Goal: Task Accomplishment & Management: Use online tool/utility

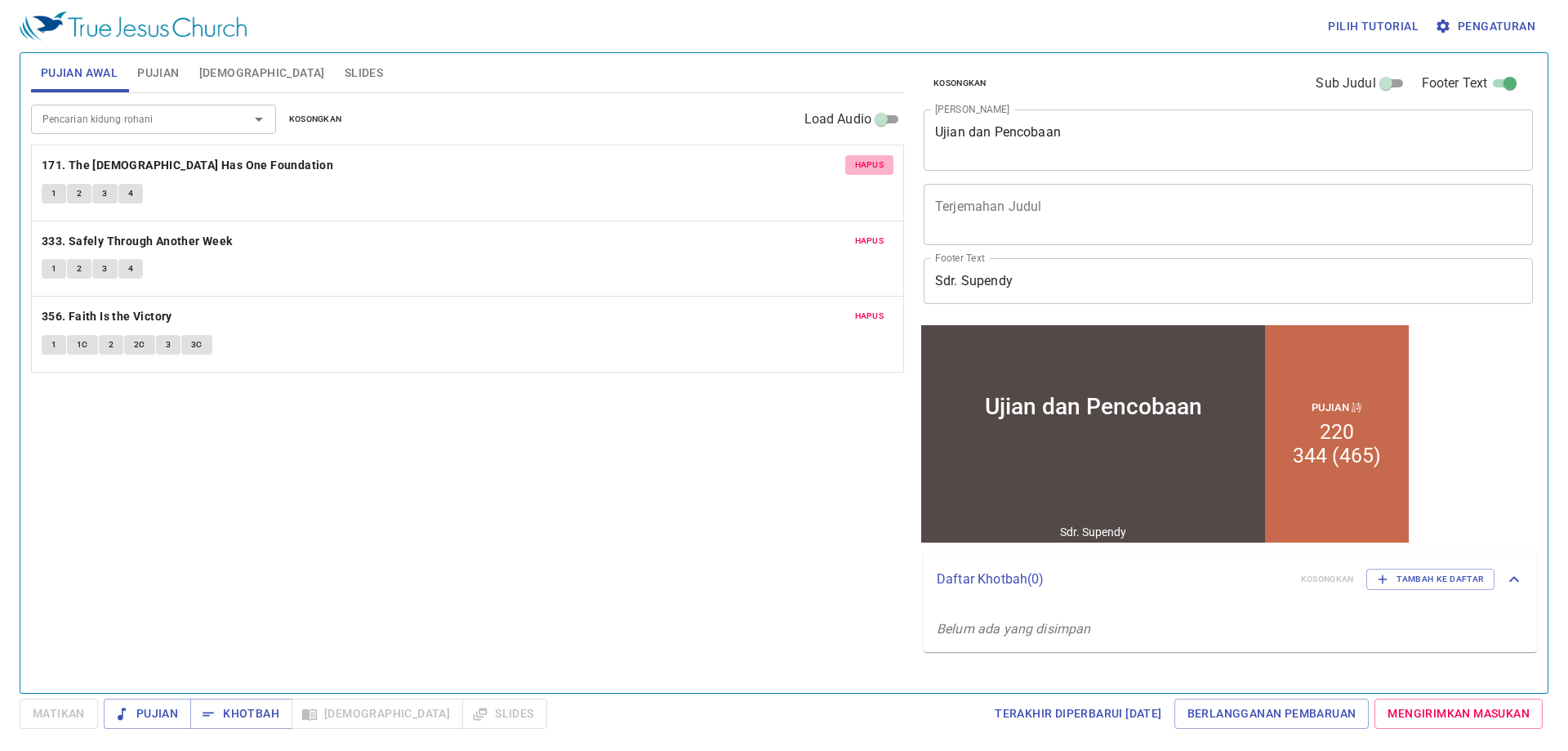
click at [858, 168] on span "Hapus" at bounding box center [870, 165] width 30 height 15
click at [858, 234] on span "Hapus" at bounding box center [870, 241] width 30 height 15
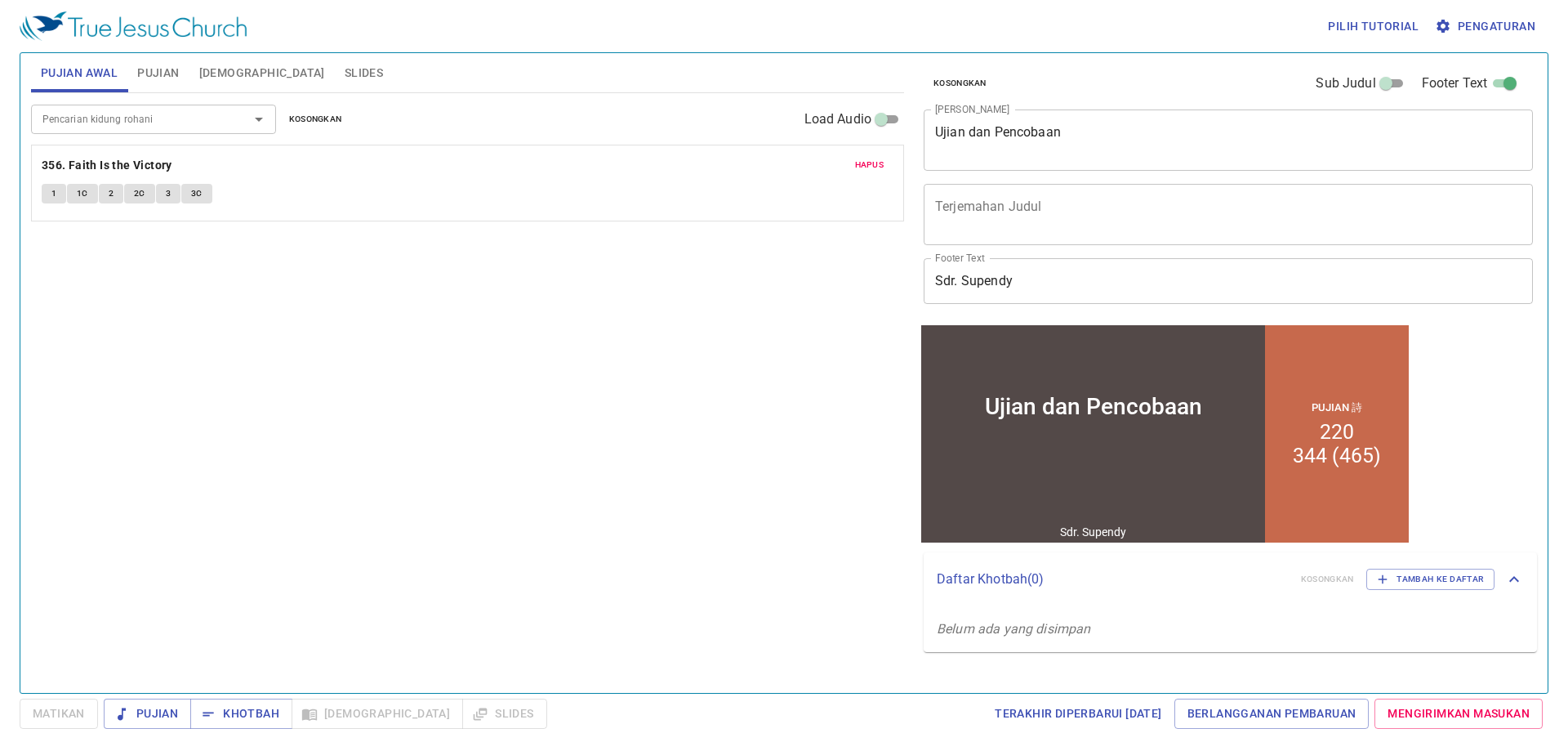
click at [858, 170] on span "Hapus" at bounding box center [870, 165] width 30 height 15
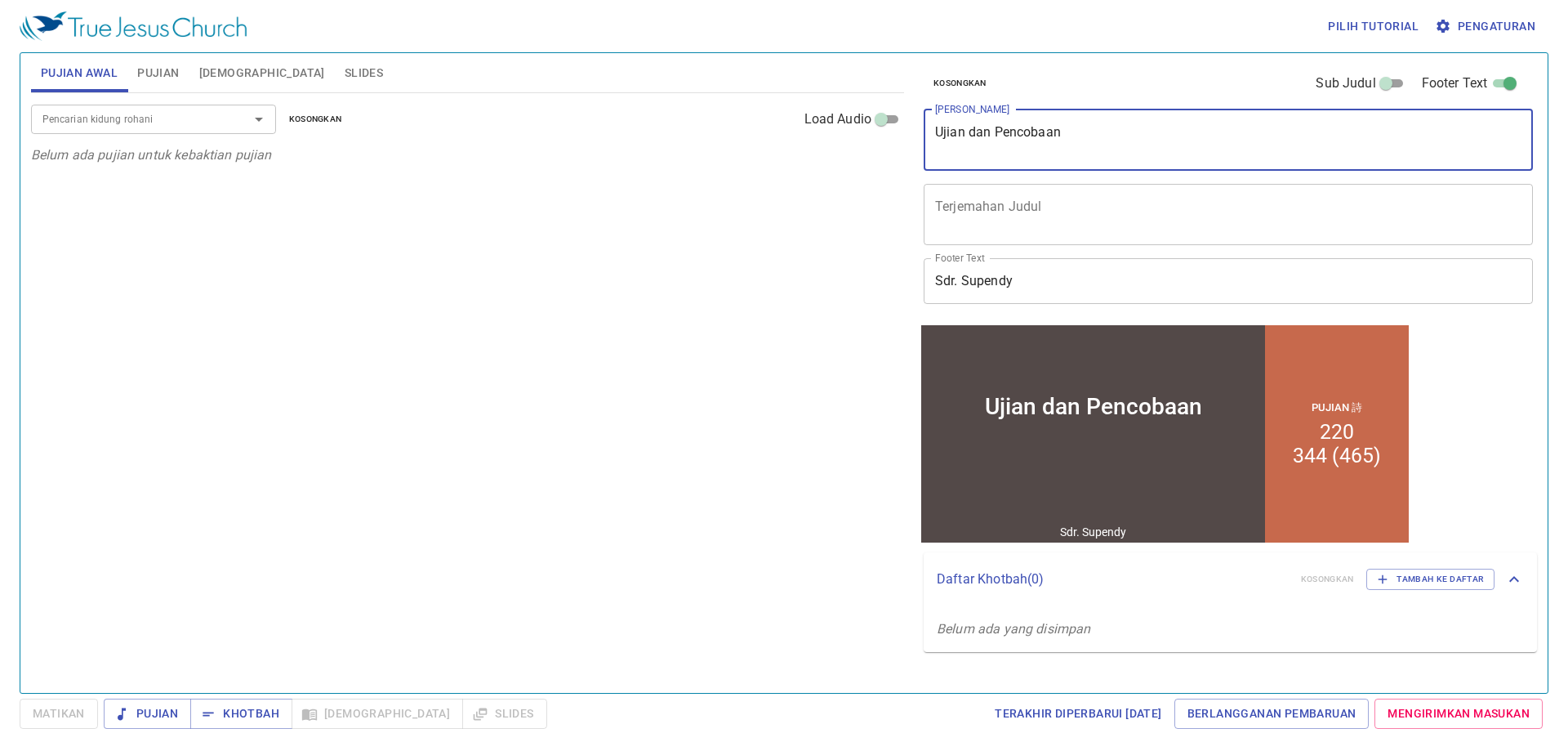
drag, startPoint x: 1077, startPoint y: 146, endPoint x: 884, endPoint y: 147, distance: 193.0
click at [884, 147] on div "Pujian Awal Pujian Alkitab Slides Pencarian kidung rohani Pencarian kidung roha…" at bounding box center [784, 366] width 1519 height 639
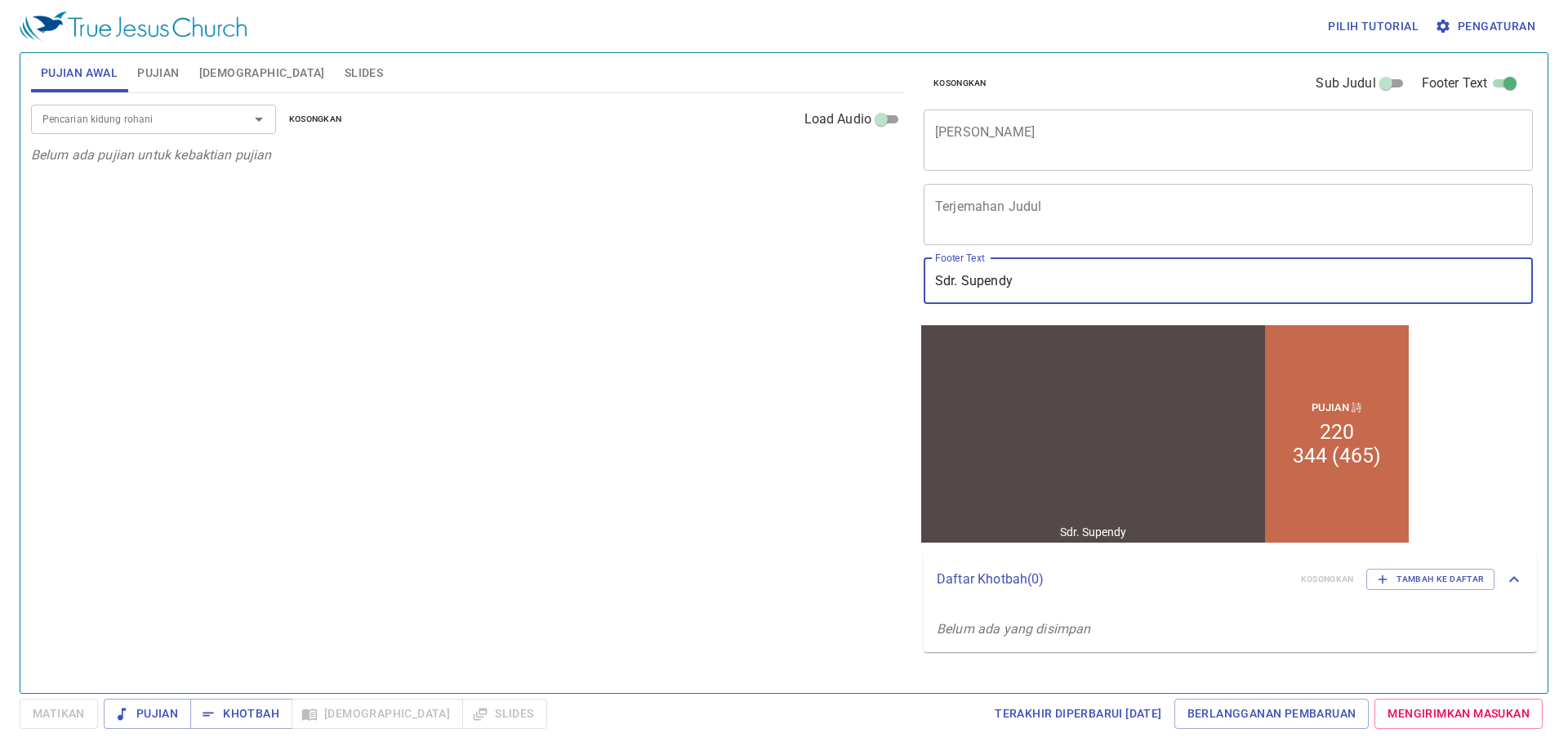
drag, startPoint x: 921, startPoint y: 283, endPoint x: 898, endPoint y: 282, distance: 23.0
click at [898, 282] on div "Pujian Awal Pujian Alkitab Slides Pencarian kidung rohani Pencarian kidung roha…" at bounding box center [784, 366] width 1519 height 639
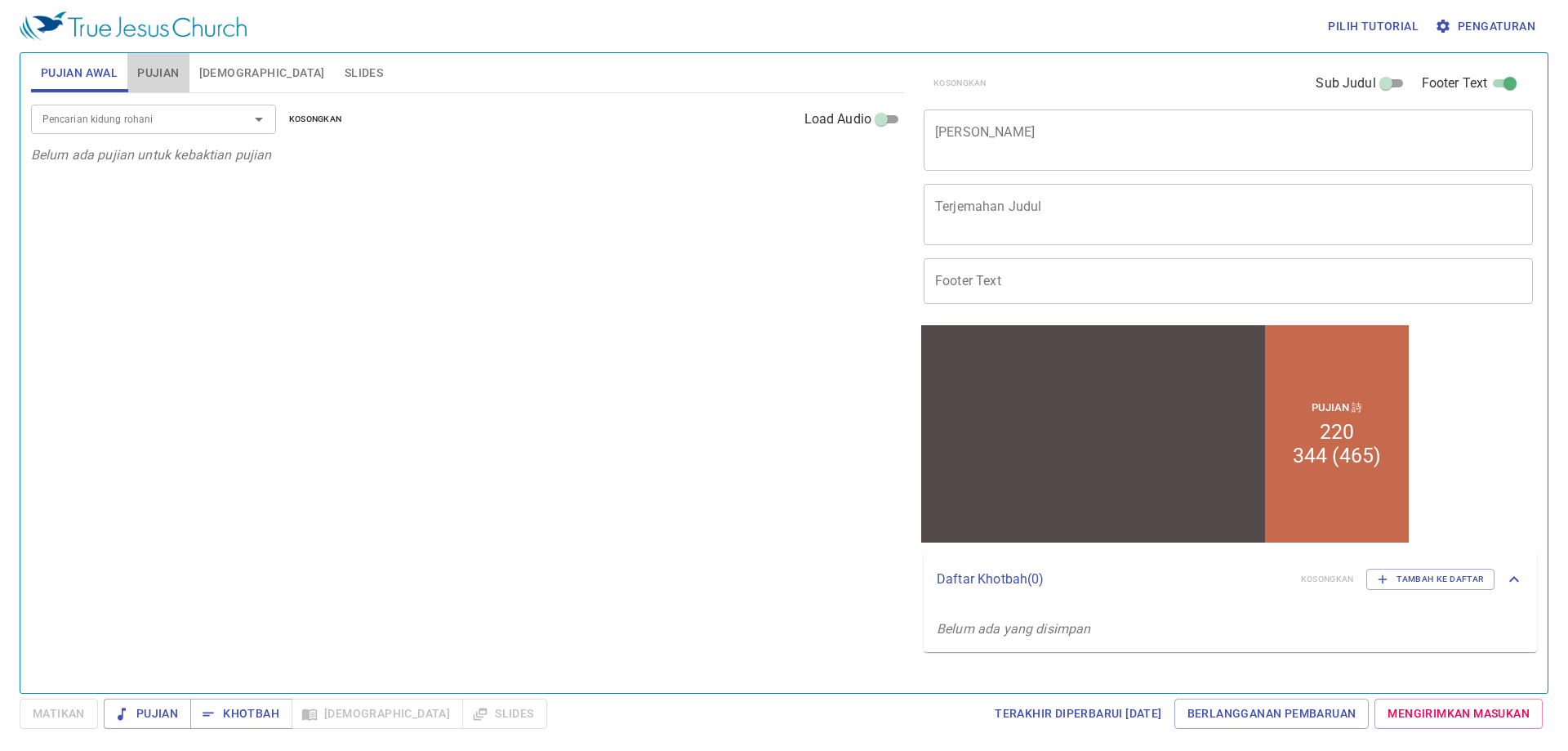
click at [174, 74] on span "Pujian" at bounding box center [158, 72] width 42 height 21
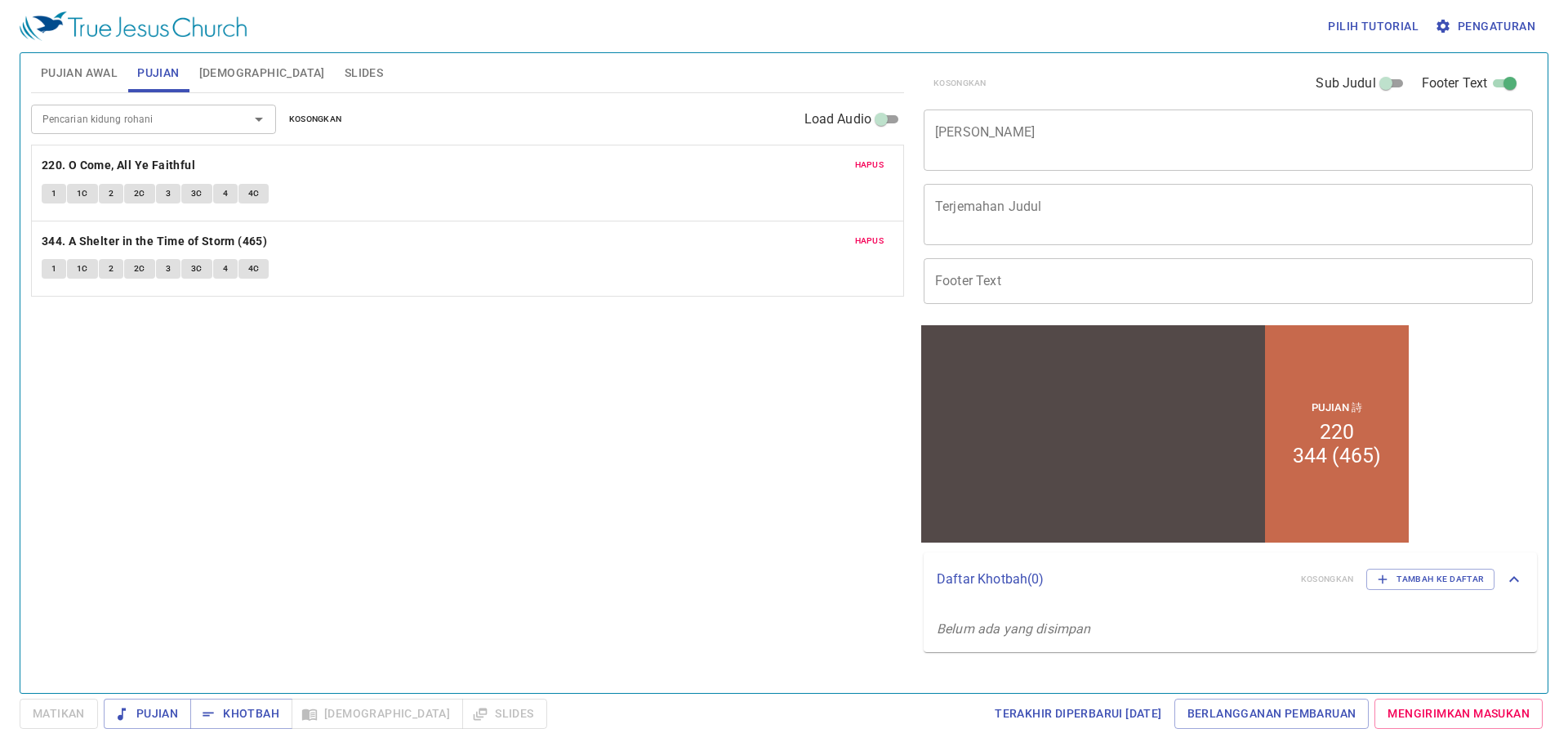
click at [877, 169] on span "Hapus" at bounding box center [870, 165] width 30 height 15
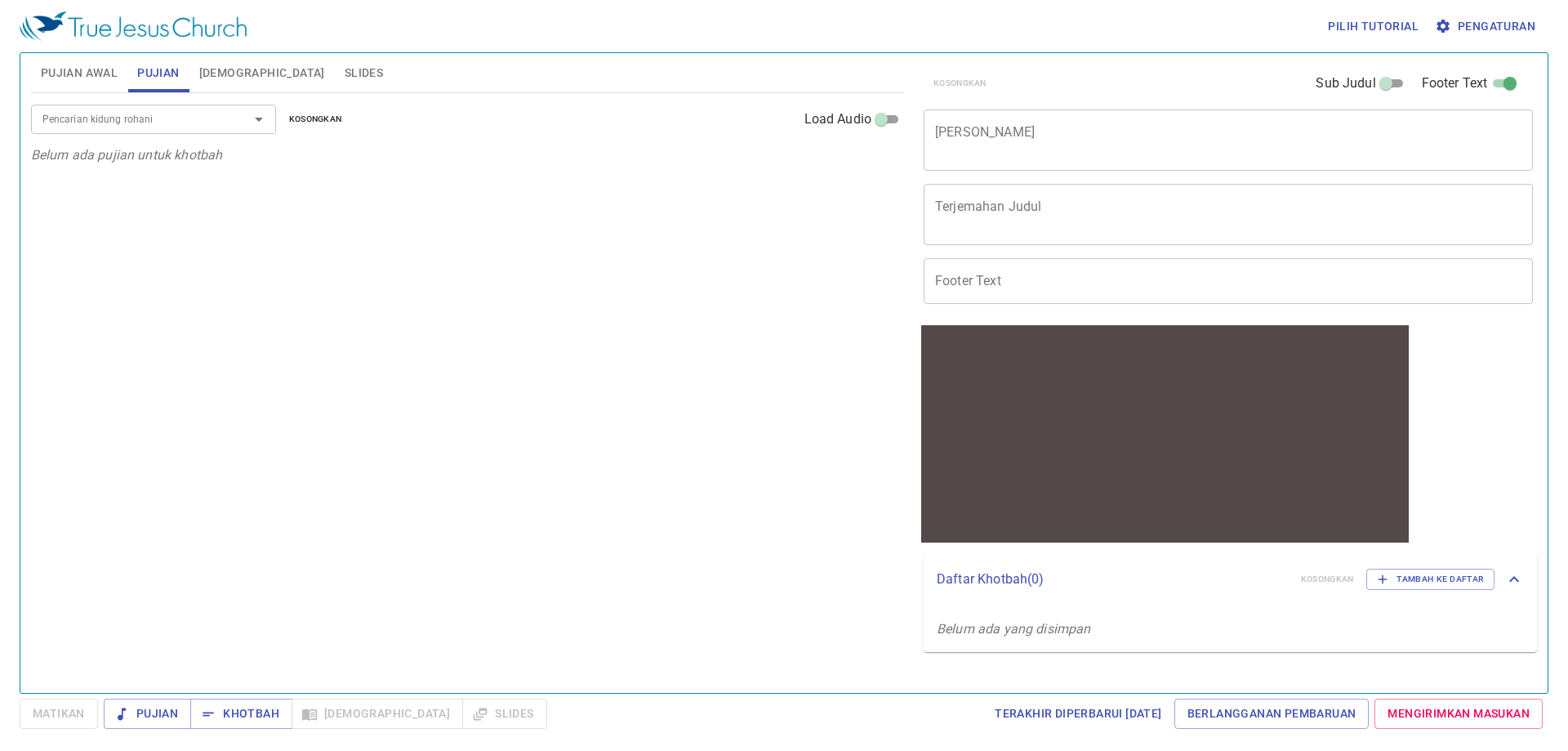
click at [1494, 25] on span "Pengaturan" at bounding box center [1487, 26] width 97 height 21
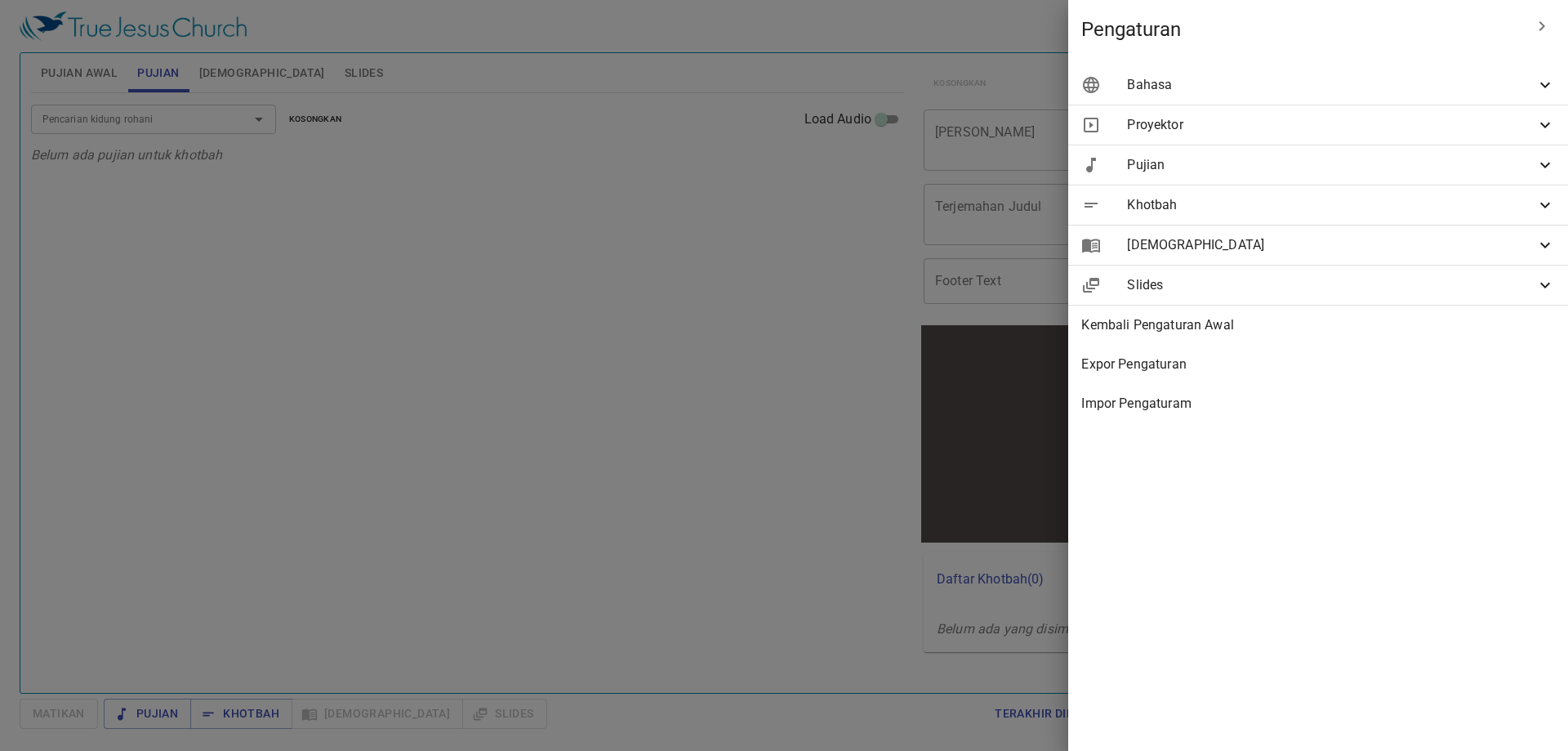
click at [1495, 78] on span "Bahasa" at bounding box center [1331, 85] width 408 height 20
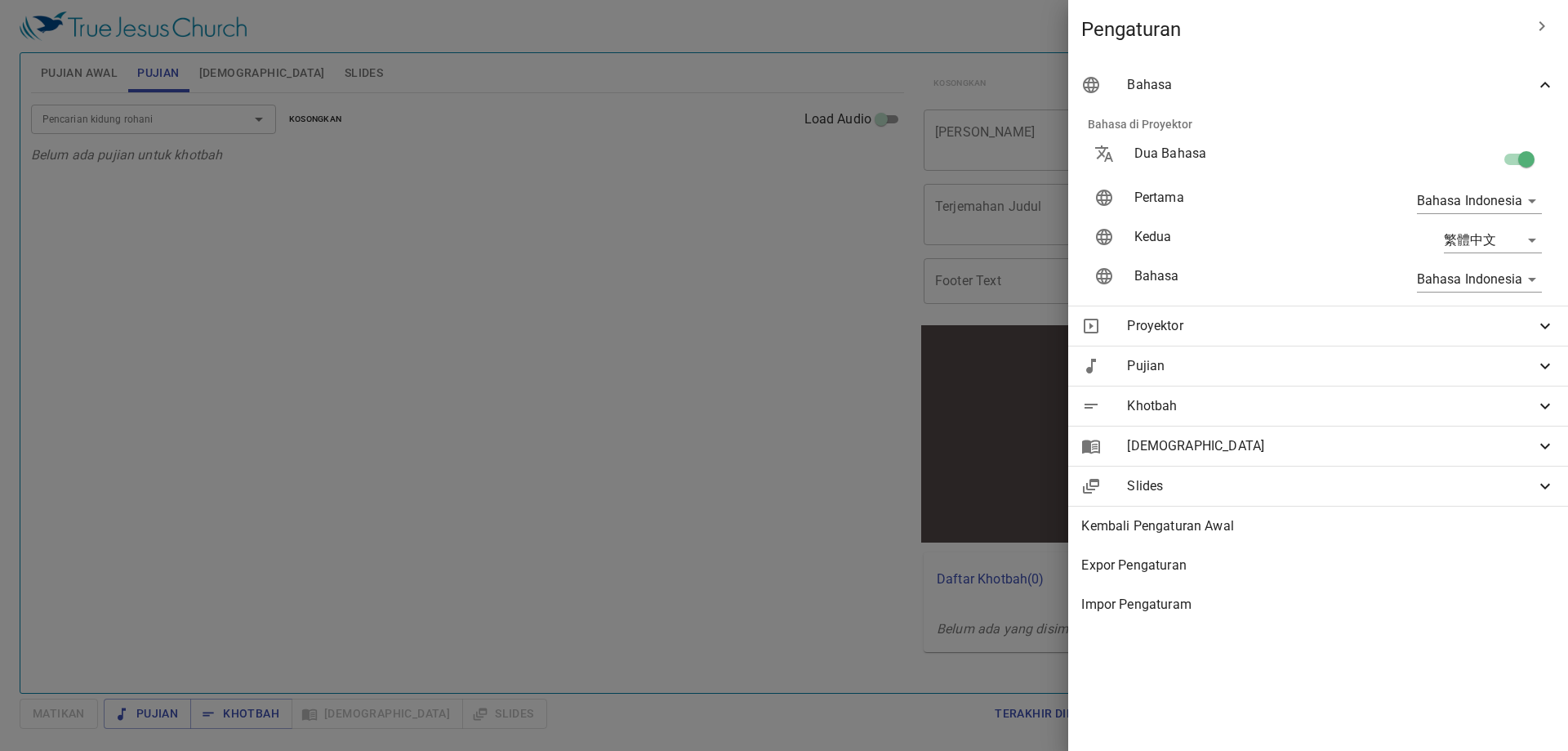
click at [1513, 153] on input "checkbox" at bounding box center [1526, 163] width 93 height 31
checkbox input "false"
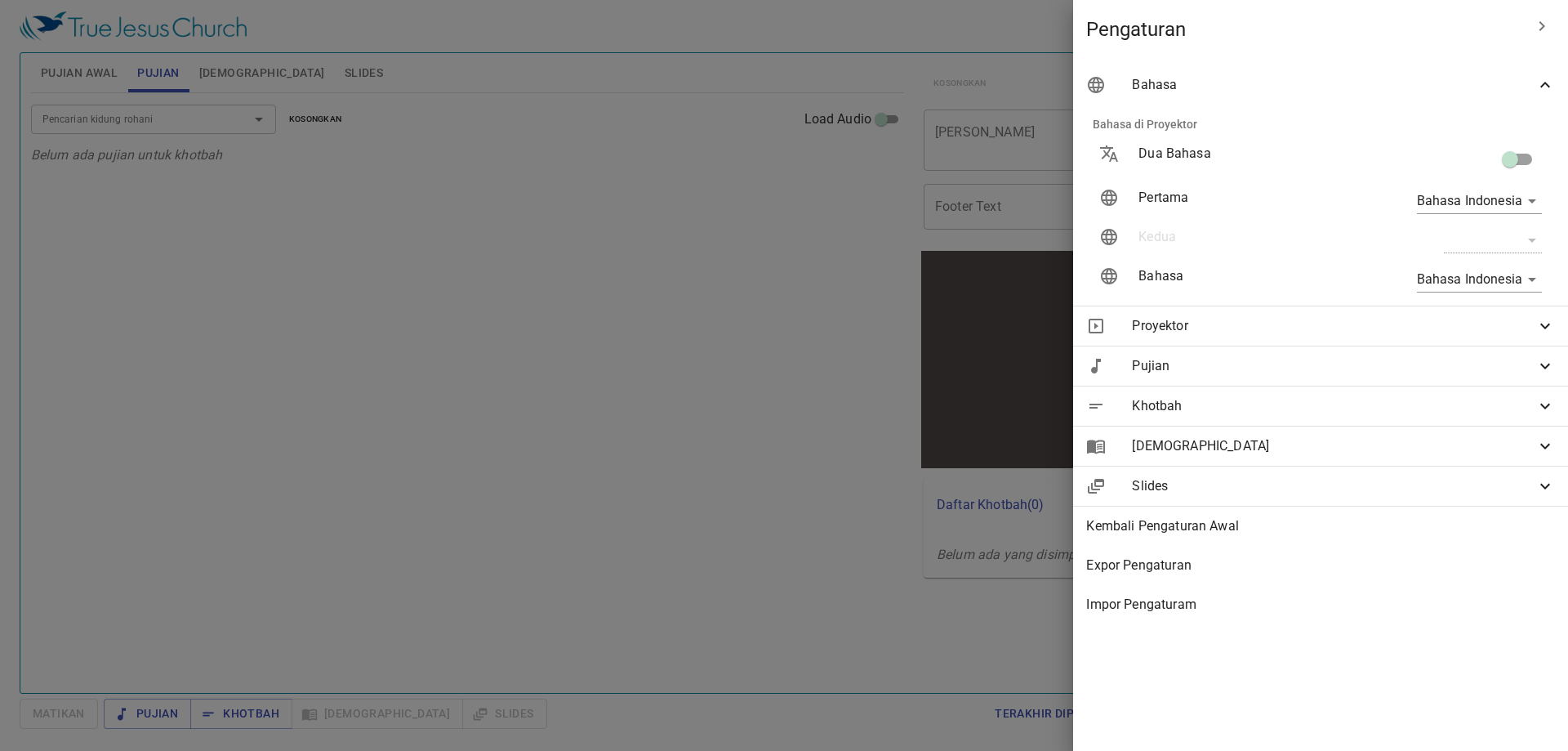
click at [624, 161] on div at bounding box center [784, 375] width 1568 height 751
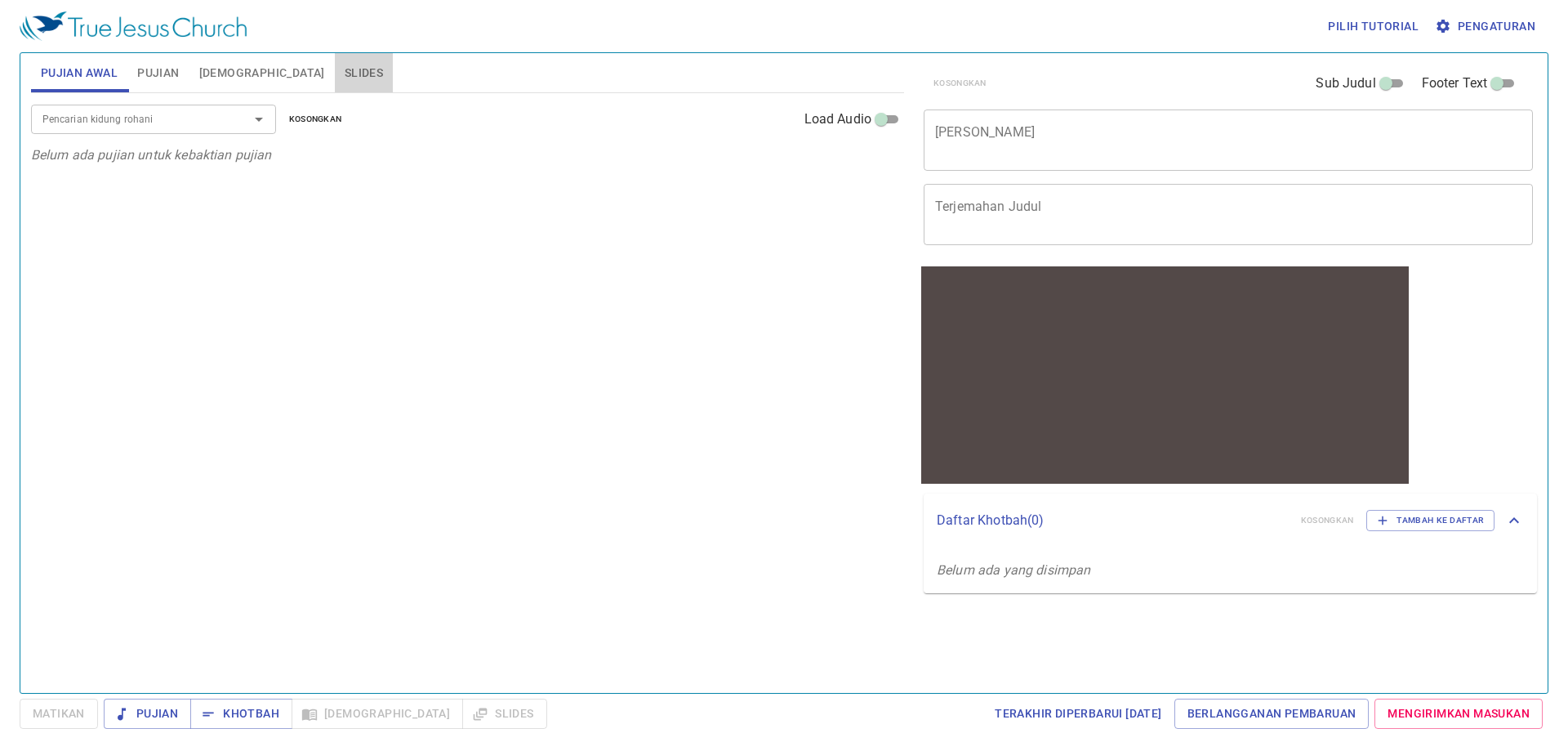
click at [345, 63] on span "Slides" at bounding box center [364, 72] width 39 height 21
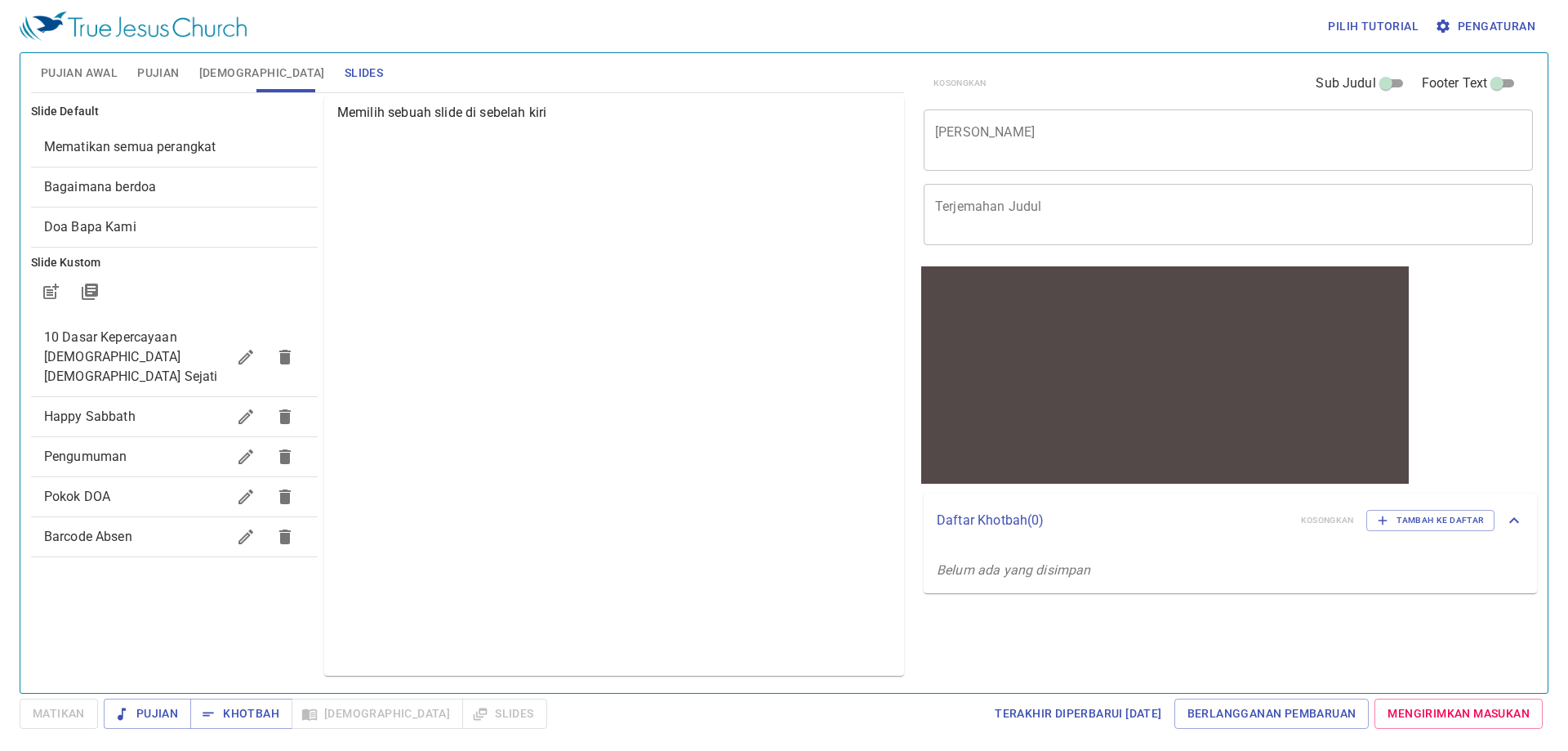
click at [234, 183] on span "Bagaimana berdoa" at bounding box center [174, 187] width 261 height 20
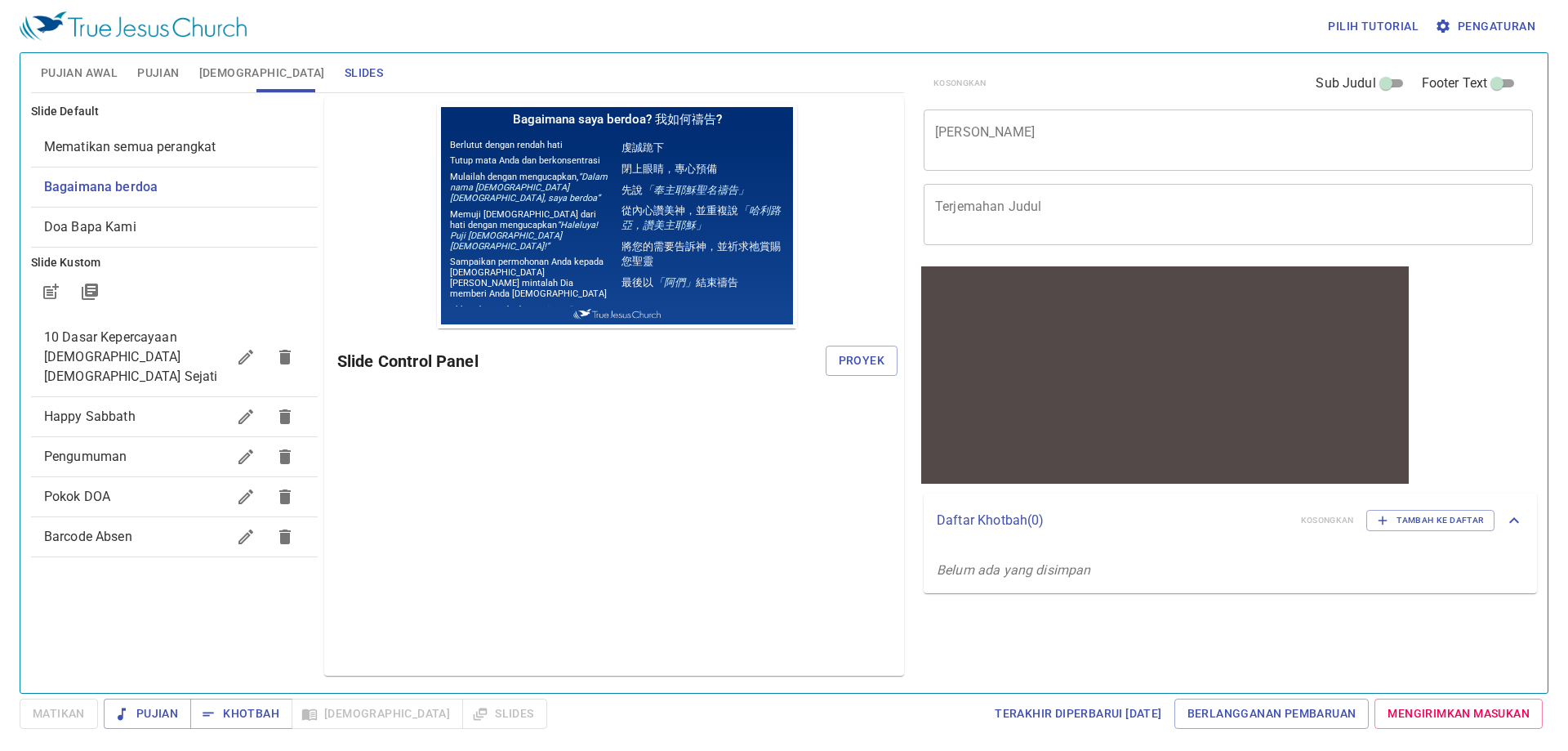
click at [902, 367] on div "Pratinjau Slide Control Panel Proyek" at bounding box center [614, 386] width 580 height 579
click at [886, 364] on button "Proyek" at bounding box center [861, 360] width 72 height 30
click at [1474, 13] on button "Pengaturan" at bounding box center [1487, 26] width 110 height 30
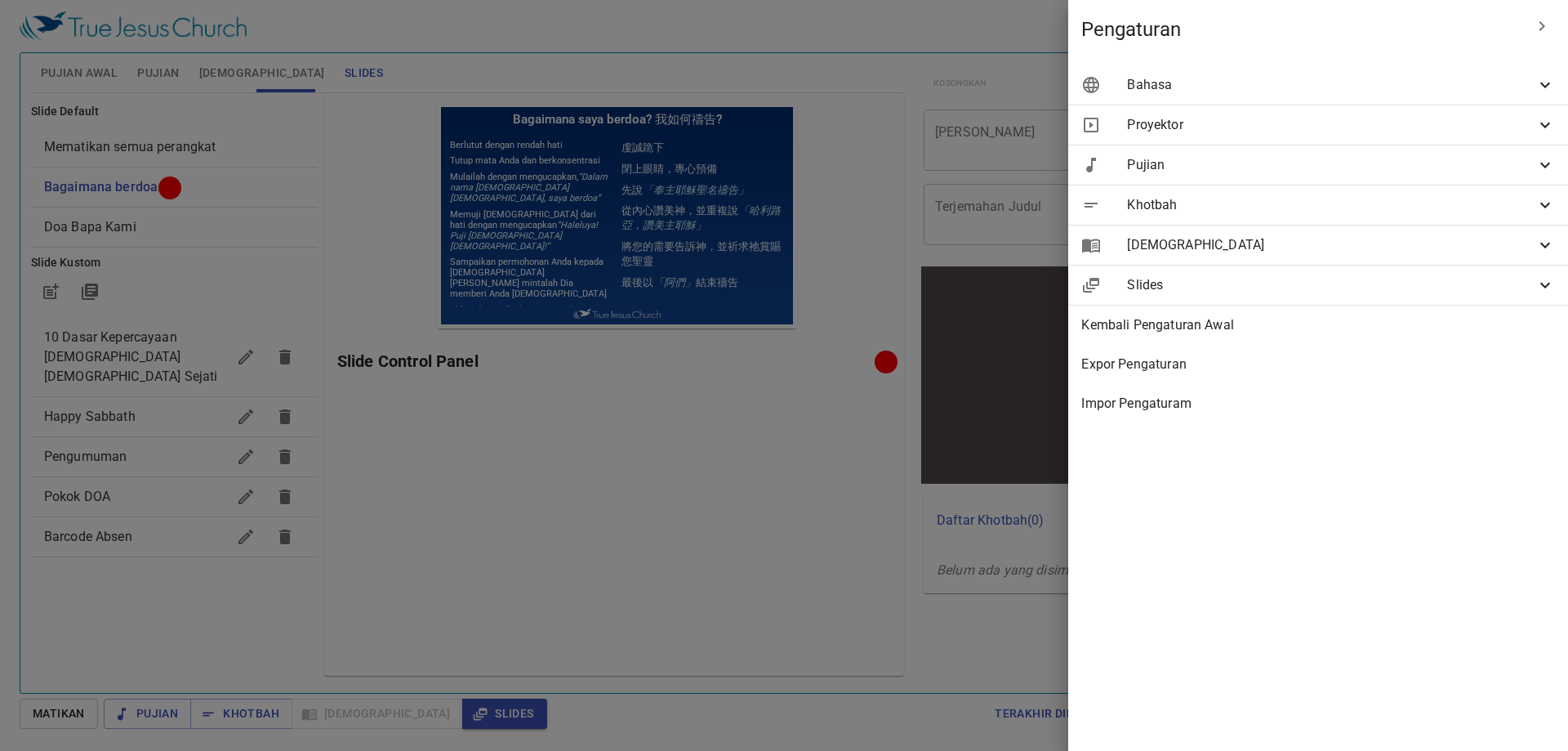
click at [1529, 88] on span "Bahasa" at bounding box center [1331, 85] width 408 height 20
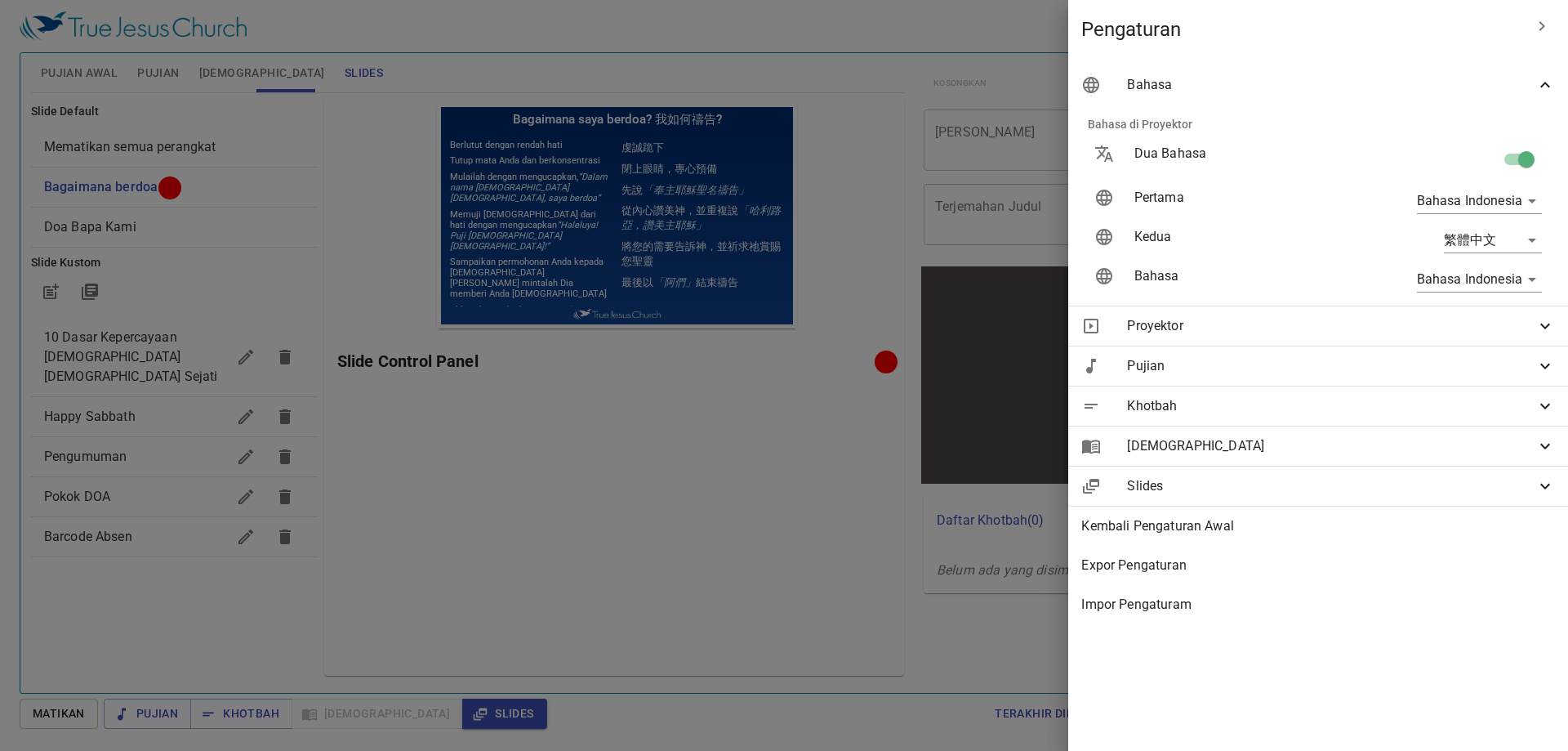
click at [1525, 152] on input "checkbox" at bounding box center [1526, 163] width 93 height 31
checkbox input "false"
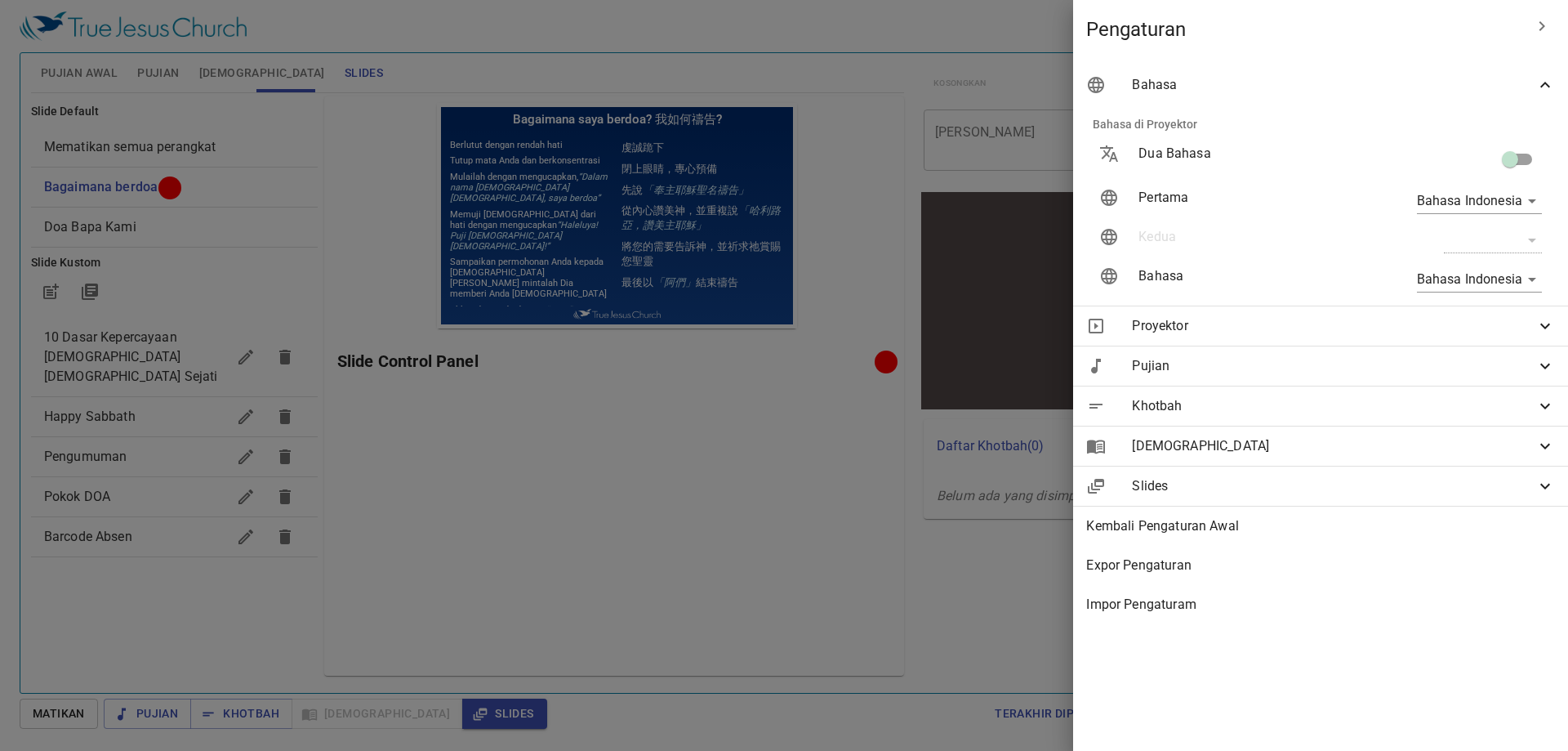
click at [752, 431] on div at bounding box center [784, 375] width 1568 height 751
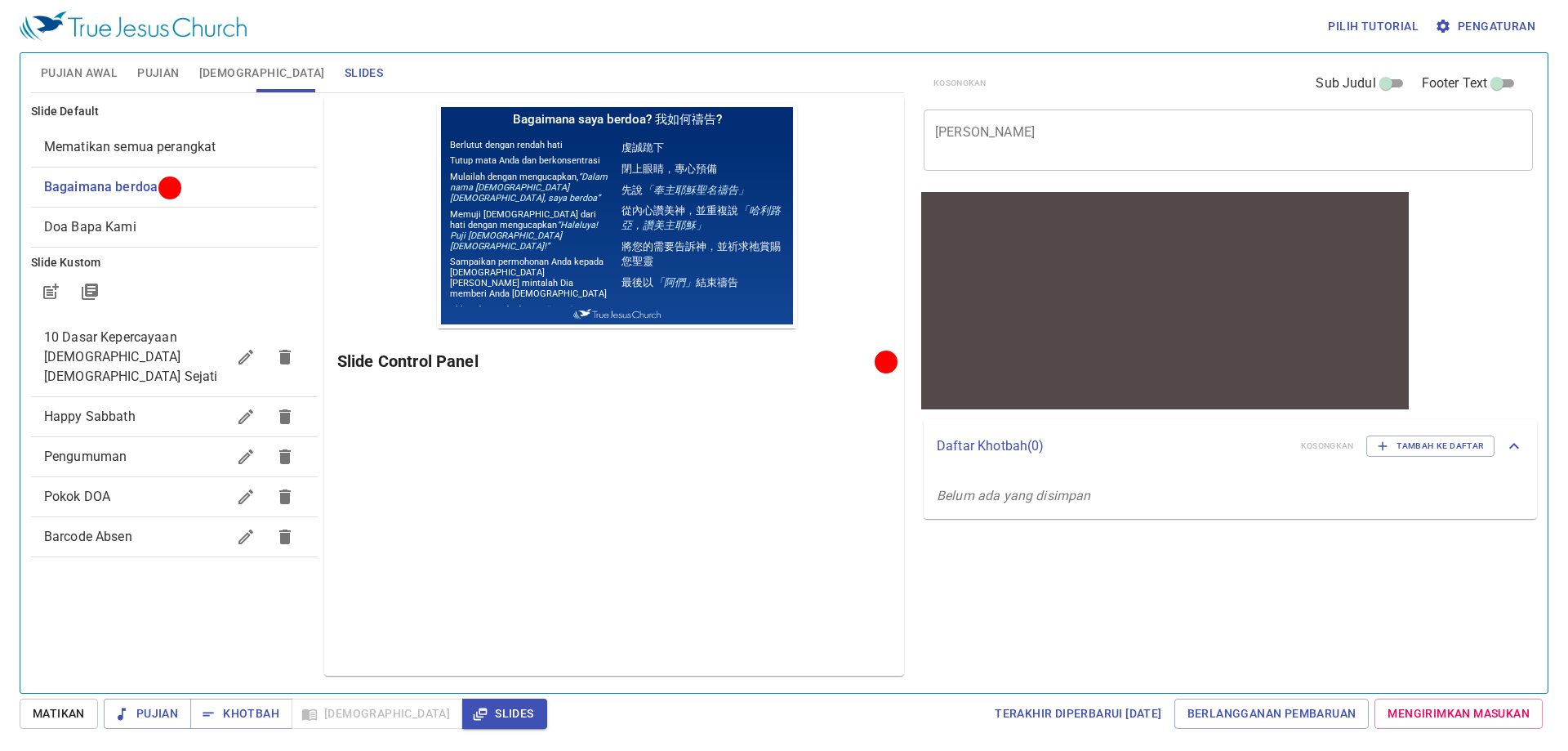
click at [204, 406] on span "Happy Sabbath" at bounding box center [135, 416] width 182 height 20
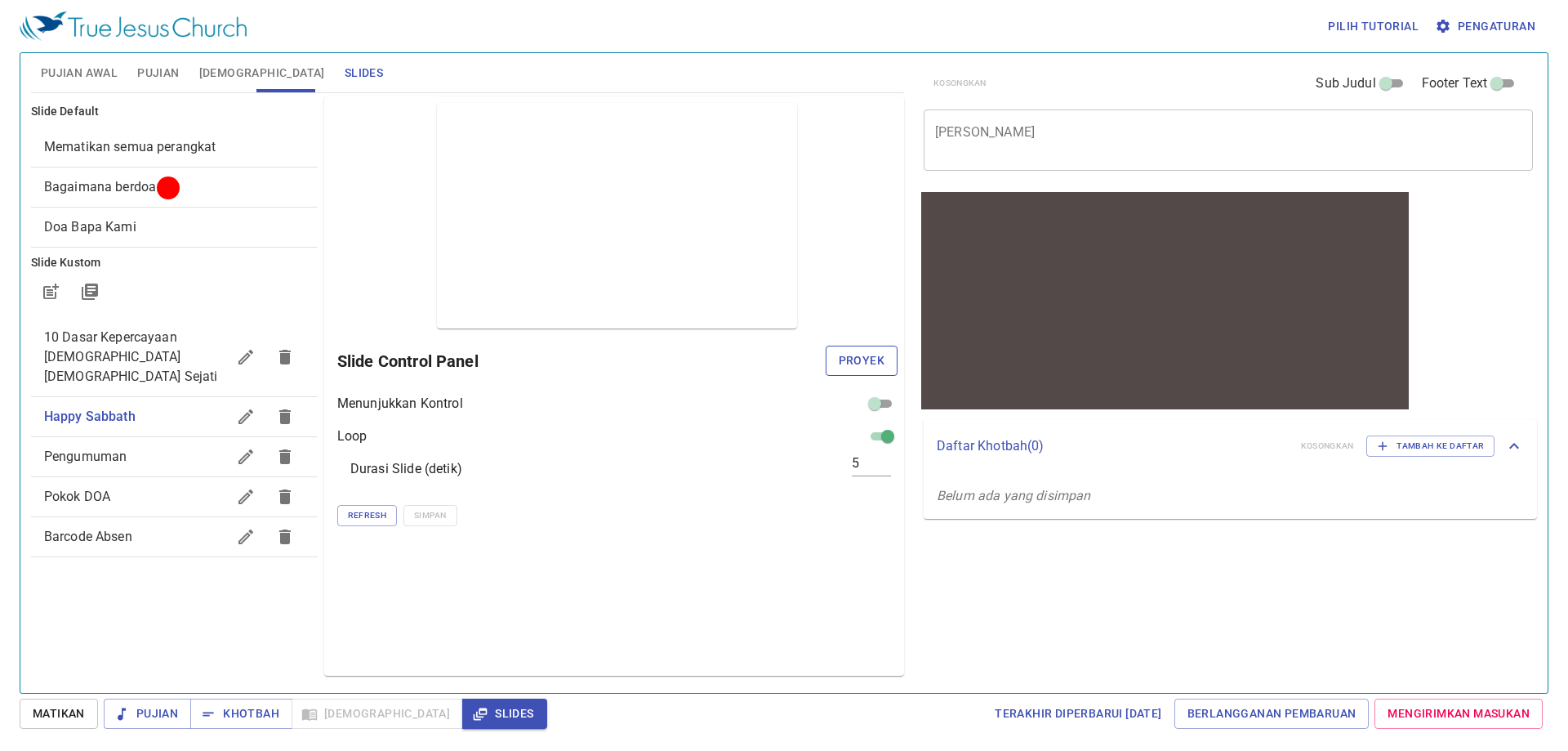
click at [846, 363] on span "Proyek" at bounding box center [862, 360] width 46 height 21
click at [592, 556] on div "Pratinjau Slide Control Panel Menunjukkan Kontrol Loop Durasi Slide (detik) 5 R…" at bounding box center [614, 386] width 580 height 579
click at [197, 355] on span "10 Dasar Kepercayaan [DEMOGRAPHIC_DATA] [DEMOGRAPHIC_DATA] Sejati" at bounding box center [135, 356] width 182 height 58
checkbox input "true"
checkbox input "false"
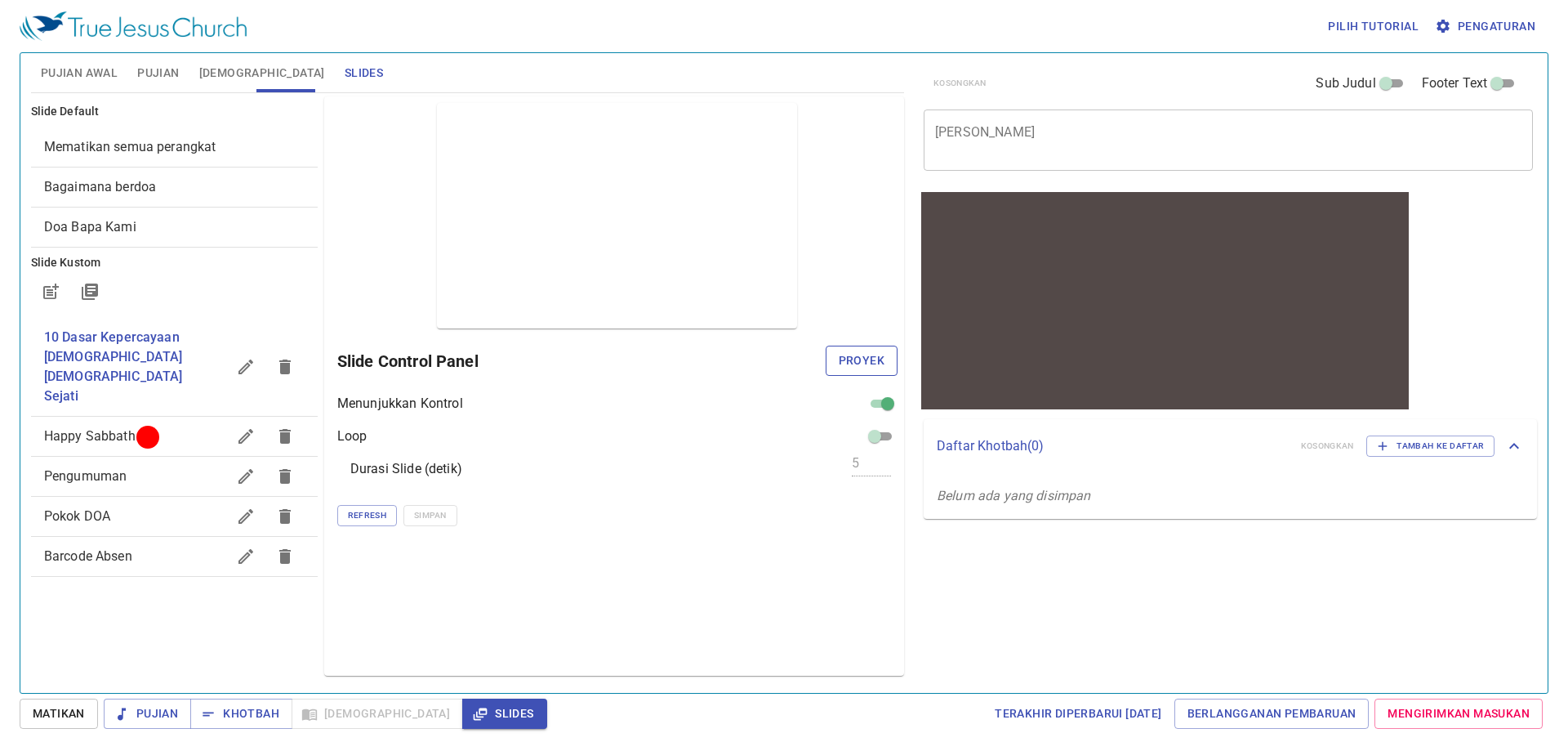
click at [837, 362] on button "Proyek" at bounding box center [861, 360] width 72 height 30
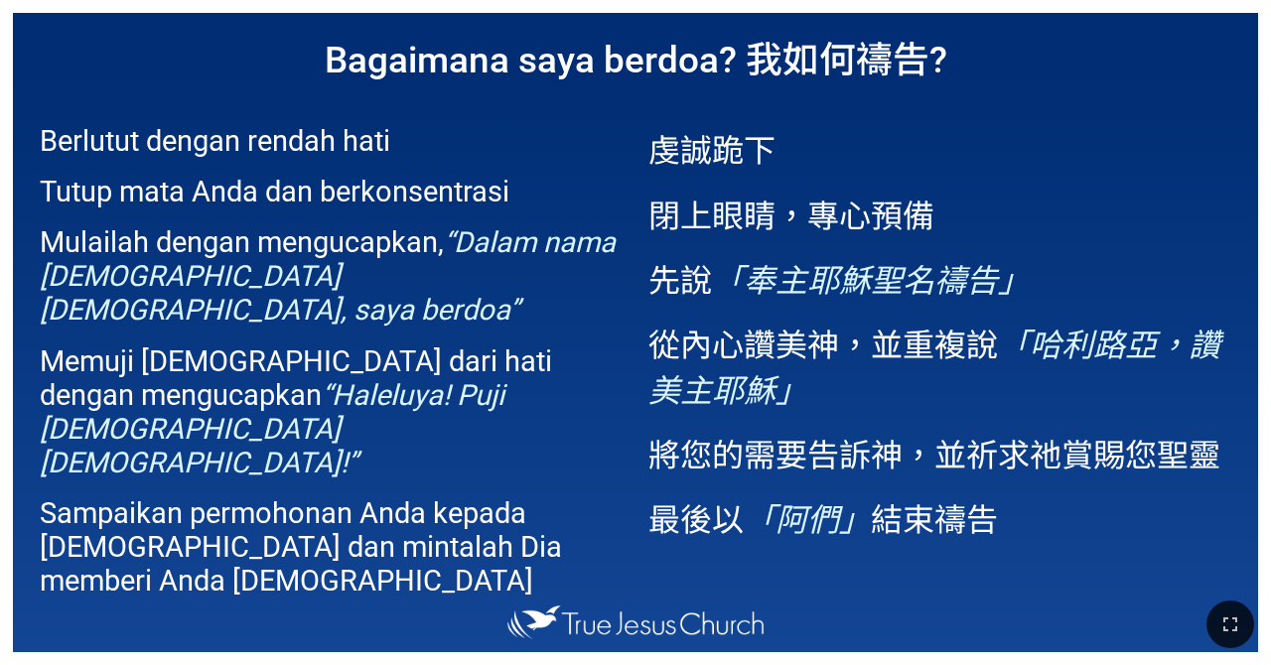
drag, startPoint x: 1221, startPoint y: 616, endPoint x: 1113, endPoint y: 496, distance: 161.0
click at [793, 616] on icon "button" at bounding box center [1230, 625] width 24 height 24
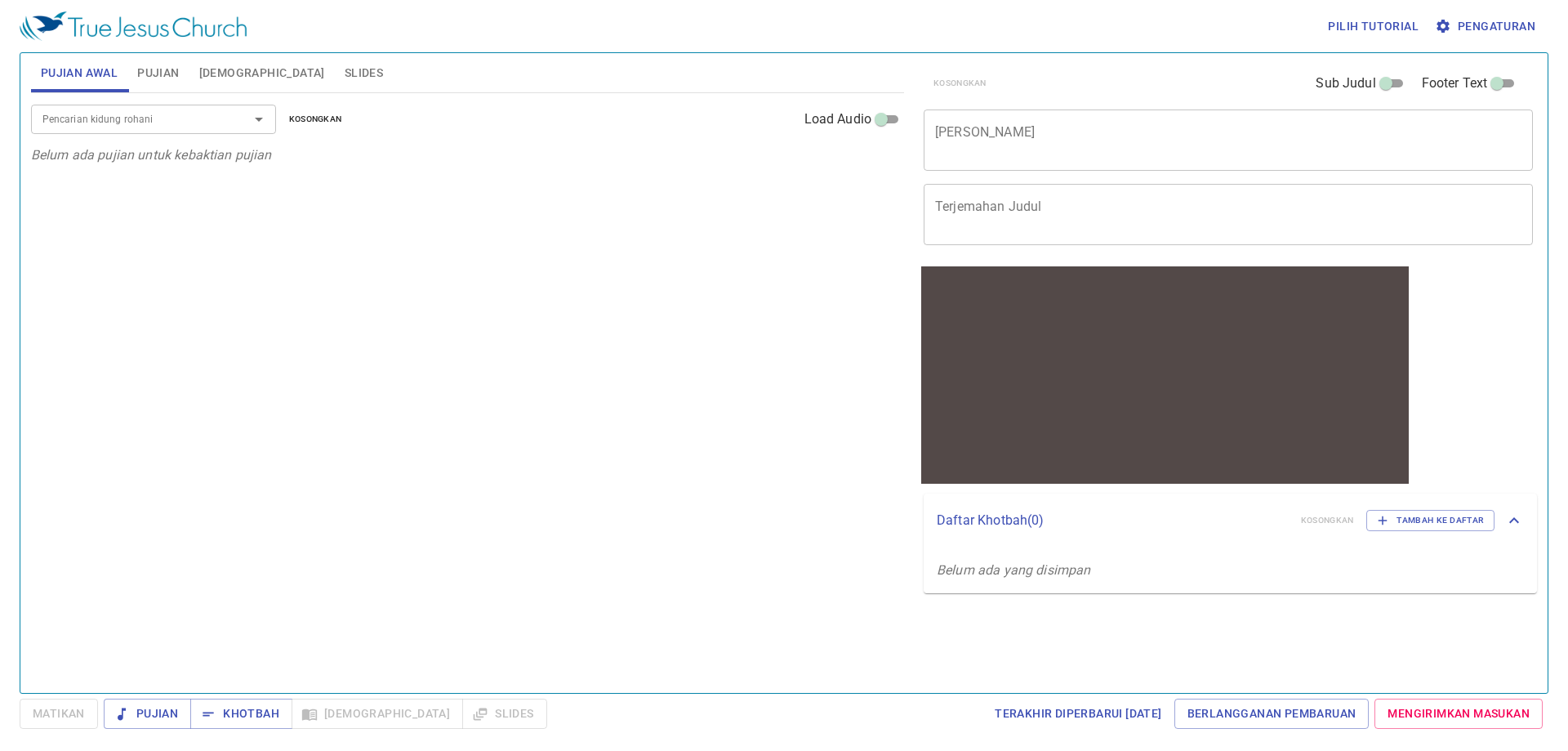
click at [719, 415] on div "Pencarian kidung rohani Pencarian kidung rohani Kosongkan Load Audio Belum ada …" at bounding box center [467, 386] width 873 height 586
click at [77, 114] on input "Pencarian kidung rohani" at bounding box center [129, 118] width 187 height 19
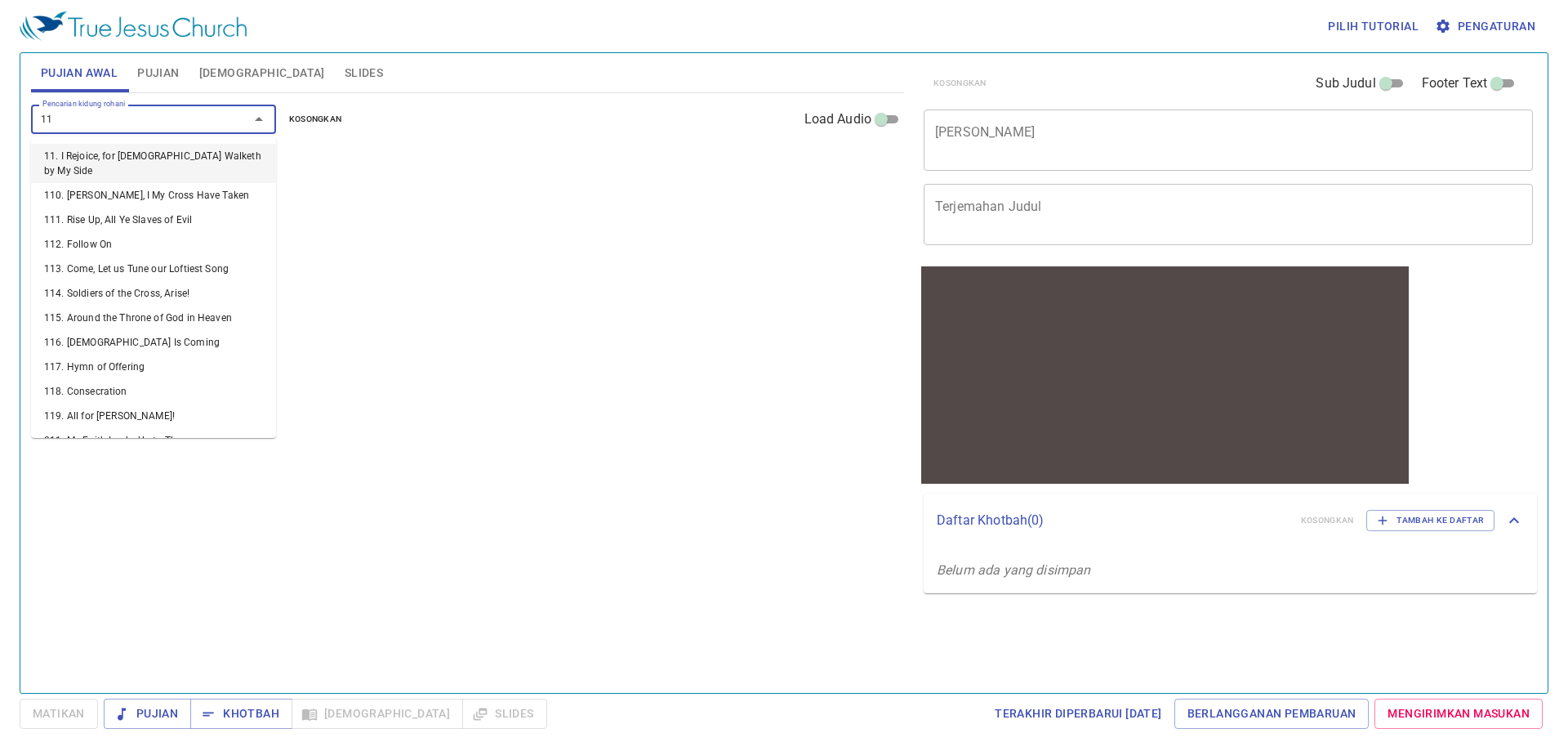
type input "119"
type input "155"
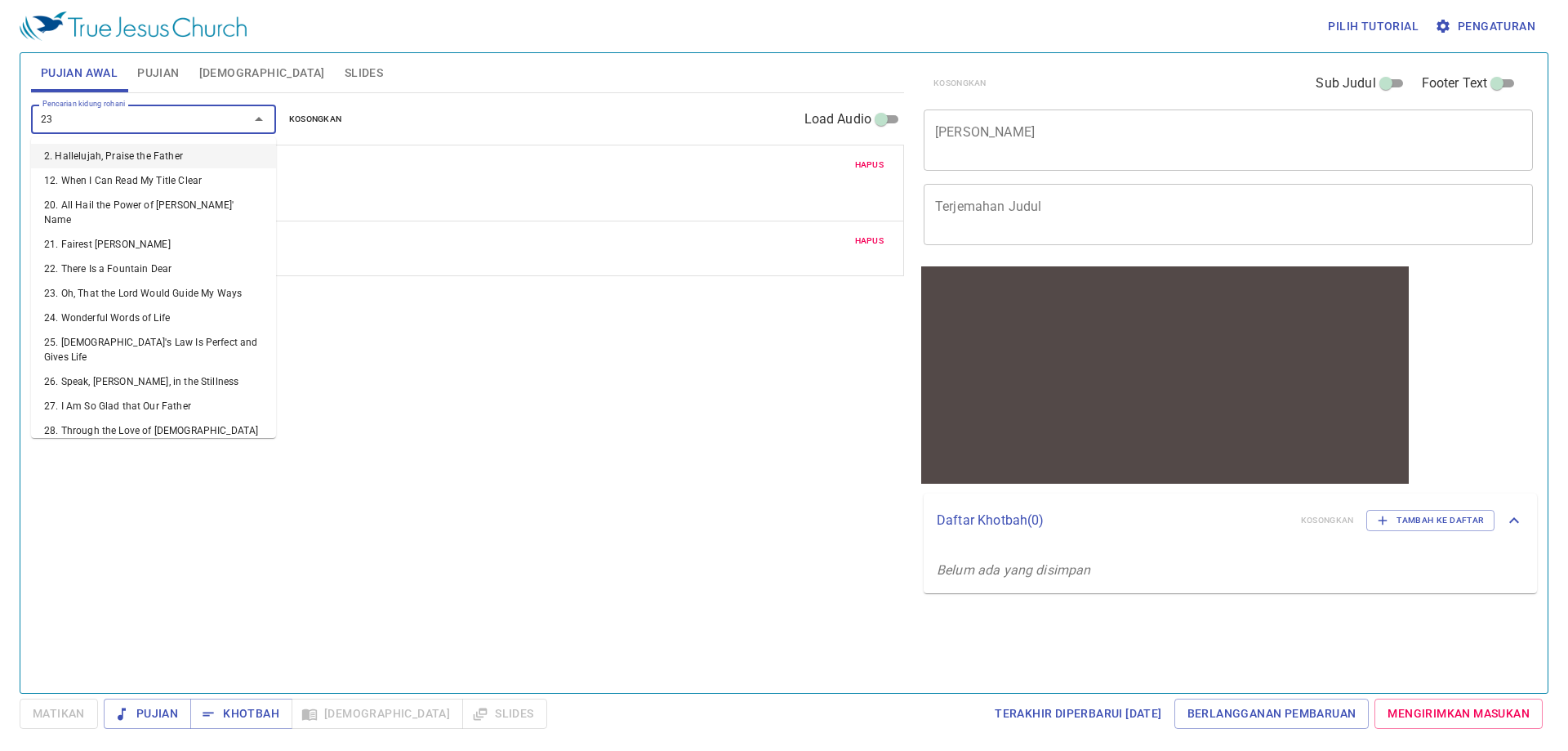
type input "236"
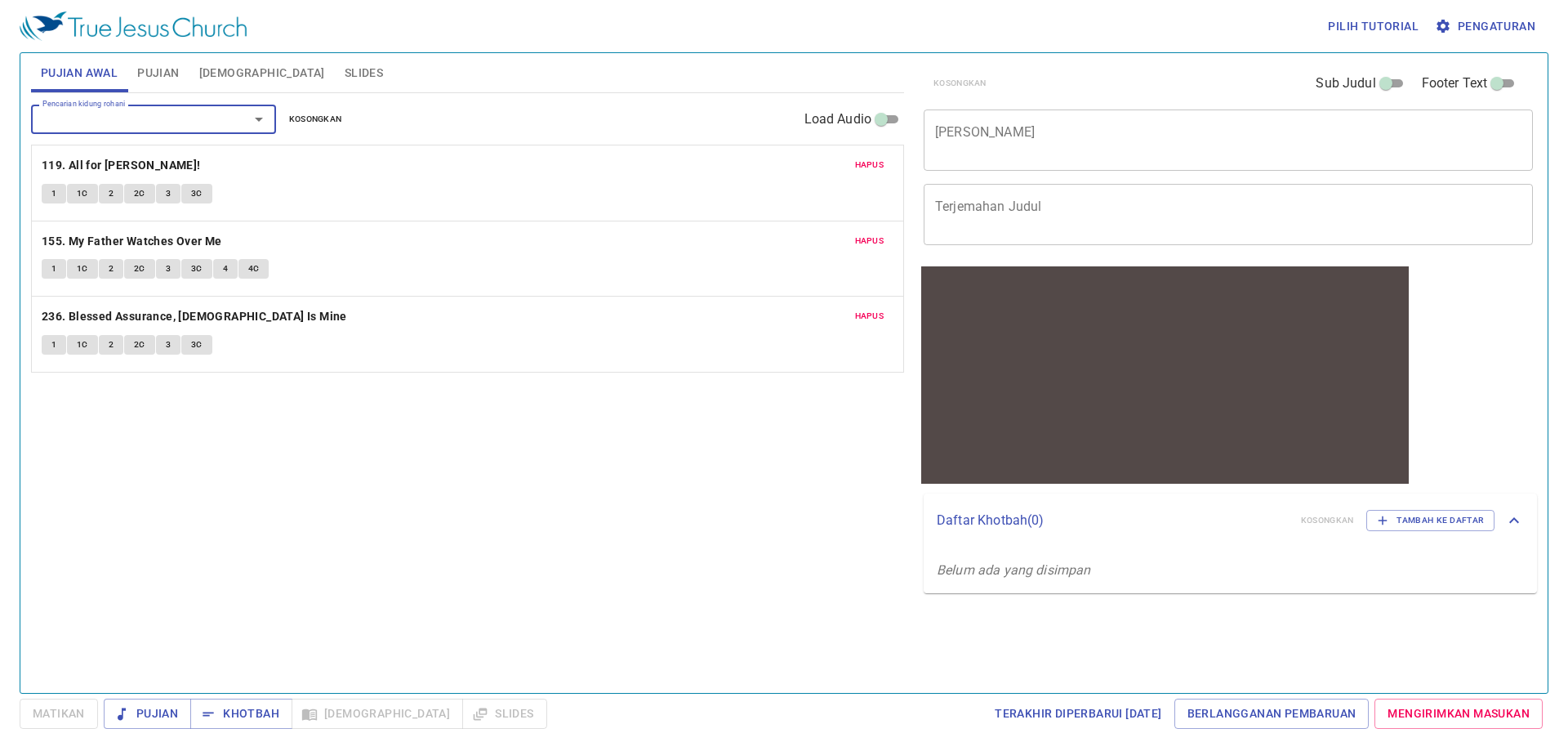
click at [180, 71] on button "Pujian" at bounding box center [158, 73] width 61 height 39
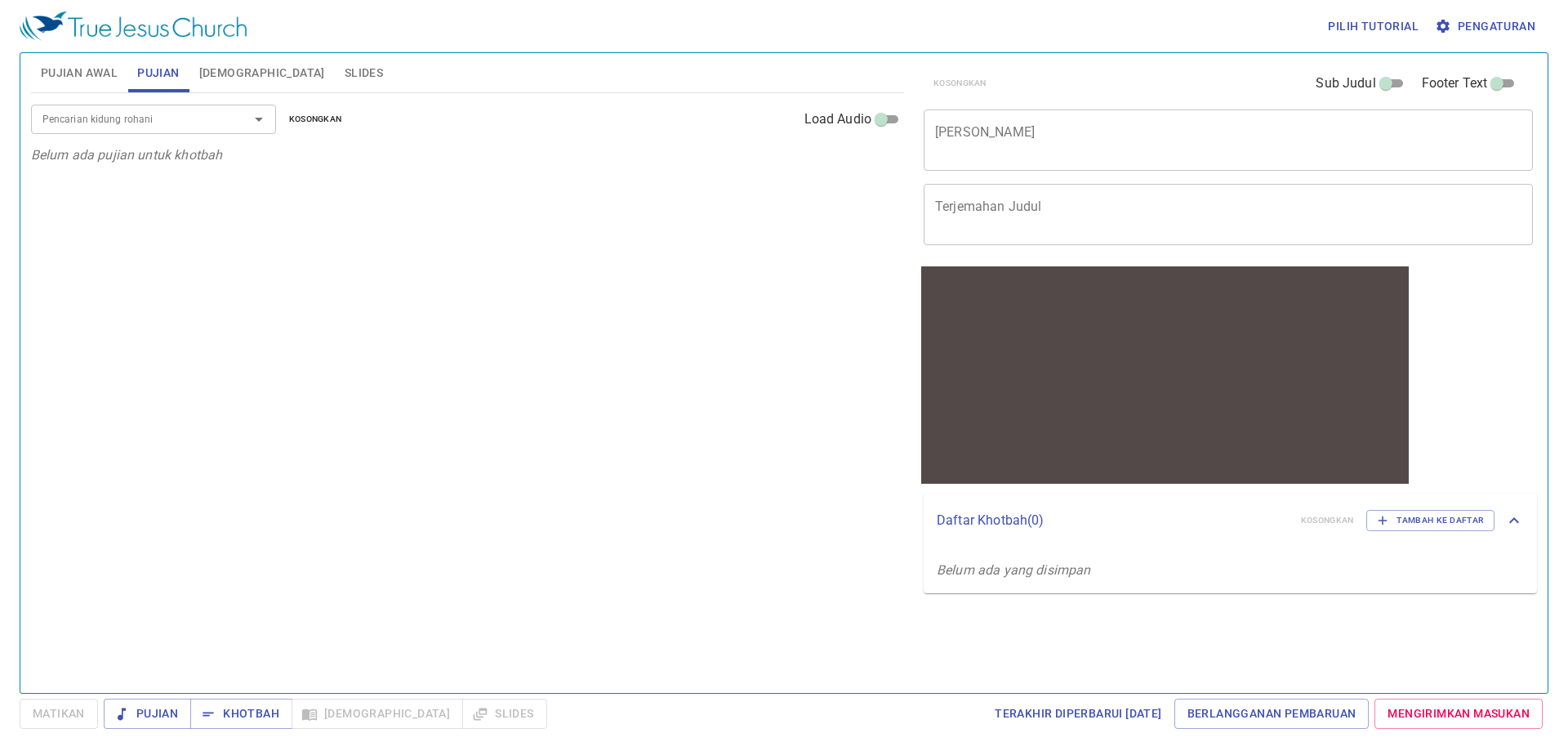
click at [166, 112] on input "Pencarian kidung rohani" at bounding box center [129, 118] width 187 height 19
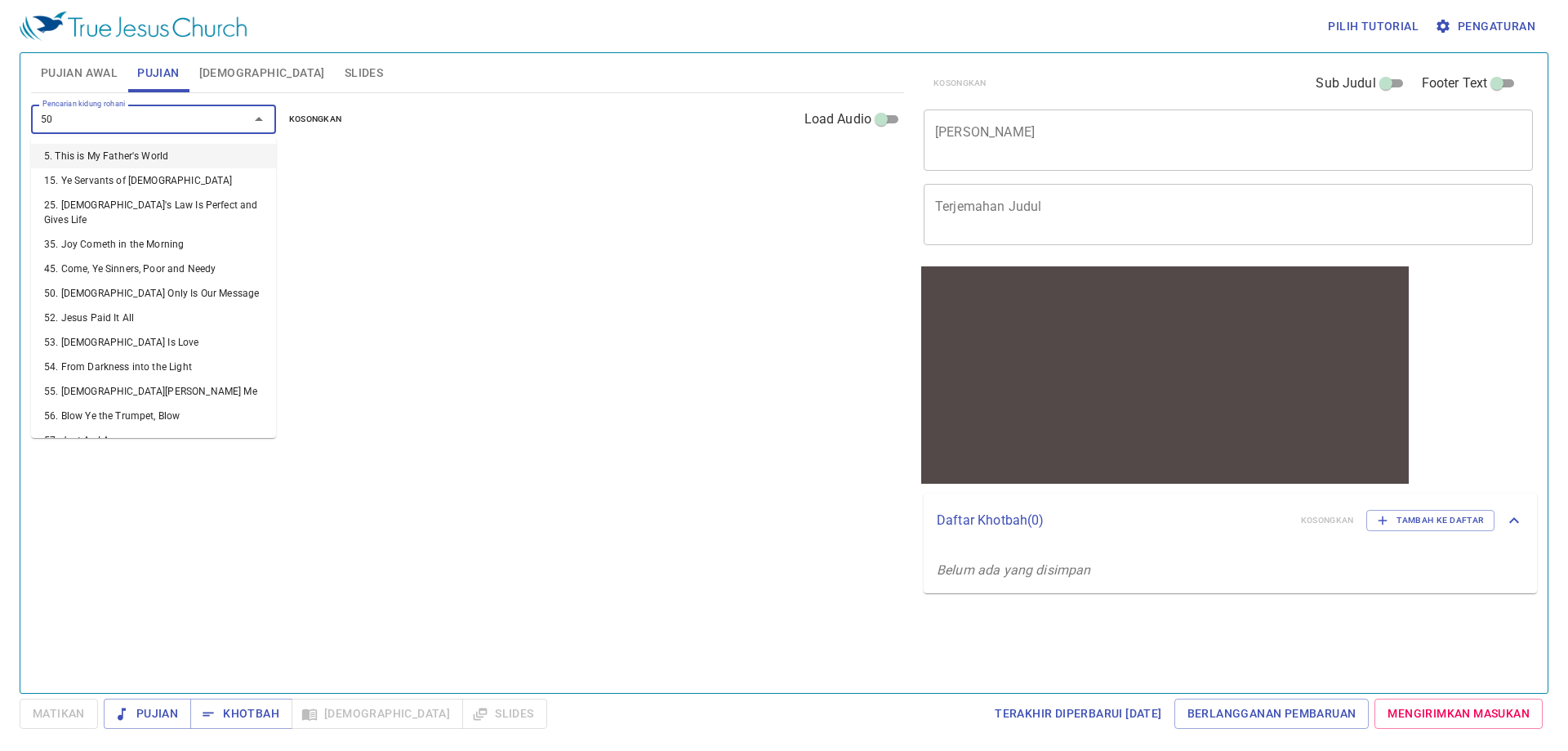
type input "500"
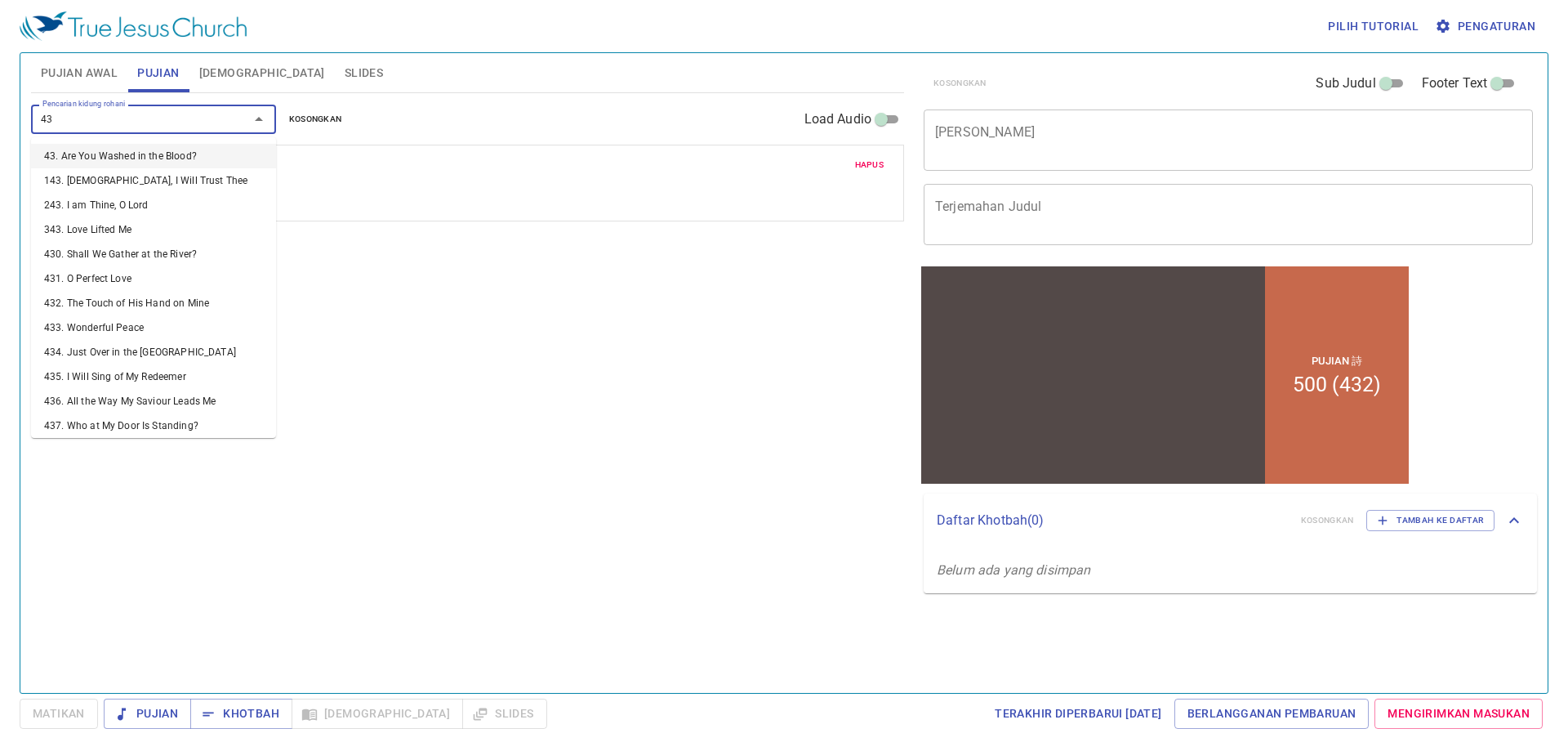
type input "437"
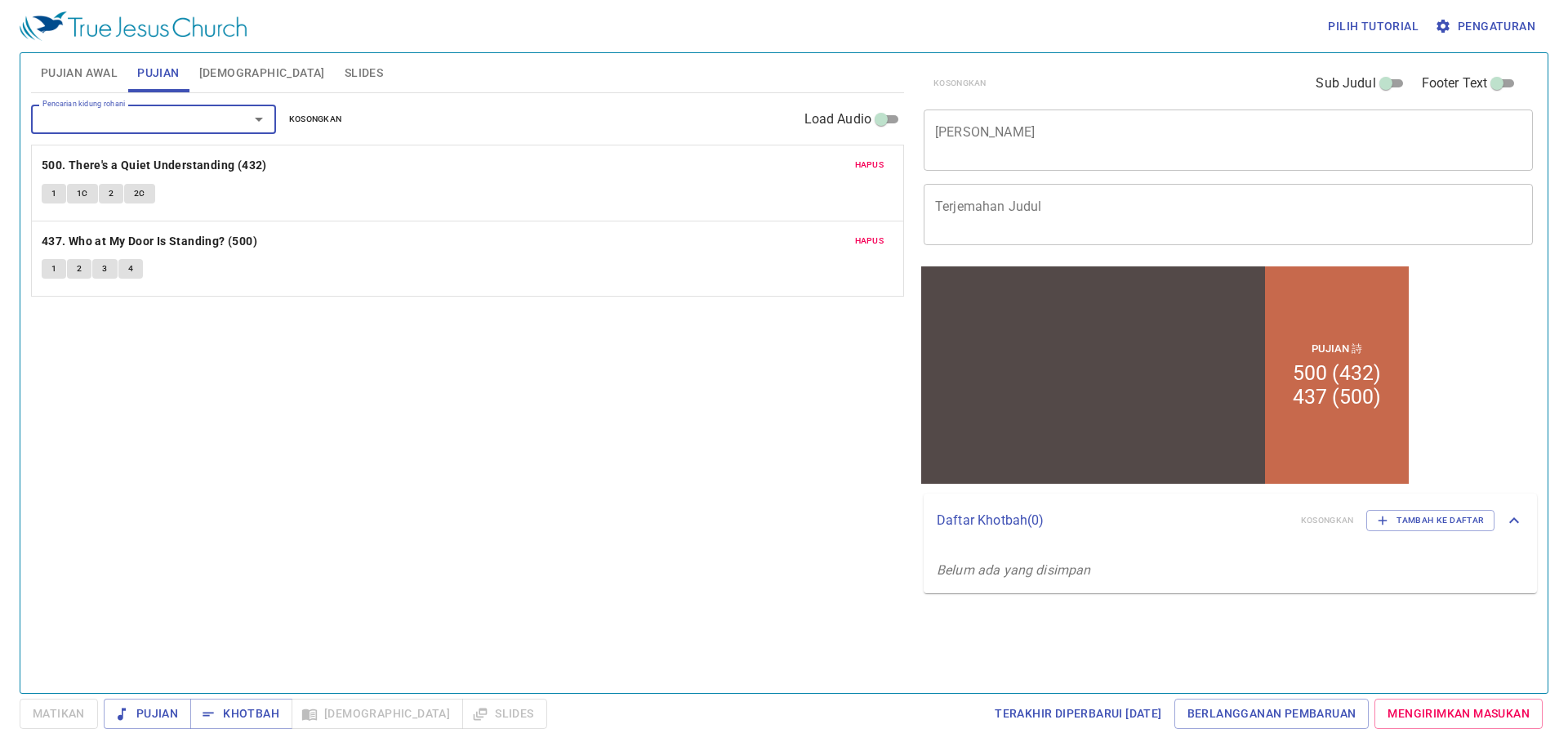
click at [853, 172] on button "Hapus" at bounding box center [870, 165] width 49 height 20
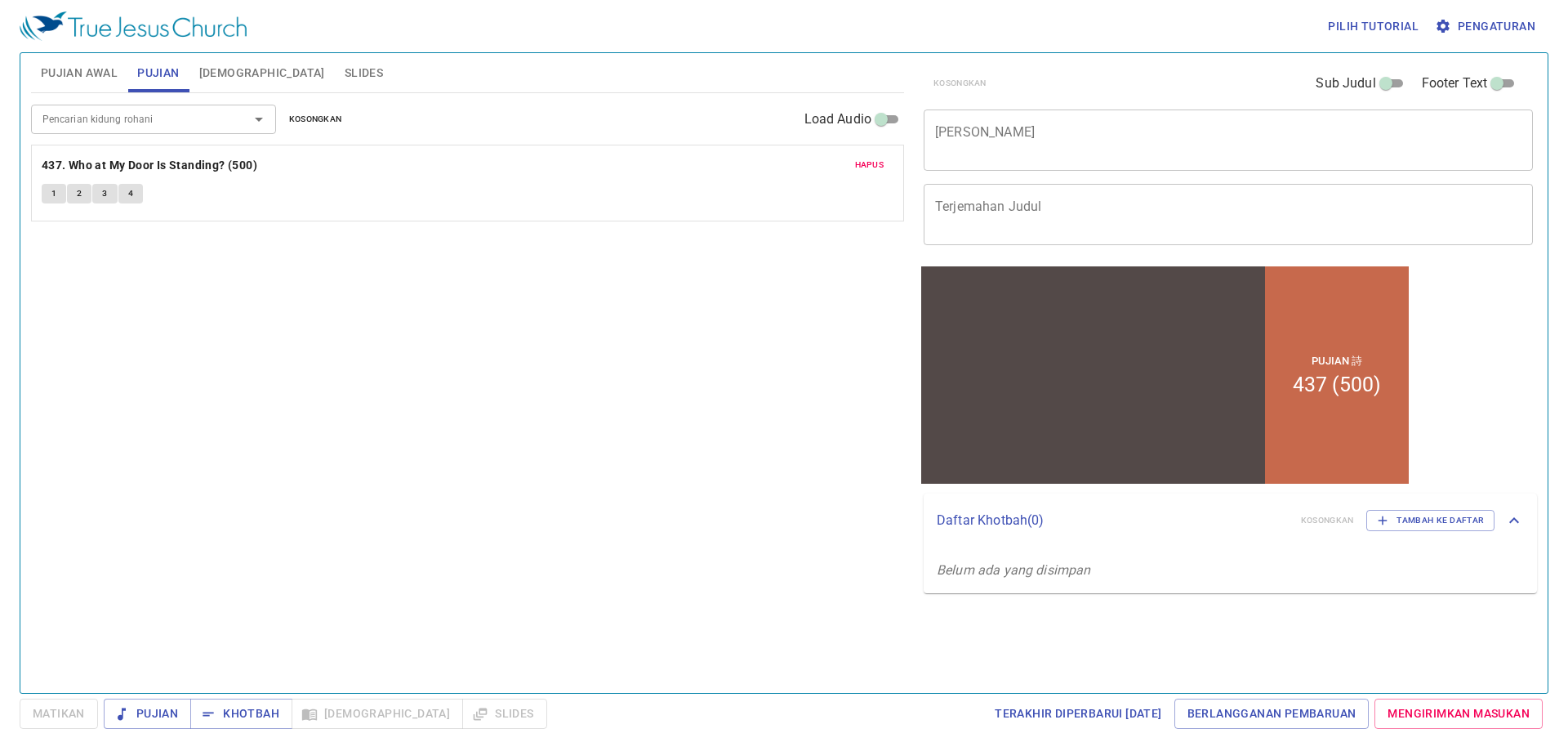
click at [1464, 29] on span "Pengaturan" at bounding box center [1487, 26] width 97 height 21
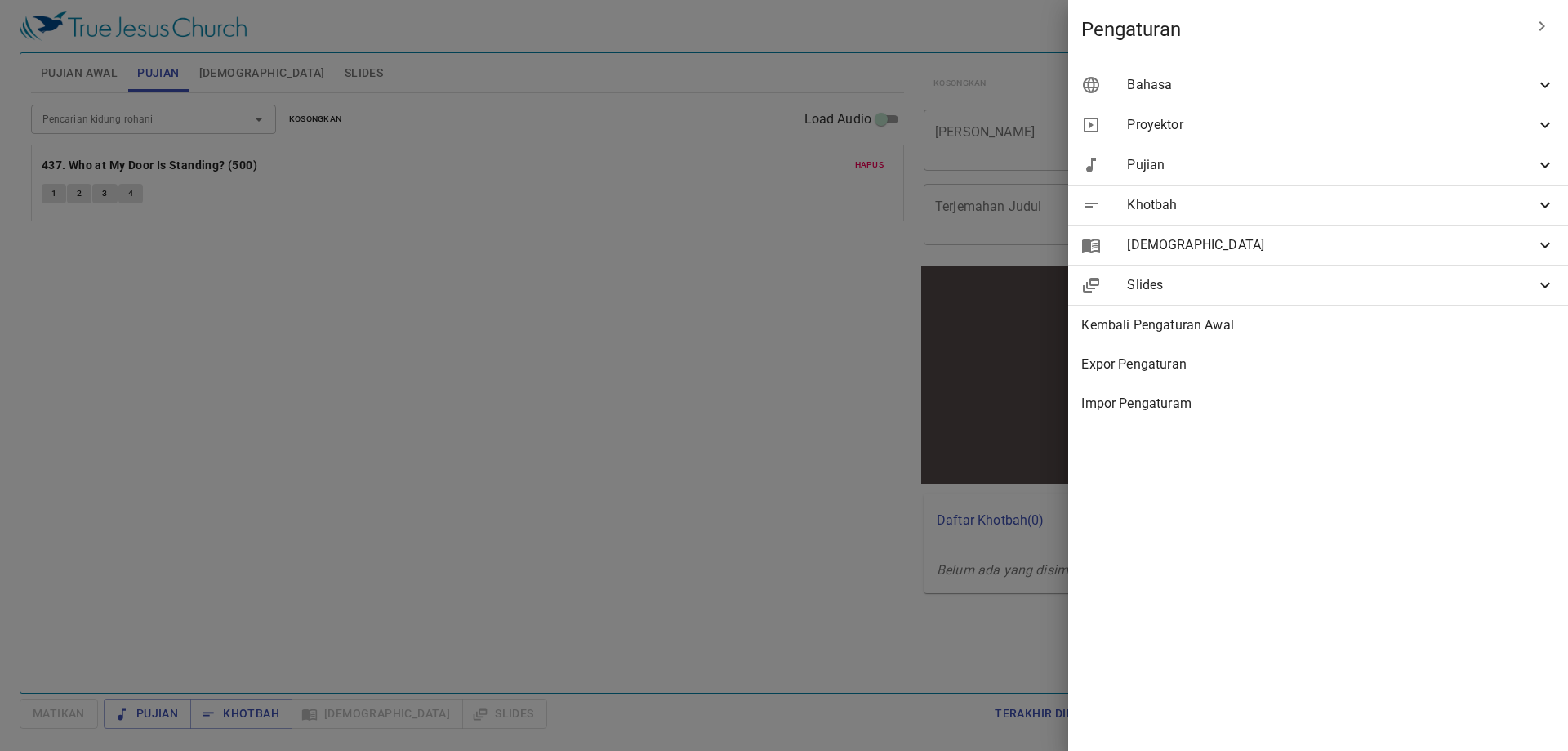
click at [1449, 96] on div "Bahasa" at bounding box center [1319, 85] width 500 height 39
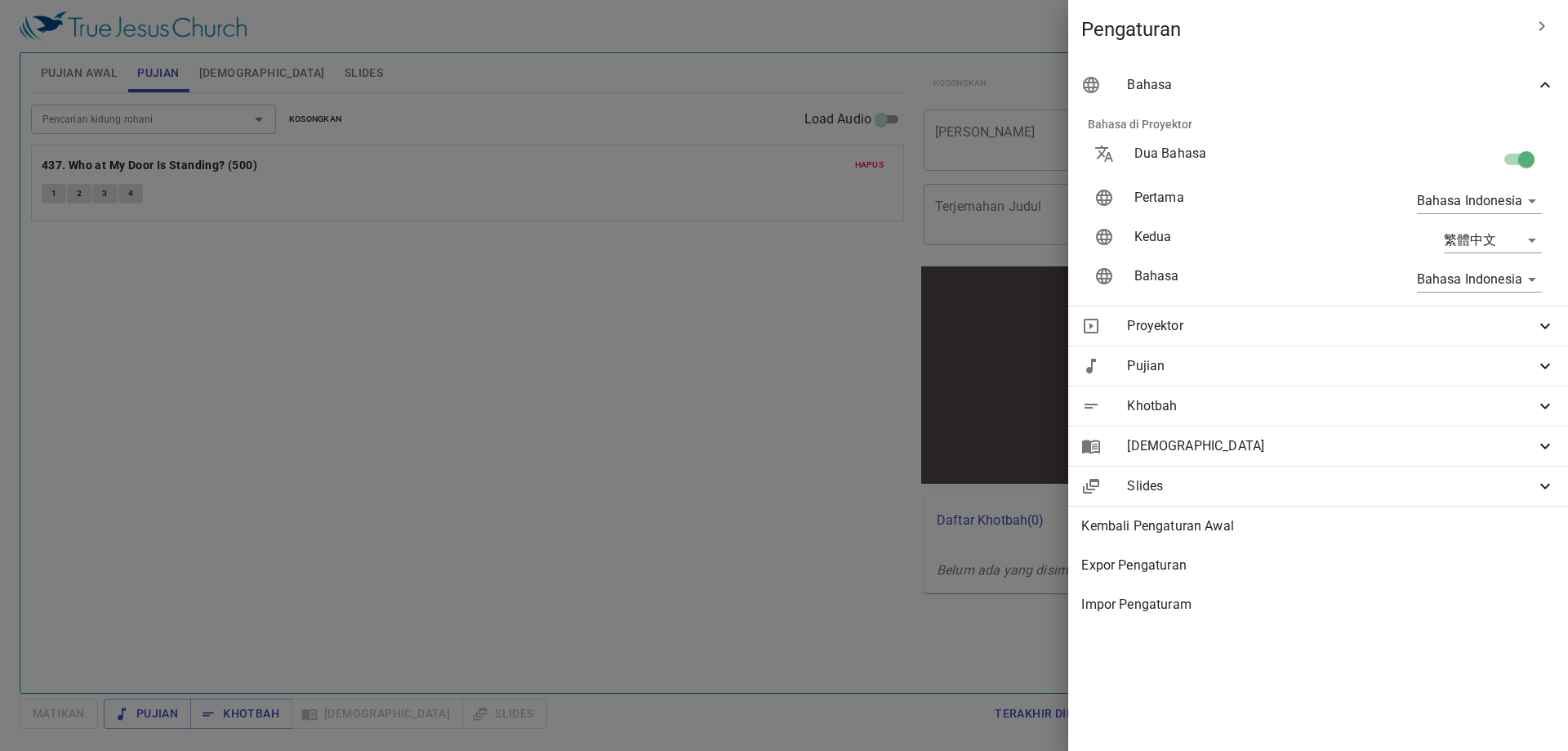
click at [1534, 155] on input "checkbox" at bounding box center [1526, 163] width 93 height 31
checkbox input "false"
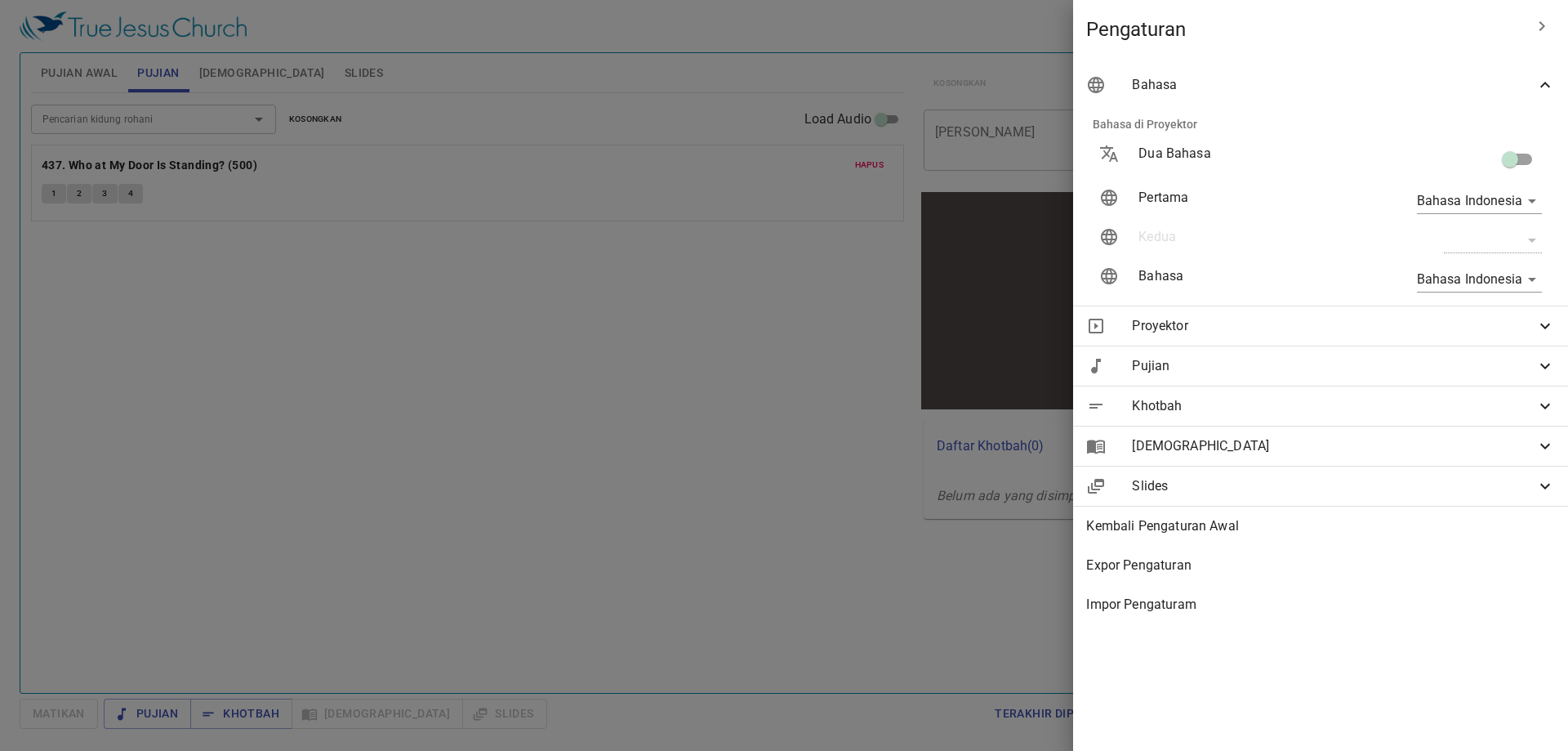
click at [797, 351] on div at bounding box center [784, 375] width 1568 height 751
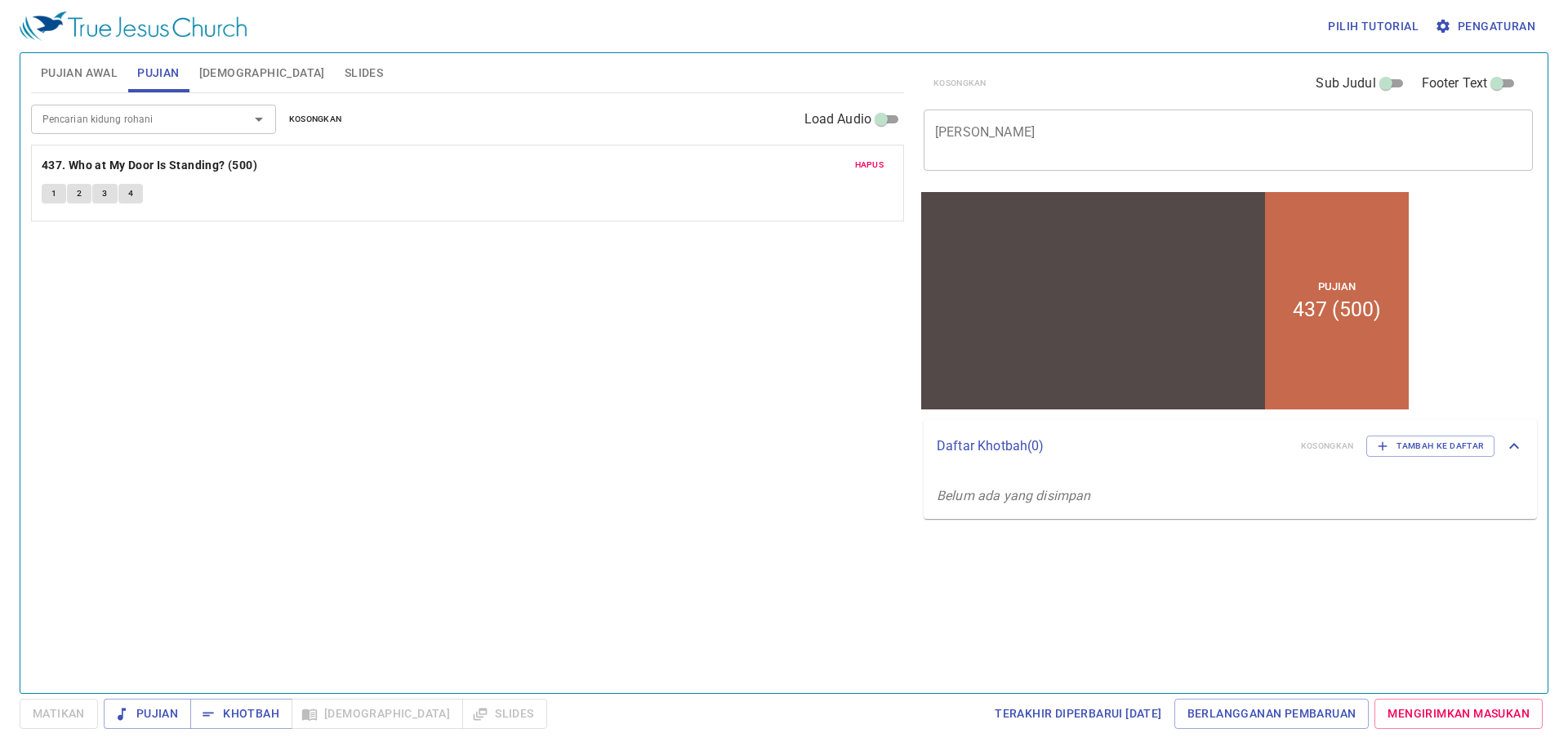
click at [84, 75] on span "Pujian Awal" at bounding box center [79, 72] width 77 height 21
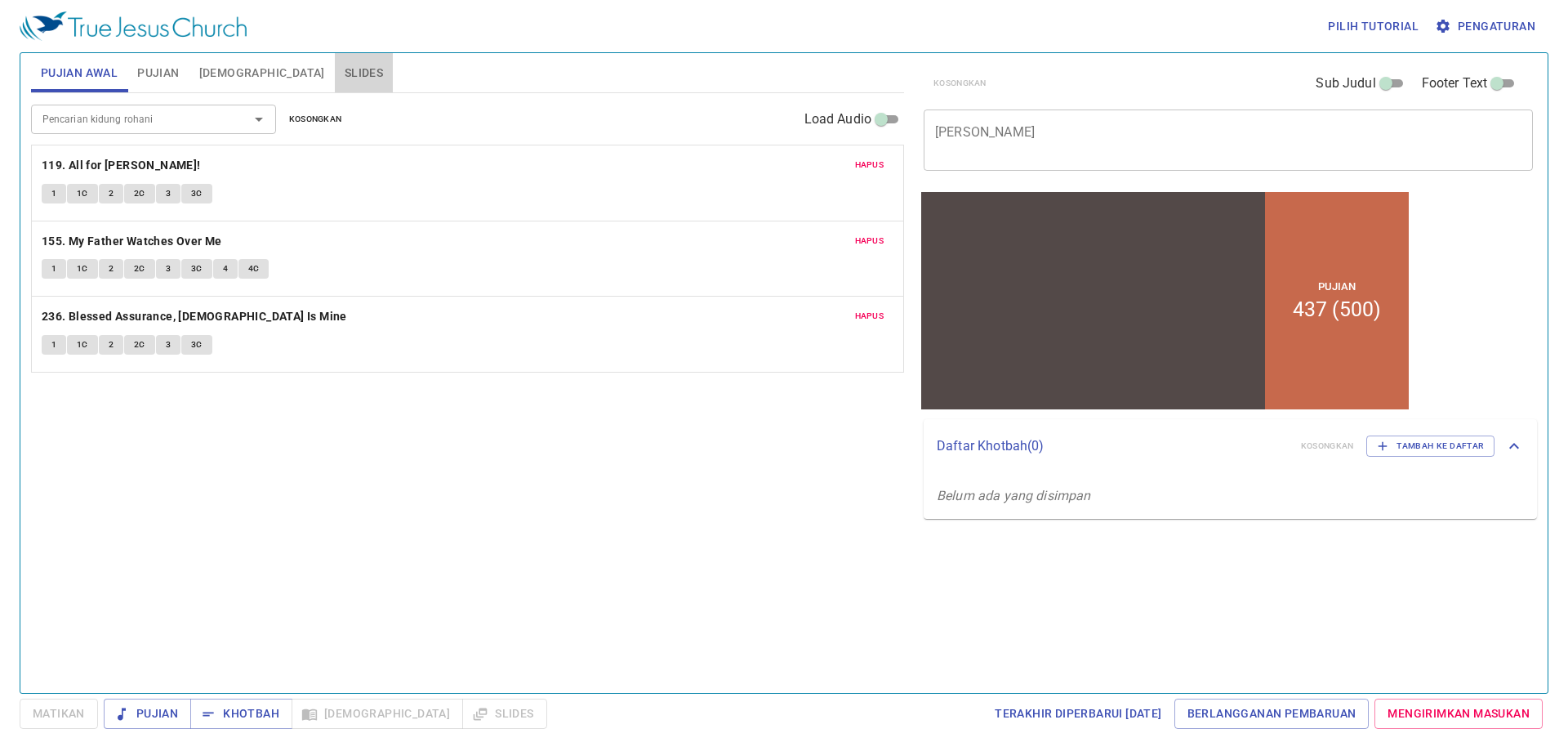
click at [345, 67] on span "Slides" at bounding box center [364, 72] width 39 height 21
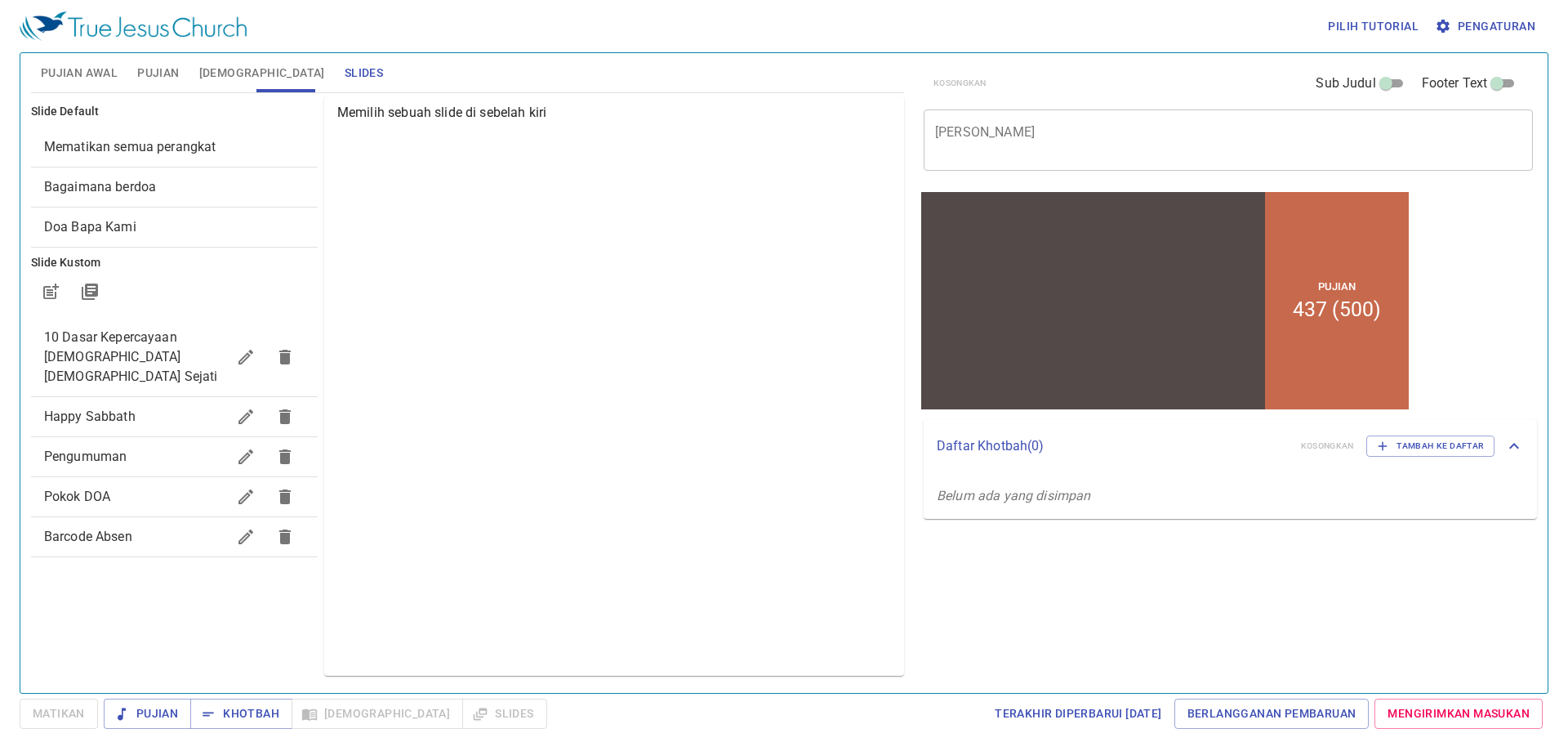
click at [216, 177] on span "Bagaimana berdoa" at bounding box center [174, 187] width 261 height 20
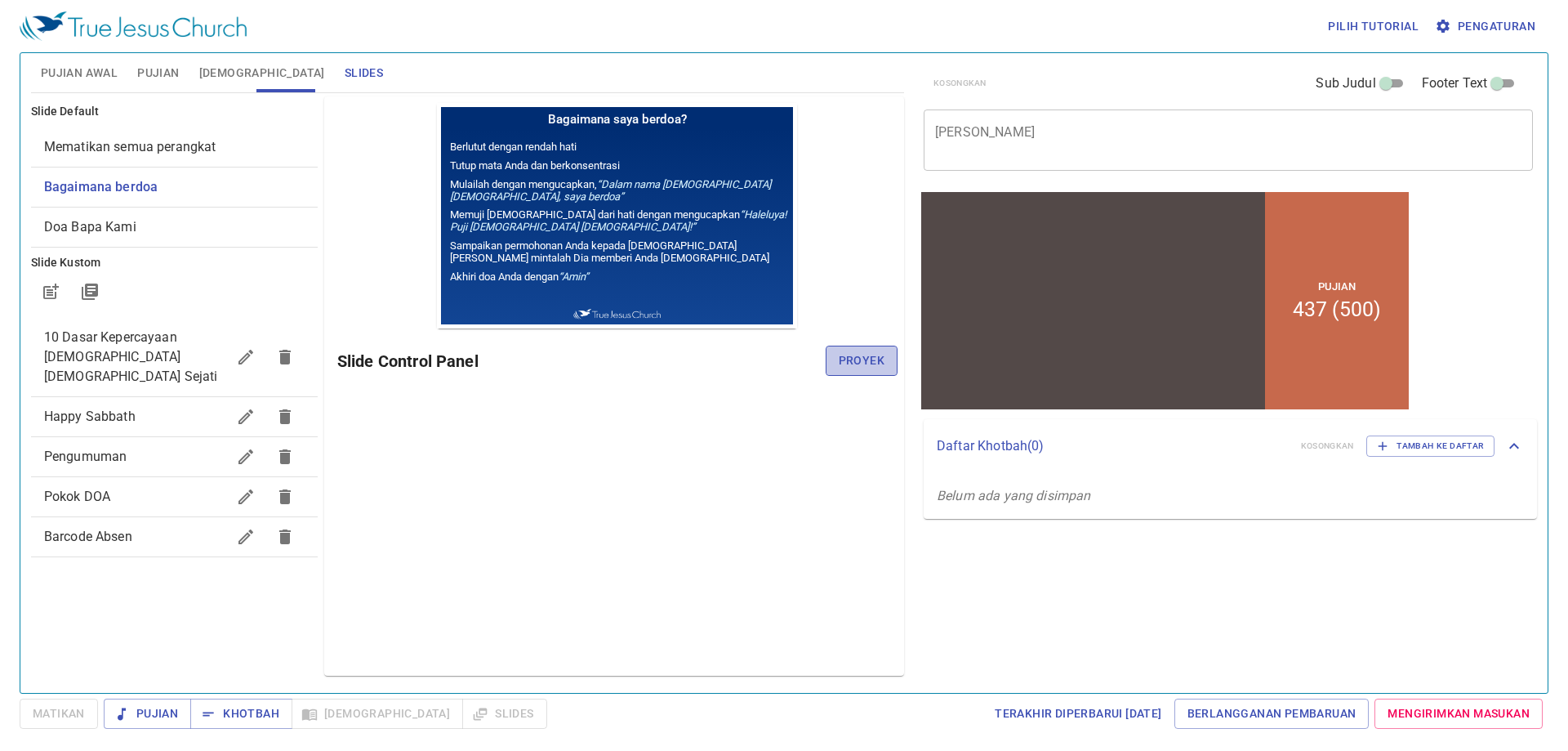
click at [879, 365] on span "Proyek" at bounding box center [862, 360] width 46 height 21
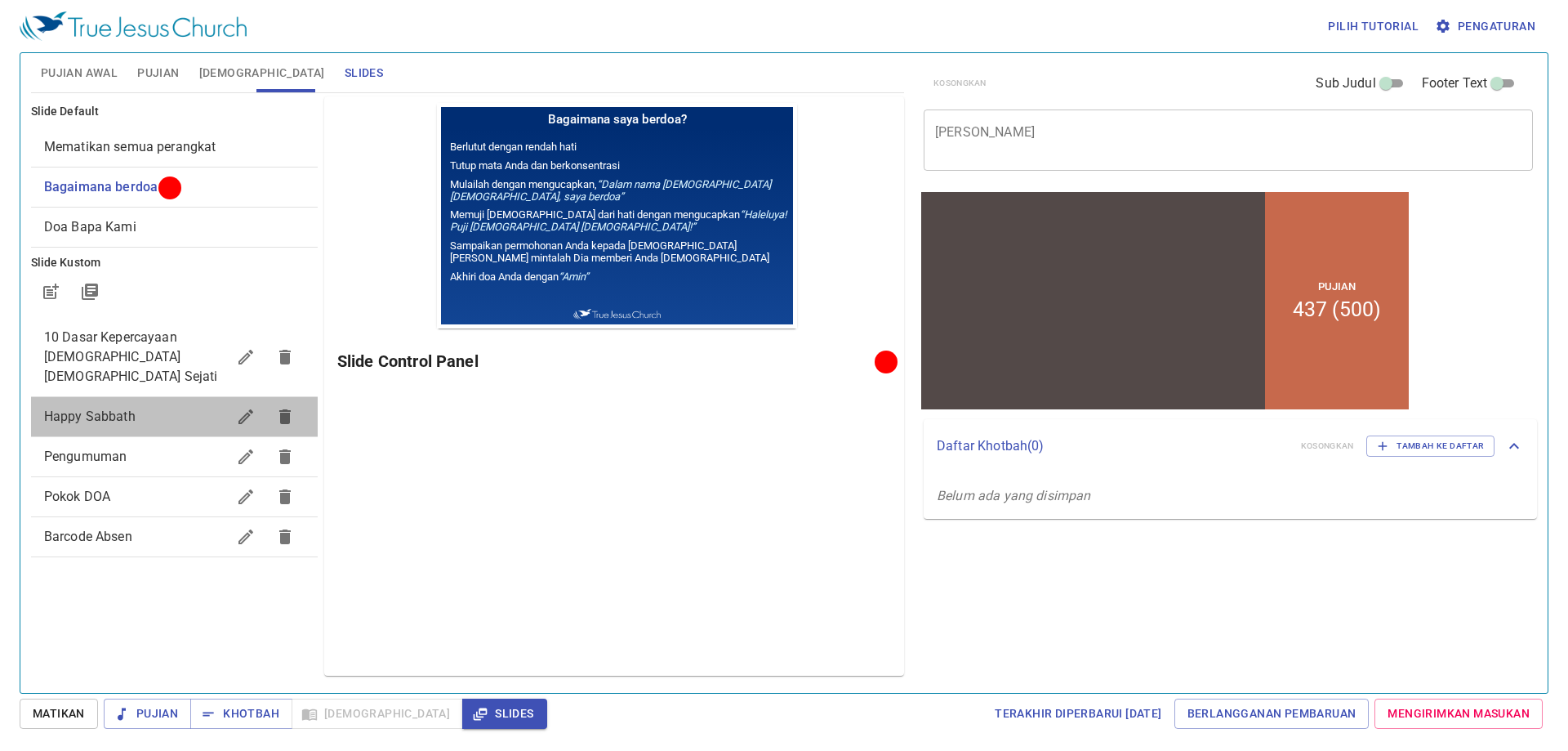
click at [109, 408] on span "Happy Sabbath" at bounding box center [90, 415] width 91 height 16
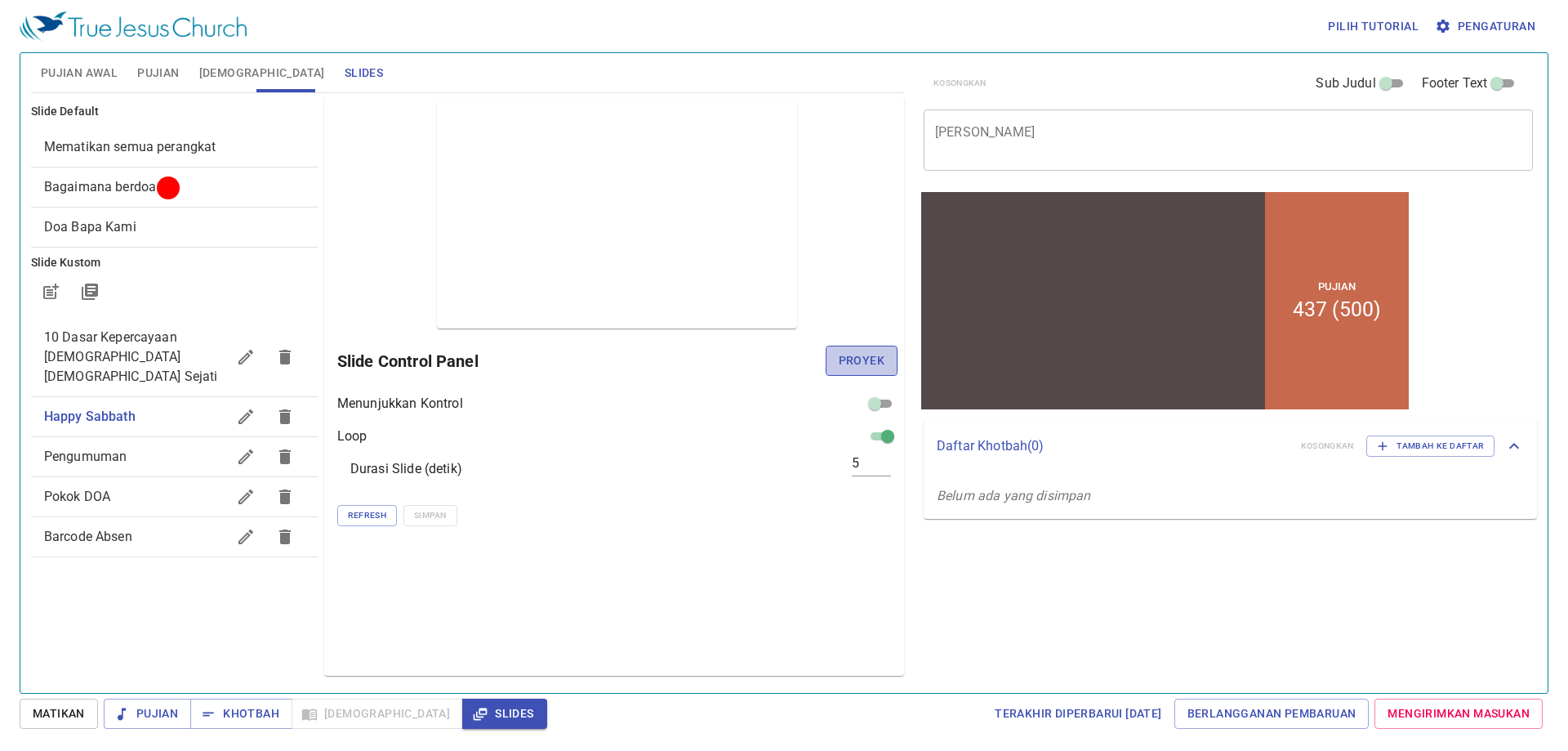
click at [879, 359] on span "Proyek" at bounding box center [862, 360] width 46 height 21
click at [101, 178] on span "Bagaimana berdoa" at bounding box center [174, 187] width 261 height 20
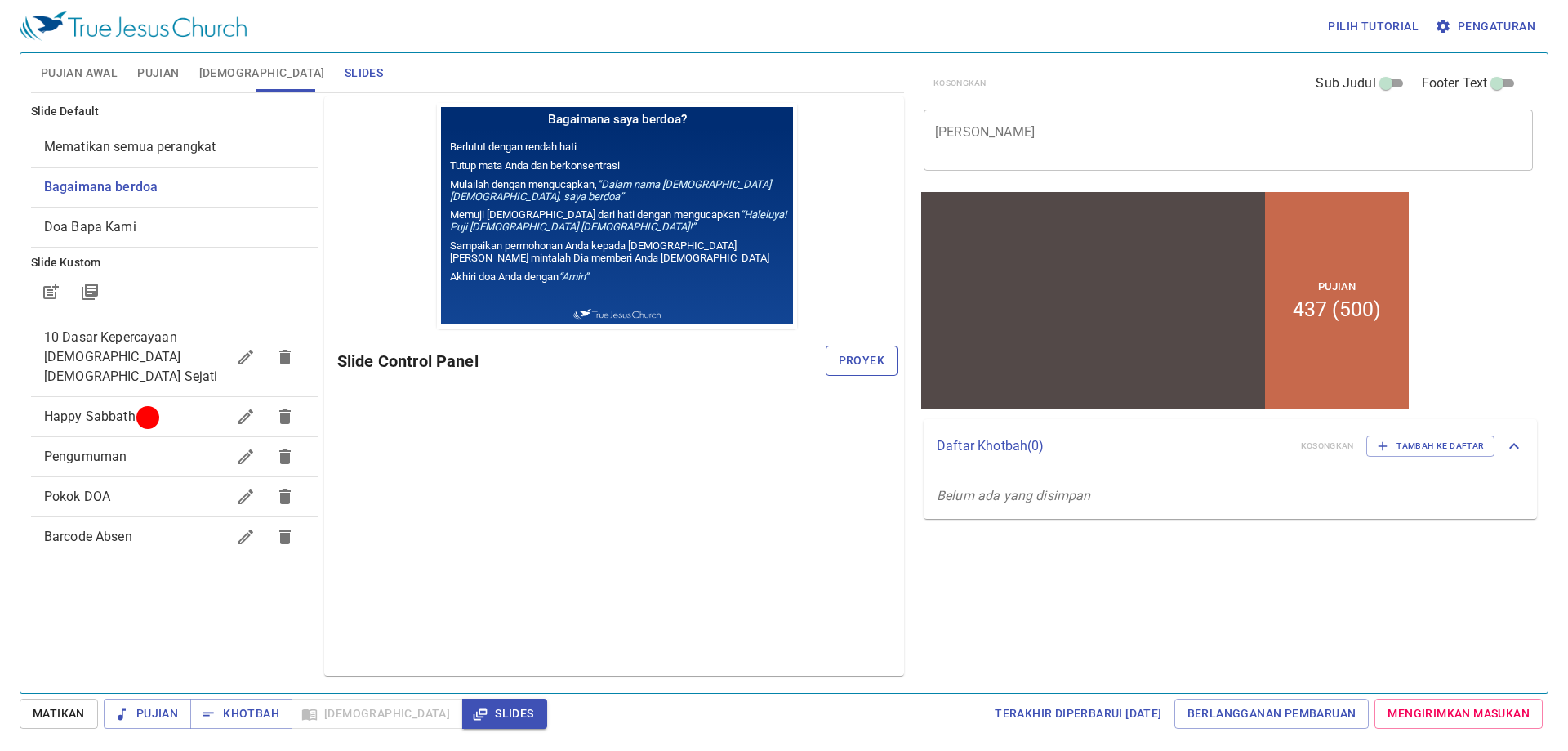
click at [878, 370] on span "Proyek" at bounding box center [862, 360] width 46 height 21
click at [831, 590] on div "Pratinjau Slide Control Panel" at bounding box center [614, 386] width 580 height 579
click at [830, 598] on div "Pratinjau Slide Control Panel" at bounding box center [614, 386] width 580 height 579
click at [694, 610] on div "Pratinjau Slide Control Panel" at bounding box center [614, 386] width 580 height 579
click at [51, 72] on span "Pujian Awal" at bounding box center [79, 72] width 77 height 21
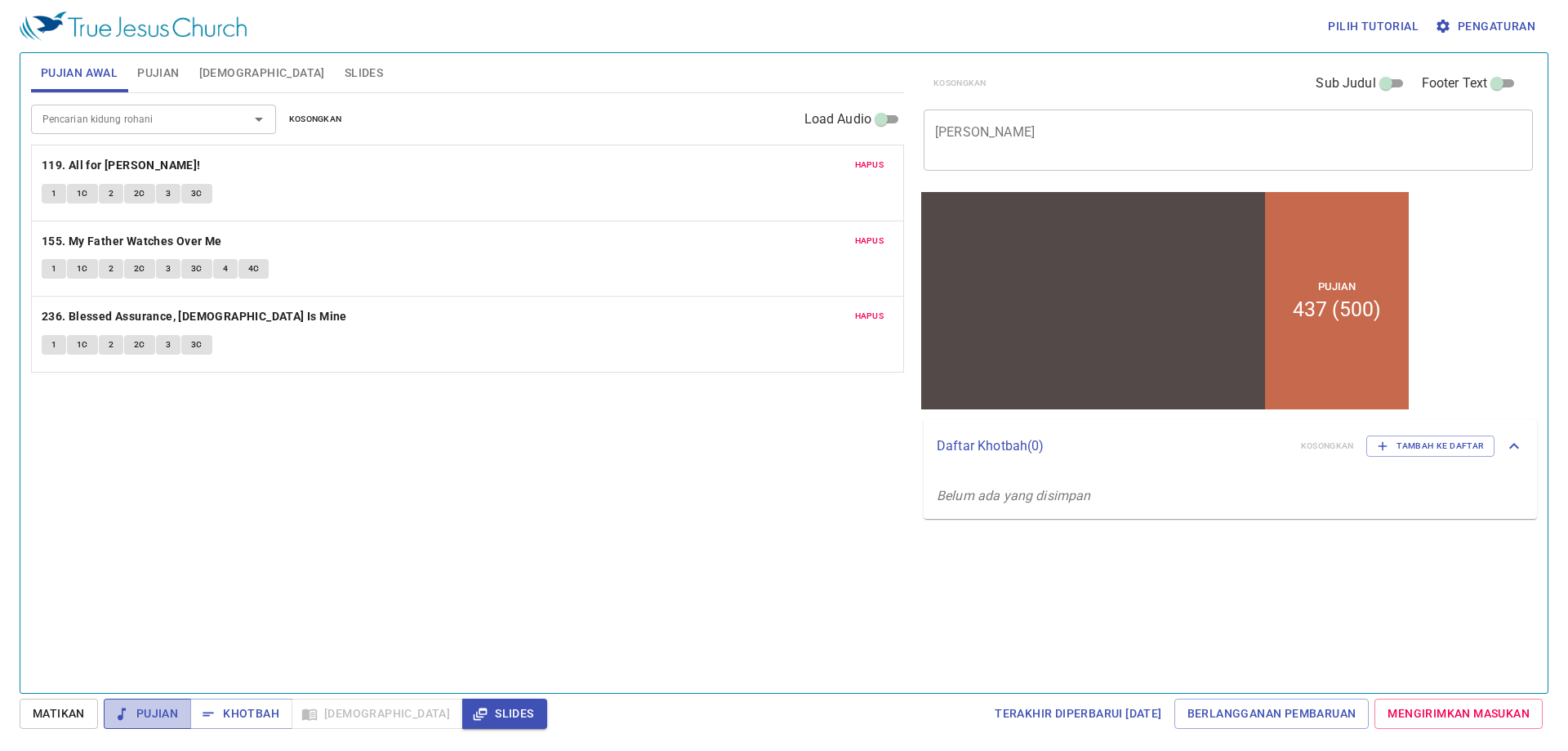
click at [154, 702] on button "Pujian" at bounding box center [147, 713] width 87 height 30
click at [58, 191] on button "1" at bounding box center [54, 193] width 25 height 20
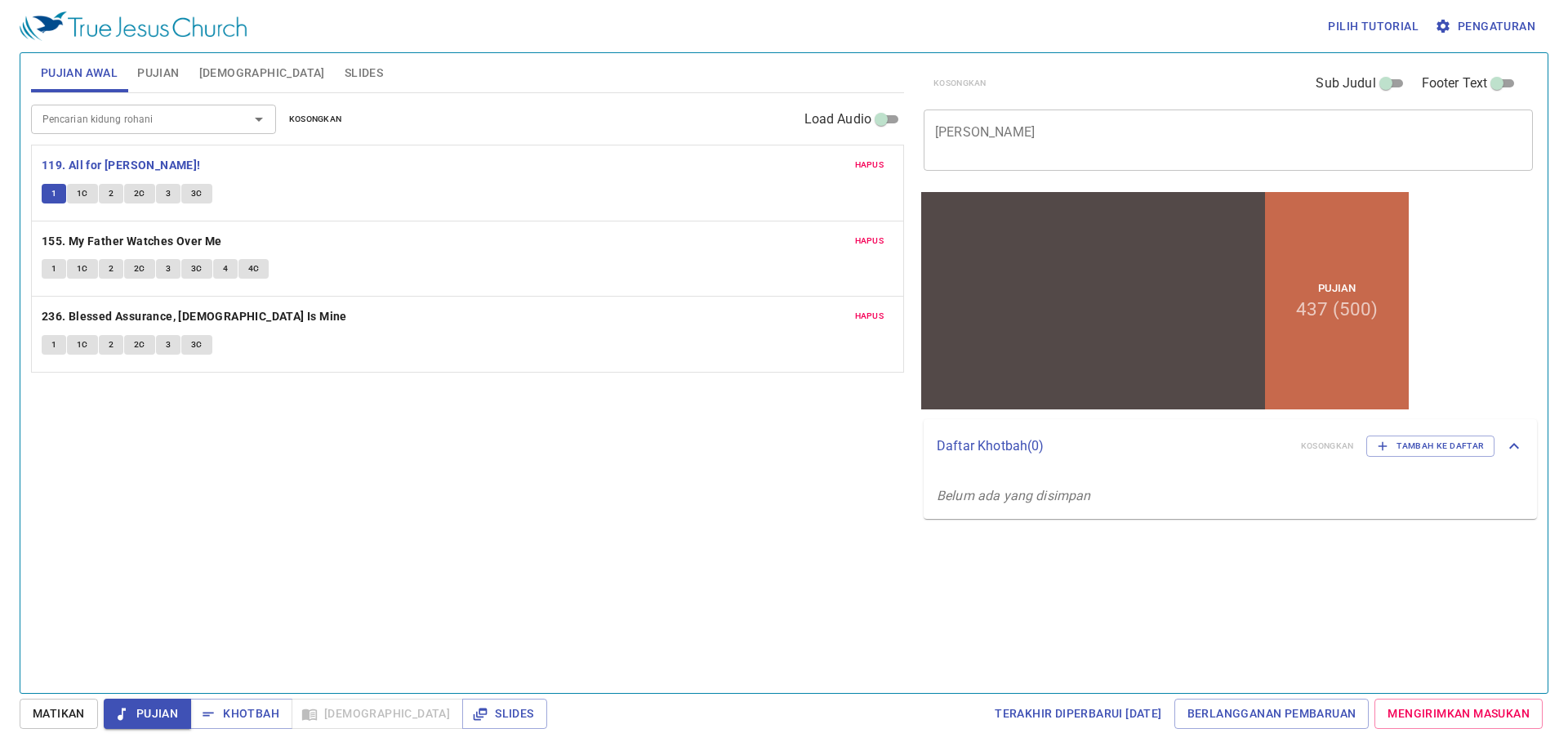
click at [81, 184] on button "1C" at bounding box center [82, 193] width 31 height 20
click at [105, 193] on button "2" at bounding box center [111, 193] width 25 height 20
click at [166, 188] on span "3" at bounding box center [169, 193] width 5 height 15
click at [165, 70] on span "Pujian" at bounding box center [158, 72] width 42 height 21
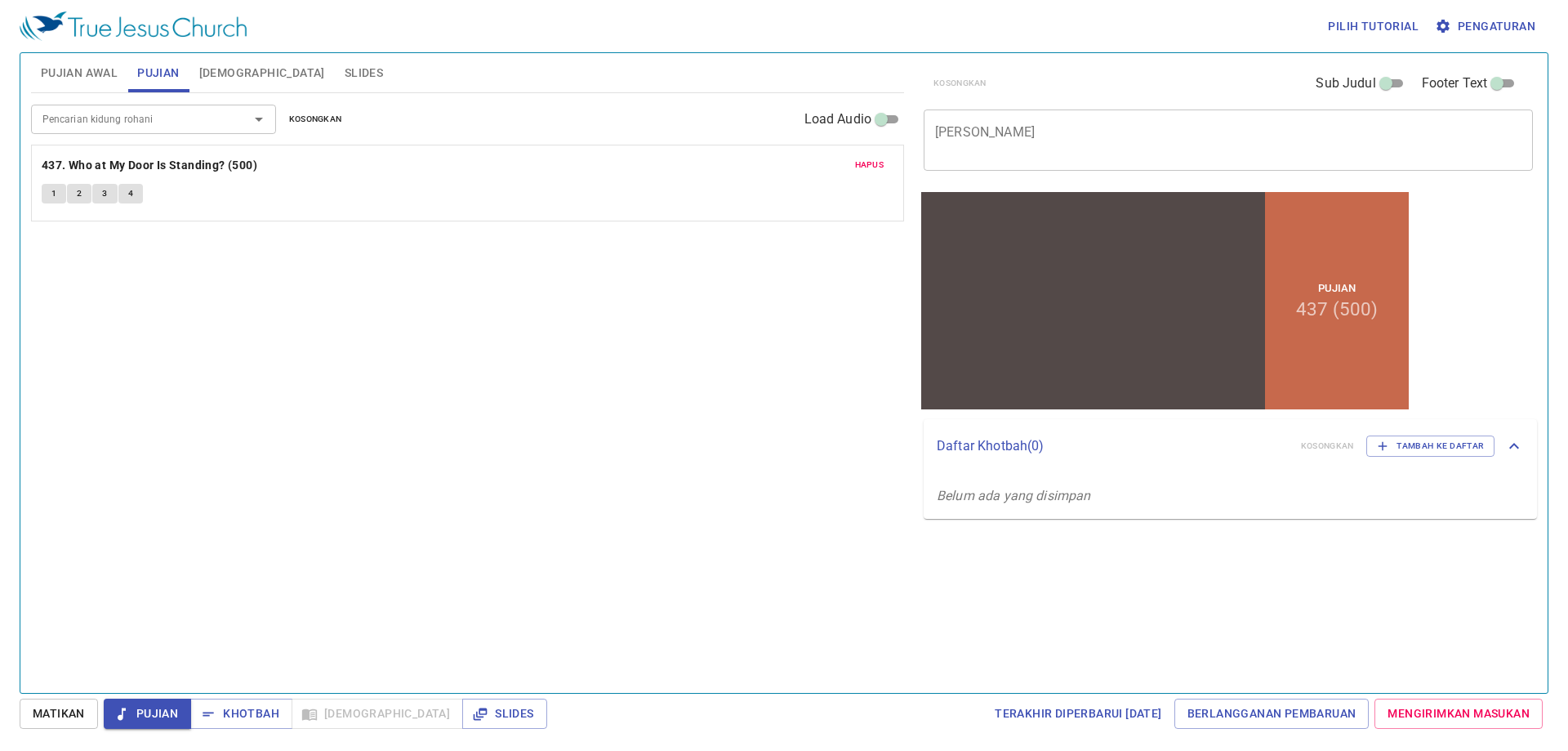
click at [152, 131] on div "Pencarian kidung rohani" at bounding box center [154, 118] width 245 height 29
type input "84"
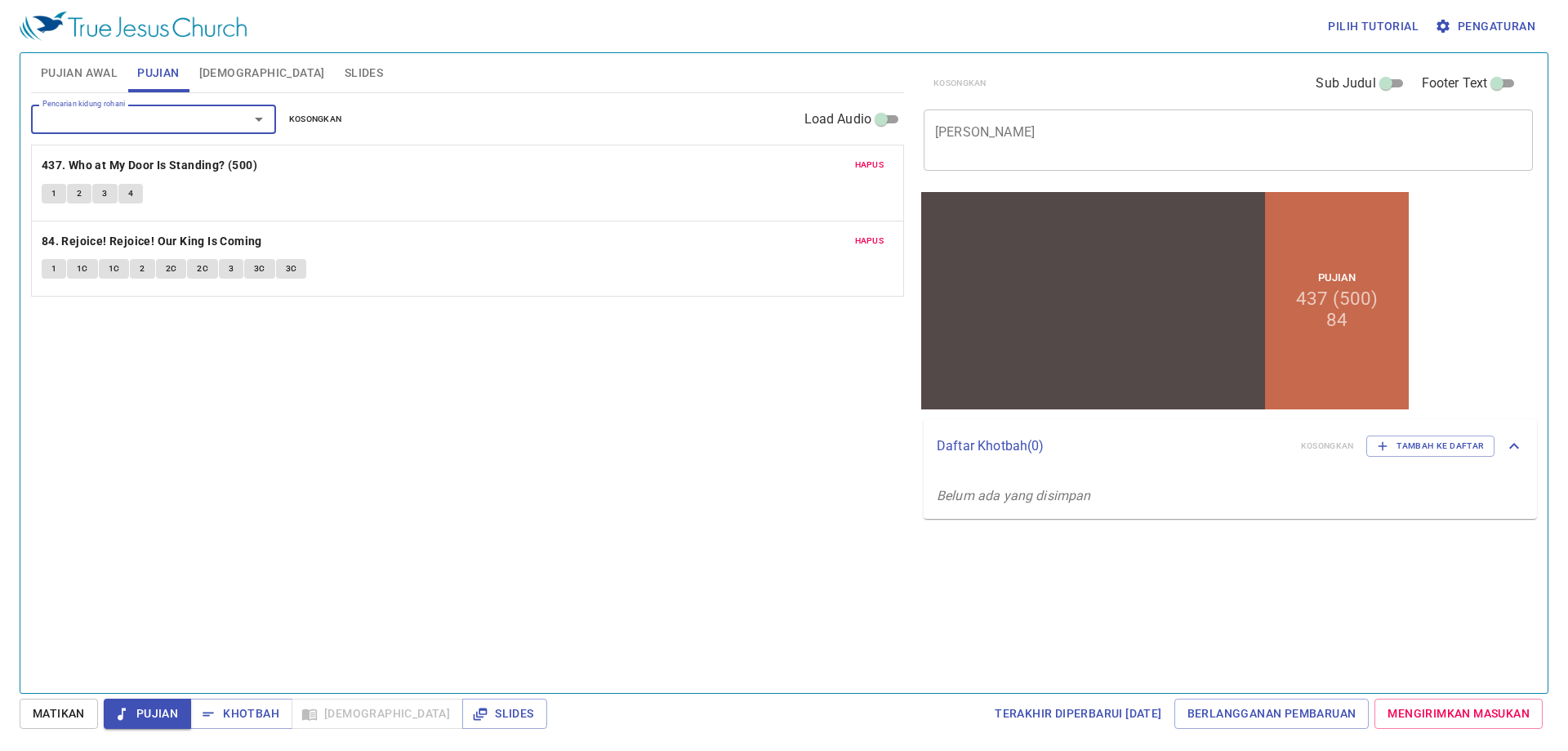
drag, startPoint x: 1493, startPoint y: 86, endPoint x: 1440, endPoint y: 125, distance: 65.8
click at [1494, 86] on input "Footer Text" at bounding box center [1496, 86] width 58 height 20
checkbox input "true"
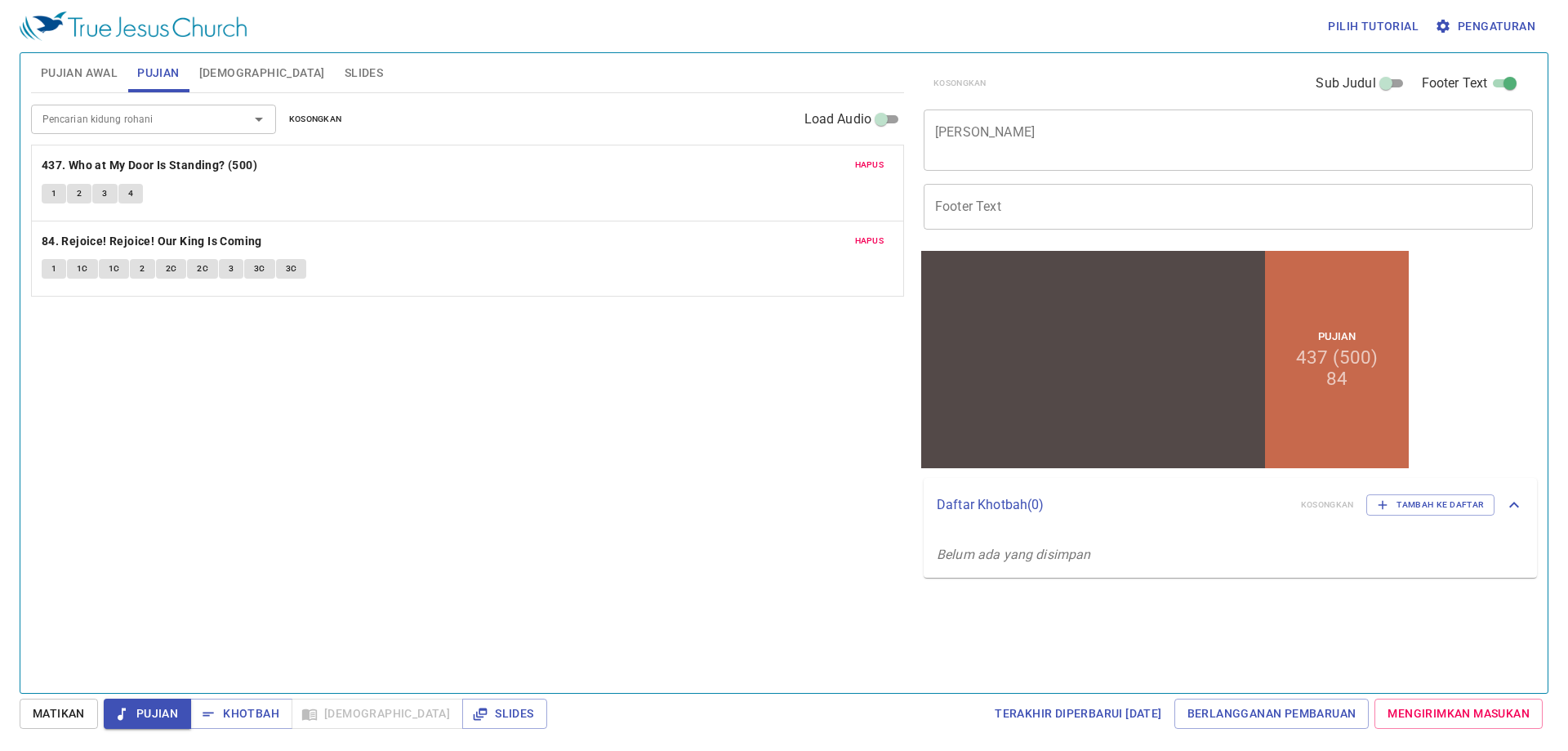
click at [1199, 211] on input "Footer Text" at bounding box center [1228, 206] width 610 height 46
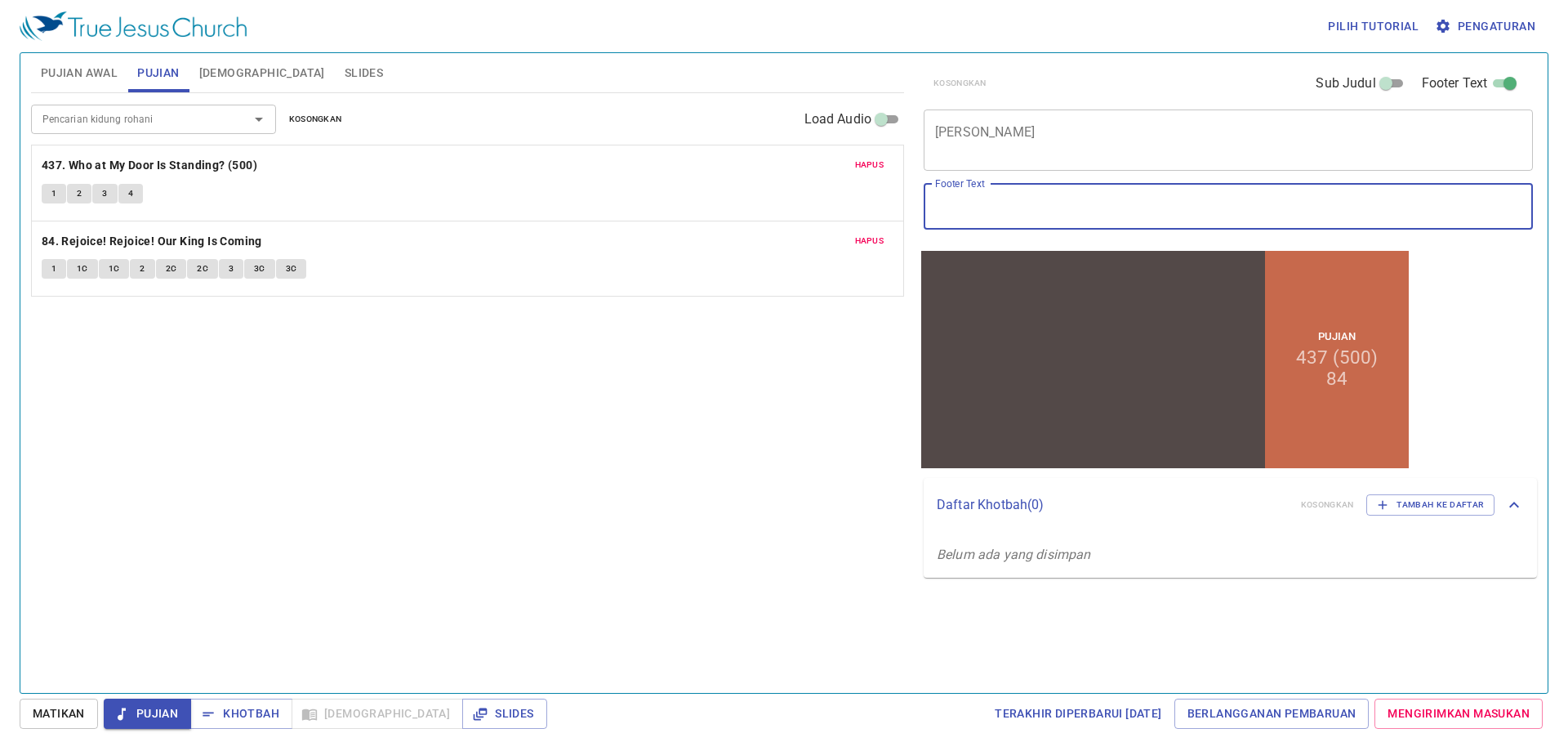
type input "Pdt. [PERSON_NAME]"
click at [1041, 168] on div "x Judul Khotbah" at bounding box center [1228, 140] width 610 height 61
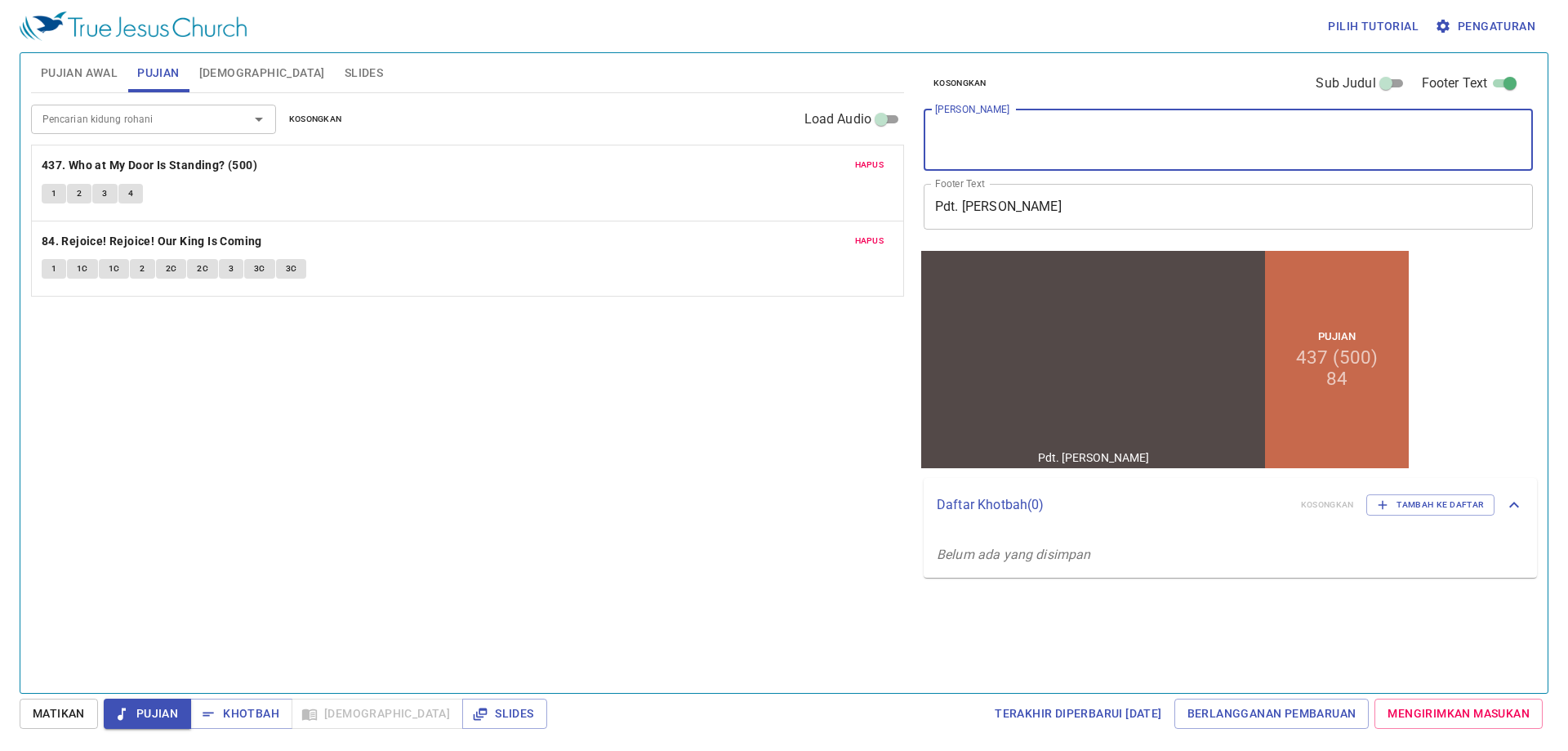
click at [667, 336] on div "Pencarian kidung rohani Pencarian kidung rohani Kosongkan Load Audio Hapus 437.…" at bounding box center [467, 386] width 873 height 586
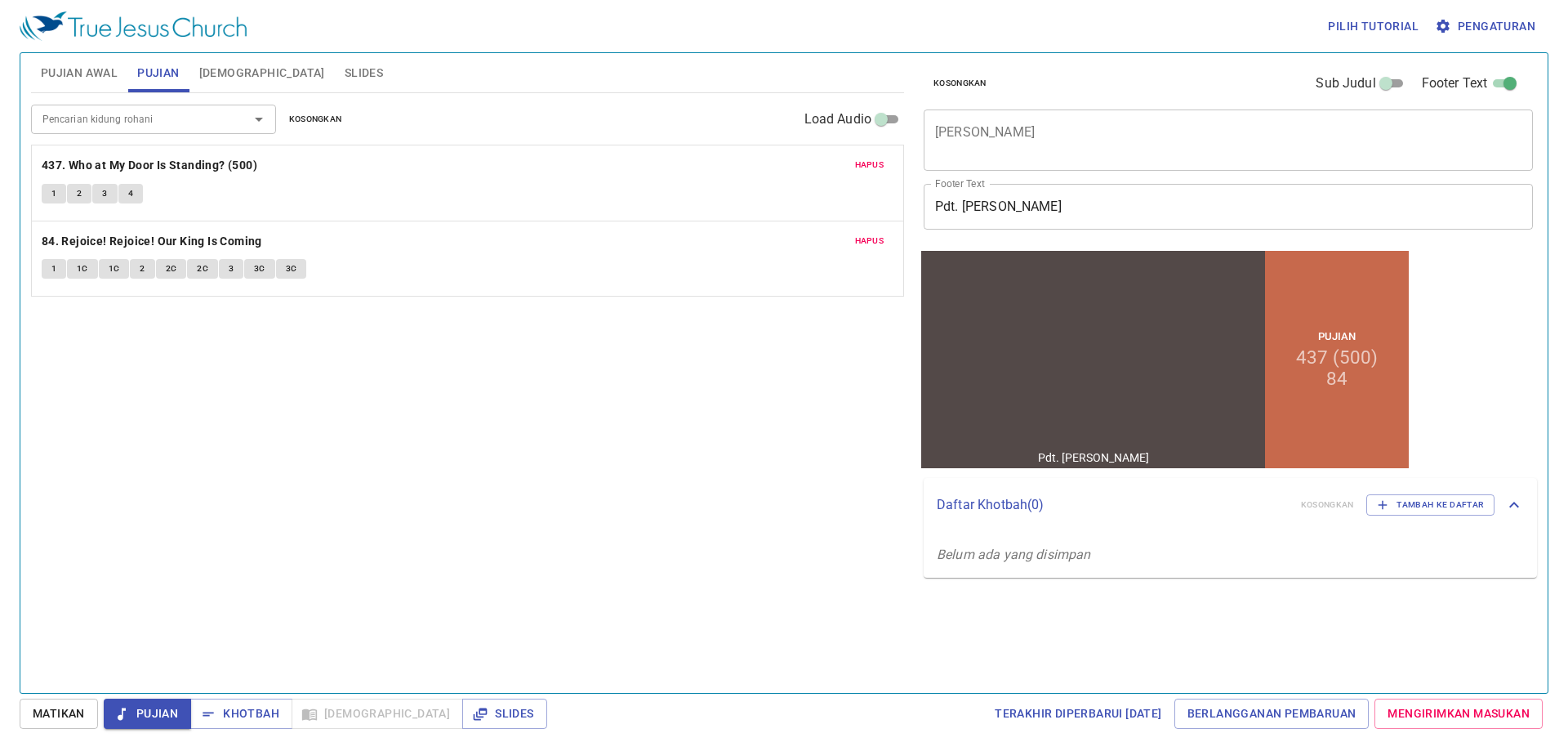
drag, startPoint x: 49, startPoint y: 66, endPoint x: 62, endPoint y: 66, distance: 13.0
click at [53, 66] on span "Pujian Awal" at bounding box center [79, 72] width 77 height 21
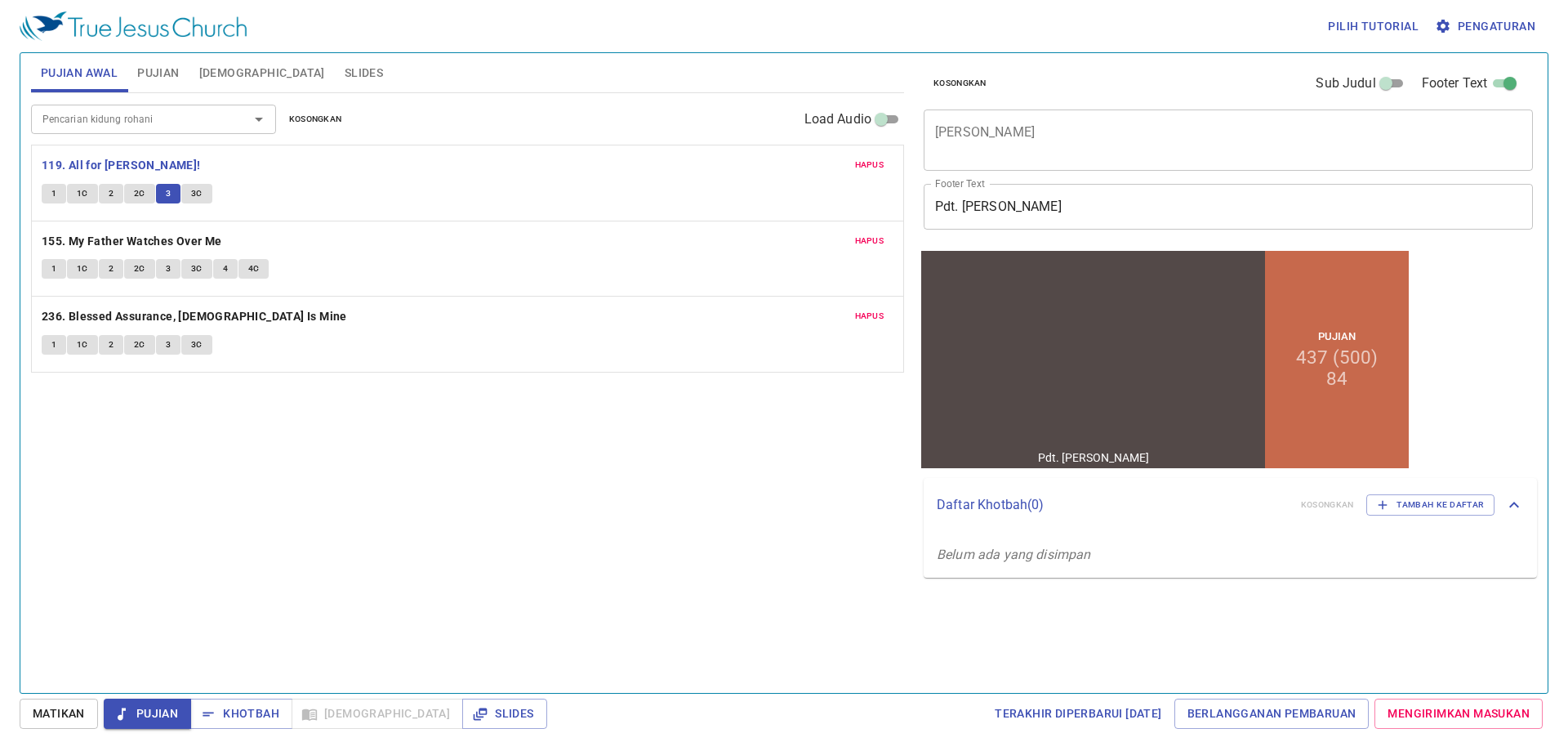
click at [193, 192] on span "3C" at bounding box center [197, 193] width 12 height 15
click at [1065, 149] on textarea "[PERSON_NAME]" at bounding box center [1228, 140] width 587 height 31
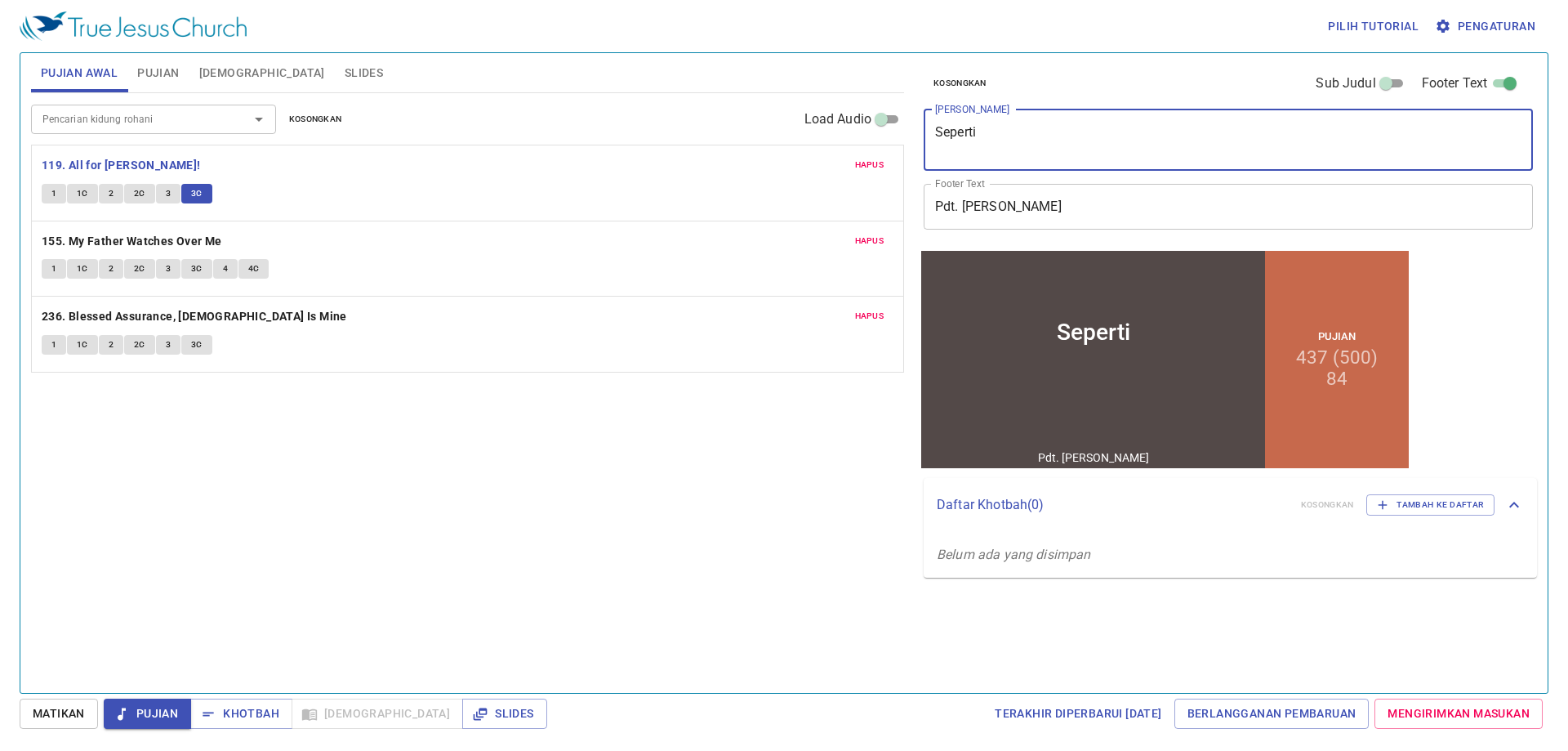
type textarea "Seperti M"
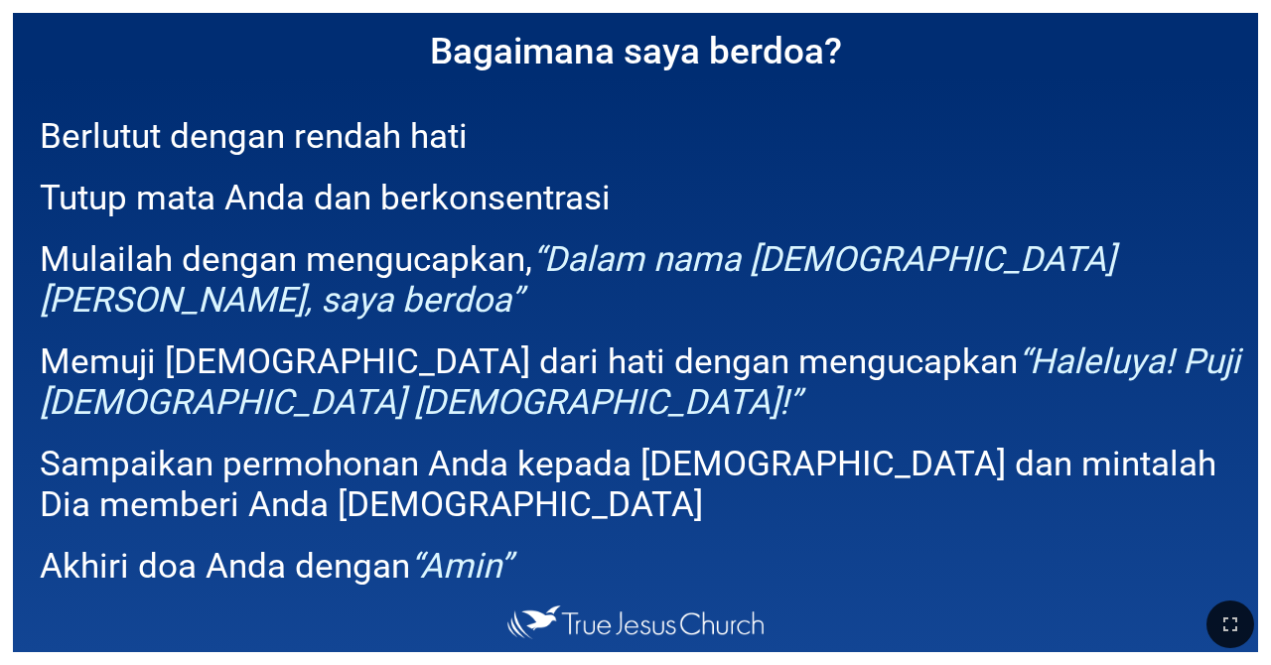
drag, startPoint x: 1232, startPoint y: 625, endPoint x: 1232, endPoint y: 682, distance: 57.6
click at [793, 625] on icon "button" at bounding box center [1230, 625] width 24 height 24
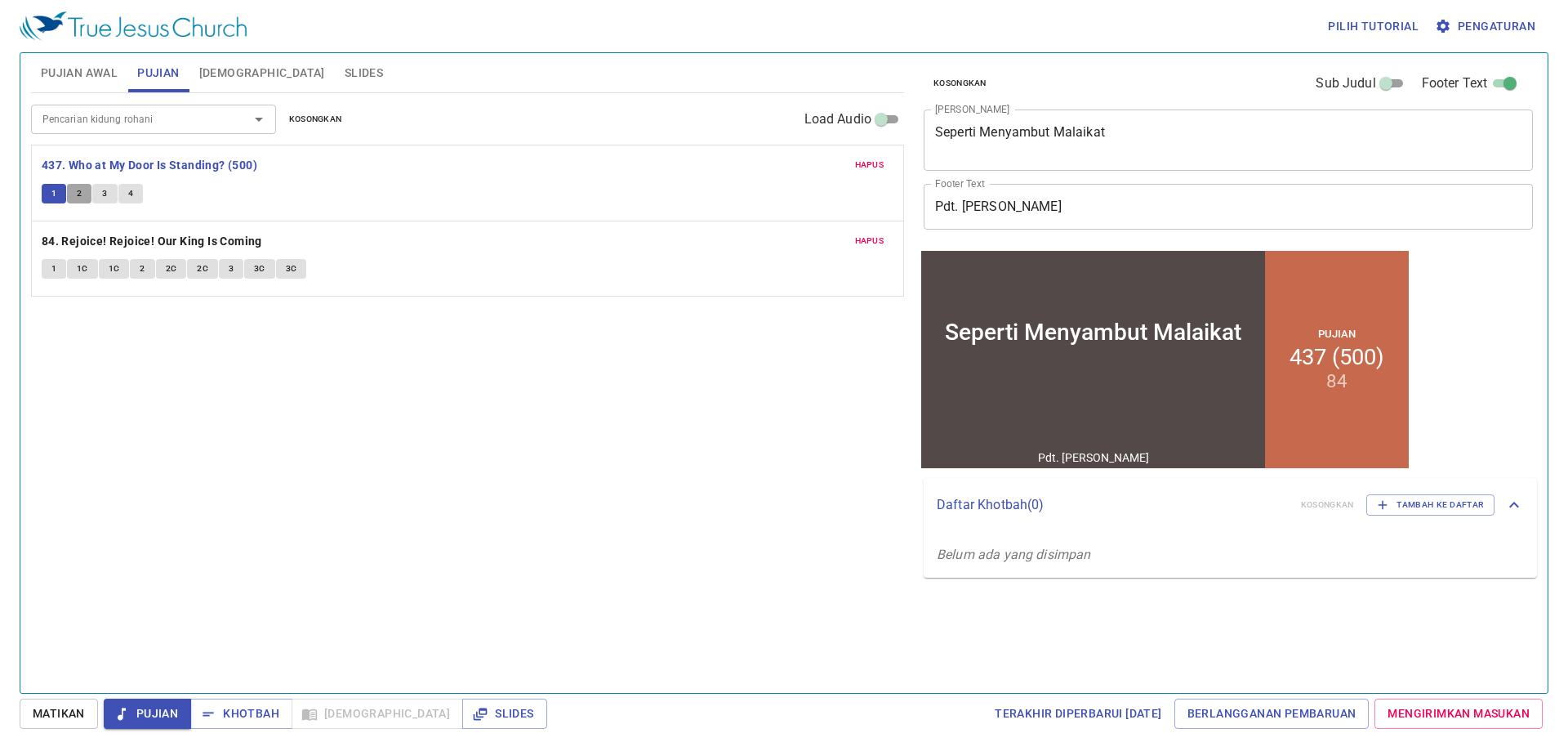
click at [72, 192] on button "2" at bounding box center [79, 193] width 25 height 20
click at [104, 191] on span "3" at bounding box center [104, 193] width 5 height 15
click at [134, 192] on button "4" at bounding box center [131, 193] width 25 height 20
click at [220, 707] on span "Khotbah" at bounding box center [241, 713] width 76 height 21
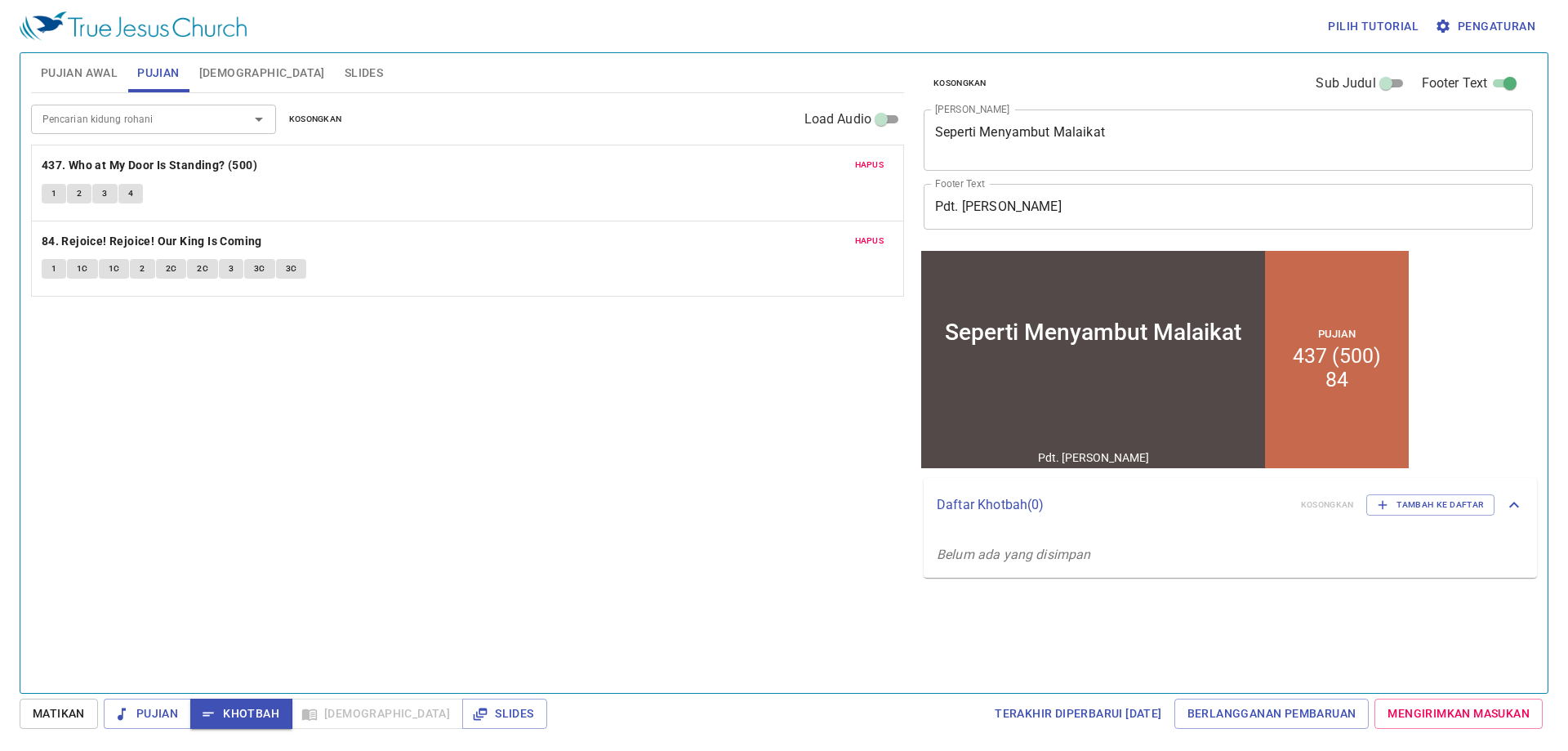
click at [345, 63] on span "Slides" at bounding box center [364, 72] width 39 height 21
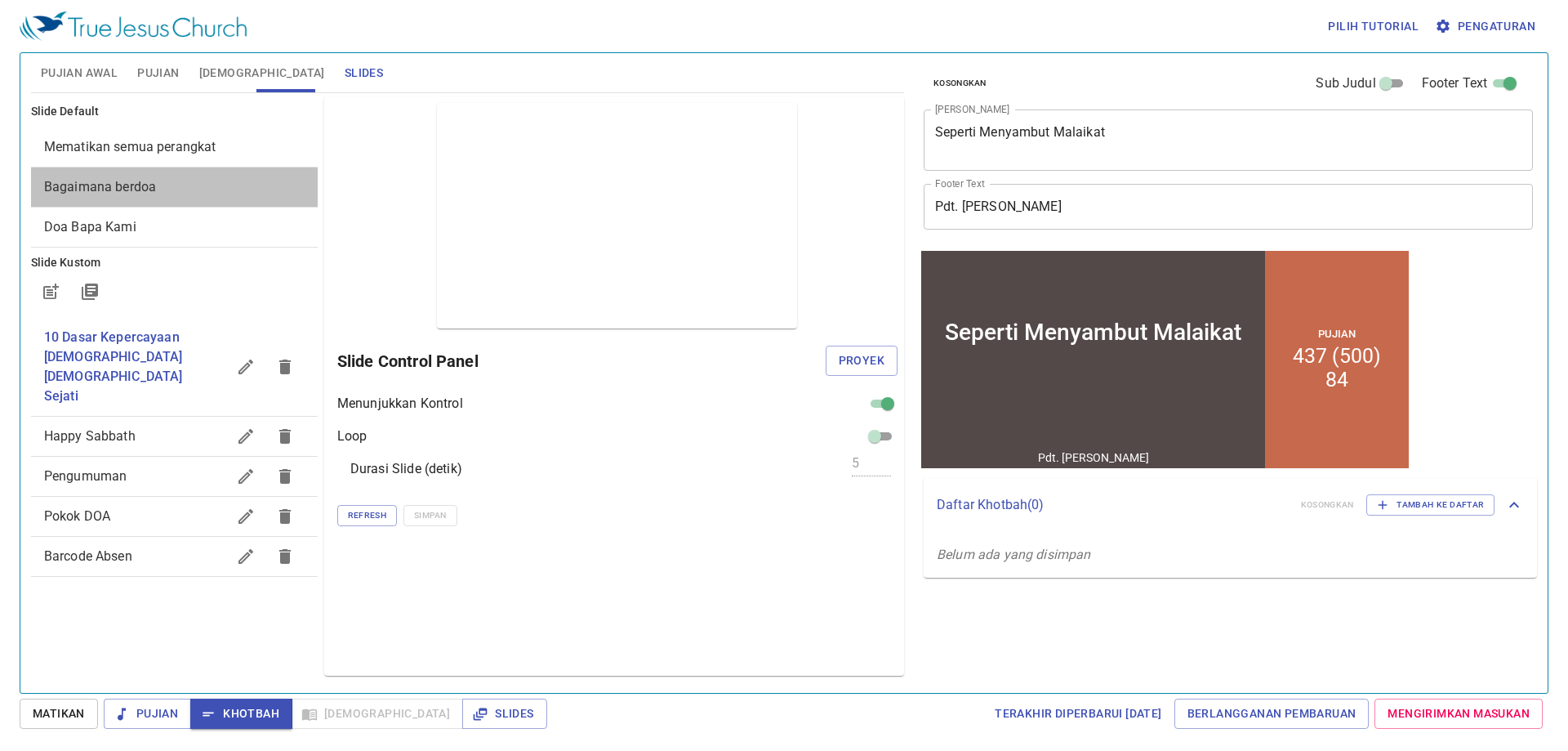
drag, startPoint x: 193, startPoint y: 190, endPoint x: 266, endPoint y: 222, distance: 79.7
click at [195, 192] on span "Bagaimana berdoa" at bounding box center [174, 187] width 261 height 20
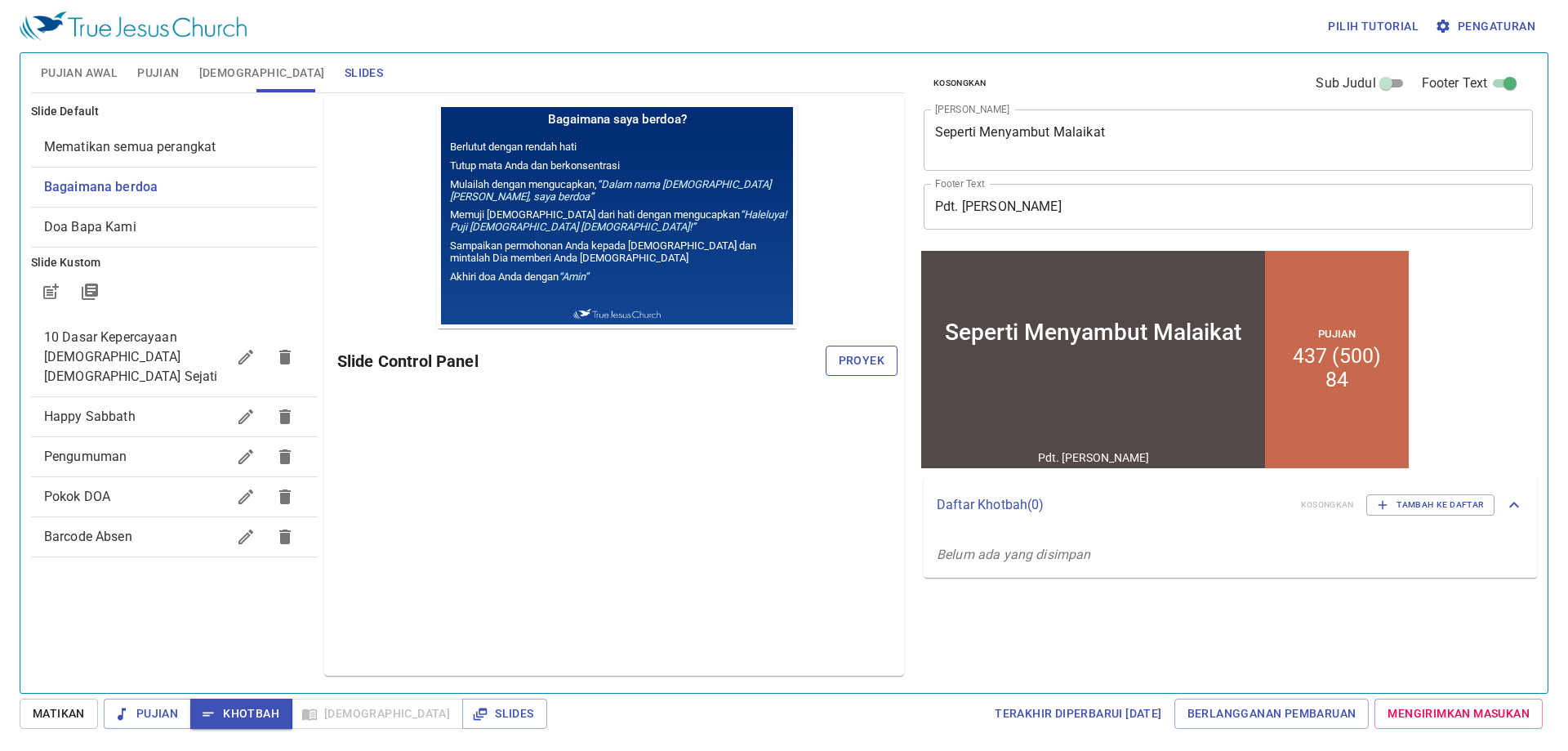
click at [870, 360] on span "Proyek" at bounding box center [862, 360] width 46 height 21
click at [248, 719] on span "Khotbah" at bounding box center [241, 713] width 76 height 21
click at [234, 67] on span "[DEMOGRAPHIC_DATA]" at bounding box center [262, 72] width 126 height 21
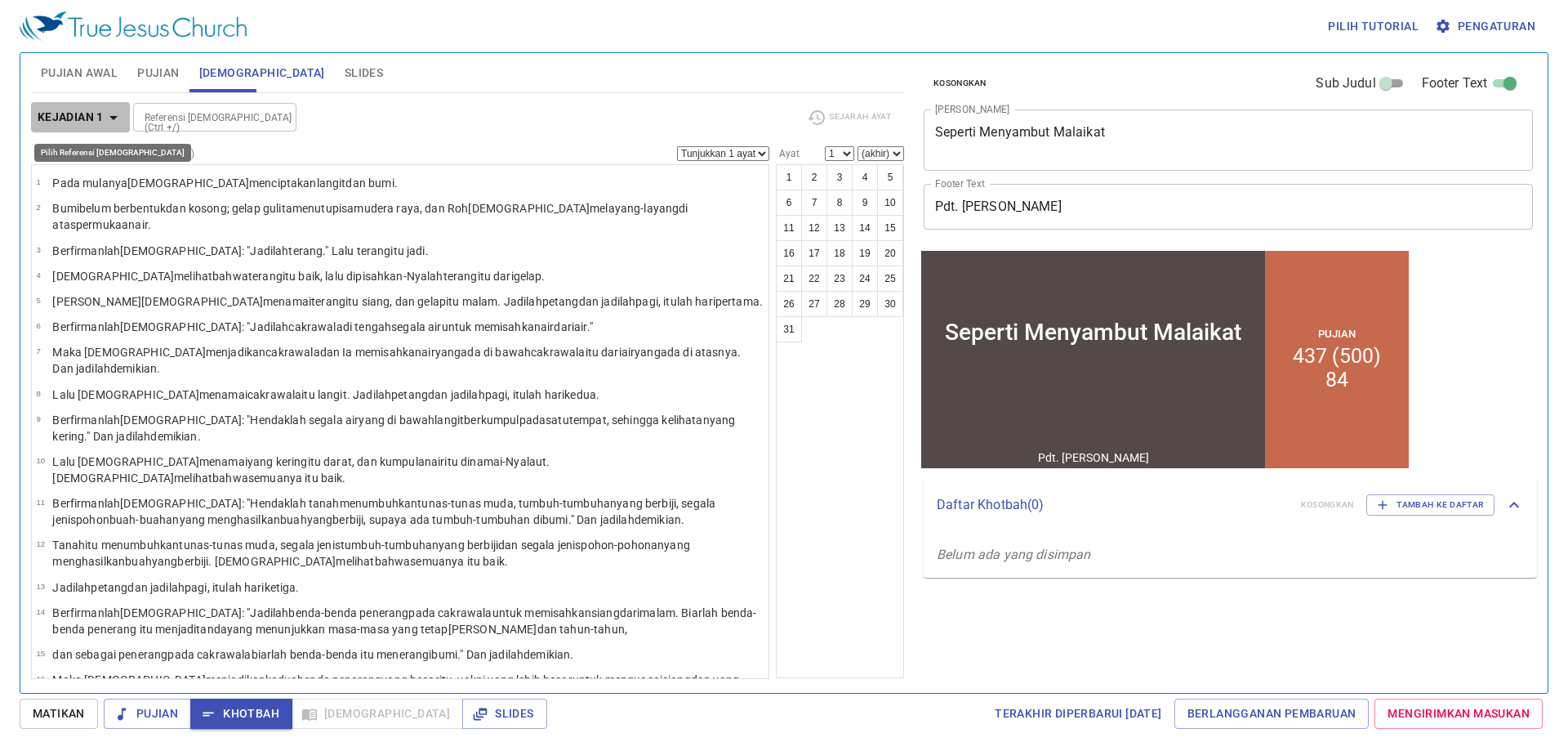
click at [63, 109] on b "Kejadian 1" at bounding box center [71, 117] width 66 height 21
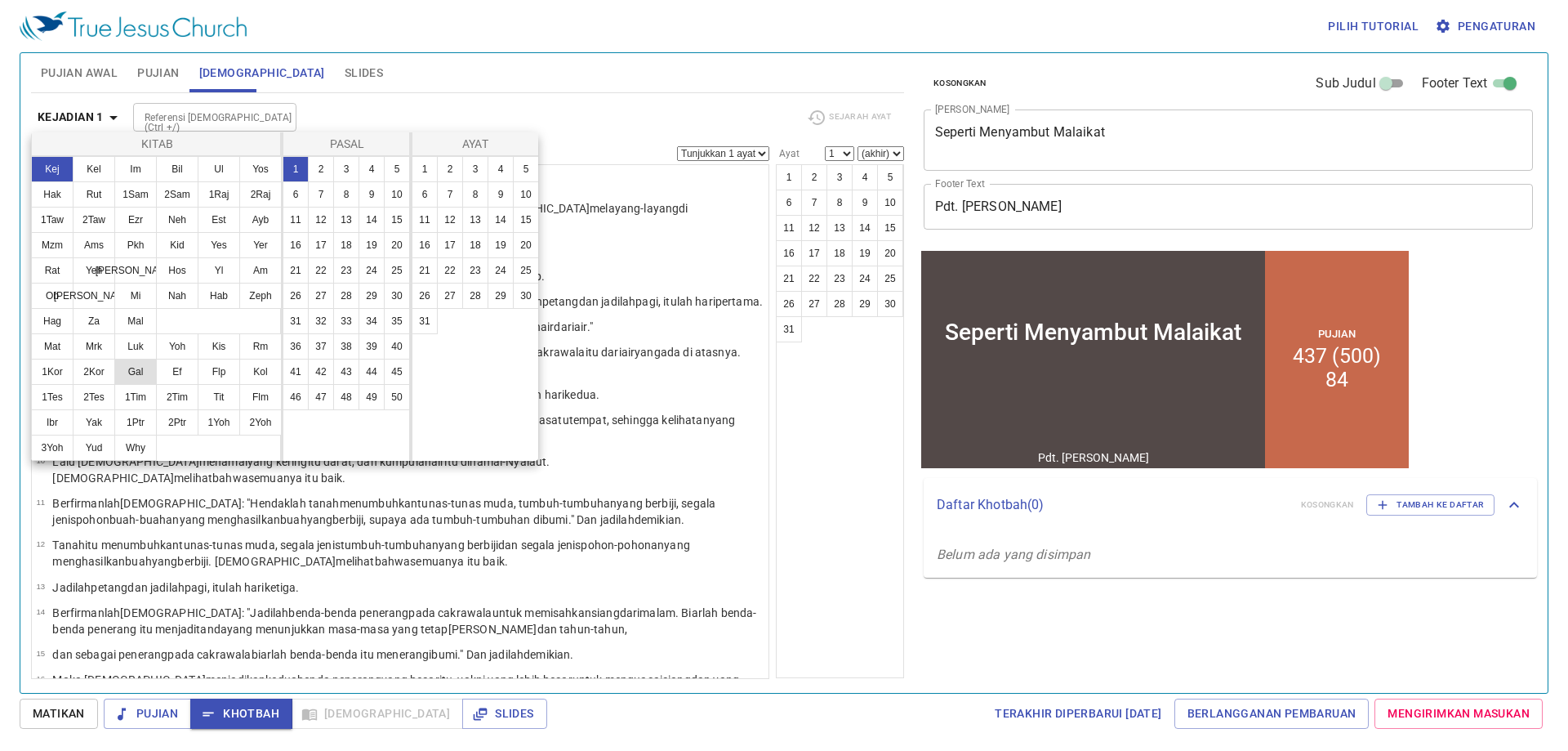
click at [139, 364] on button "Gal" at bounding box center [136, 372] width 43 height 26
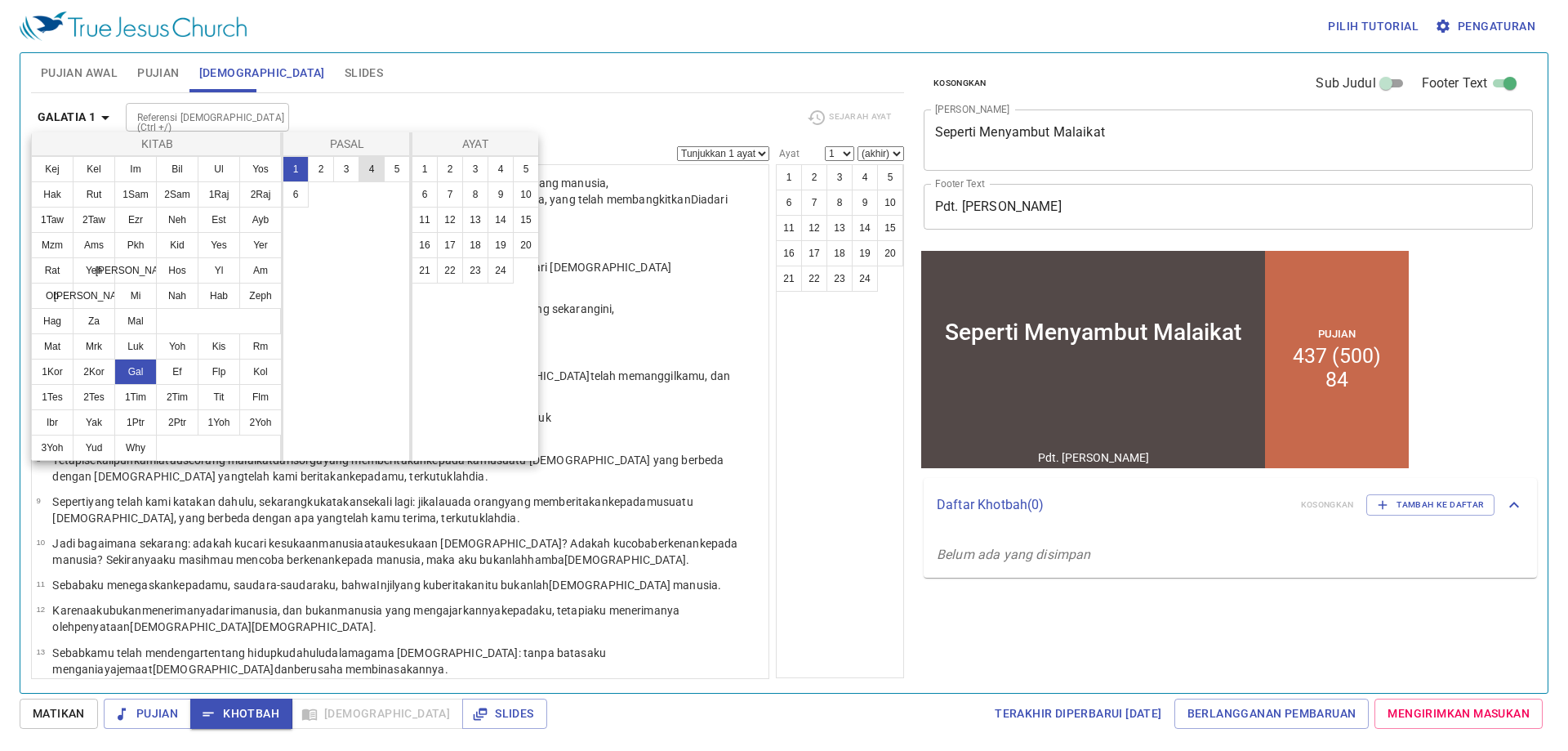
click at [376, 165] on button "4" at bounding box center [372, 169] width 26 height 26
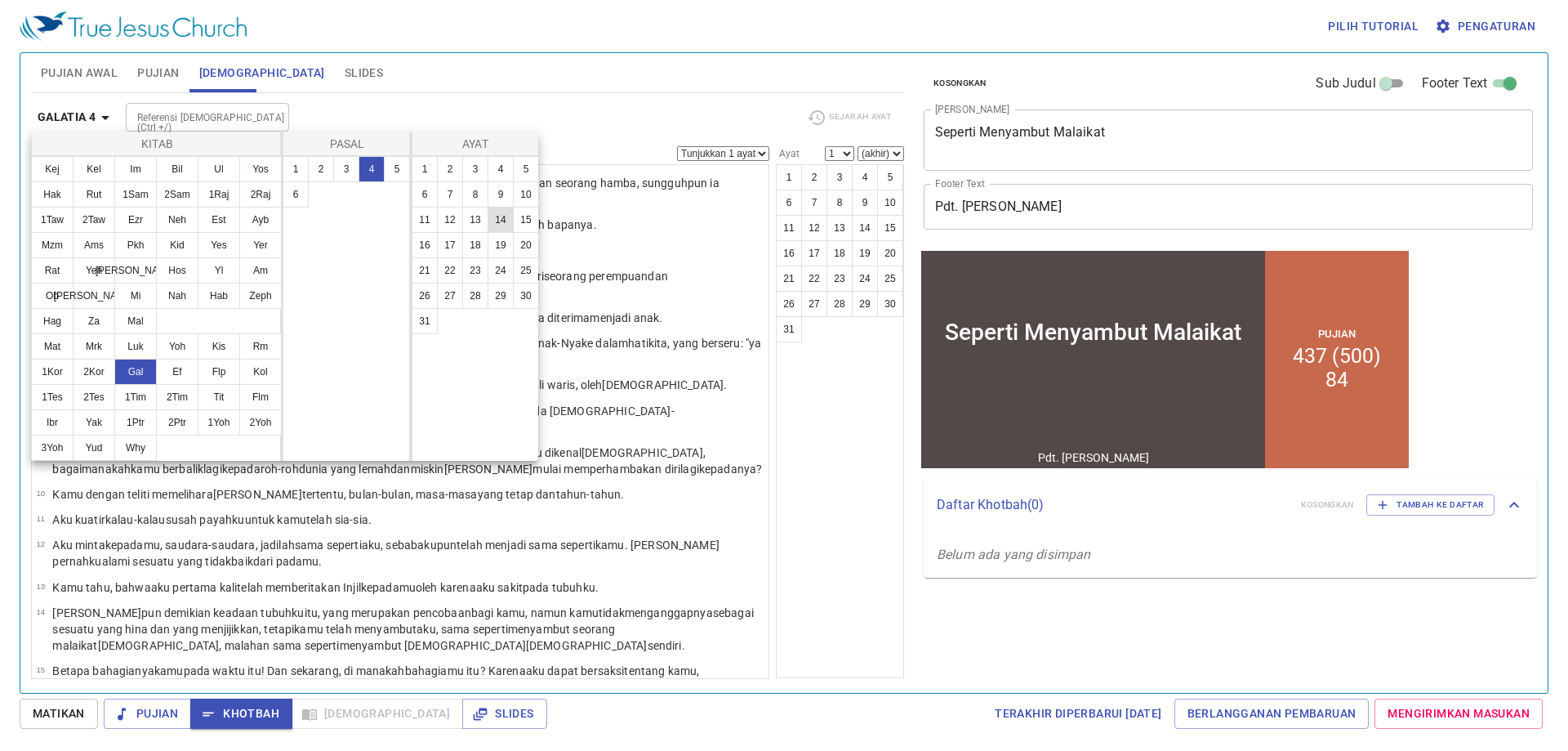
click at [503, 222] on button "14" at bounding box center [501, 220] width 26 height 26
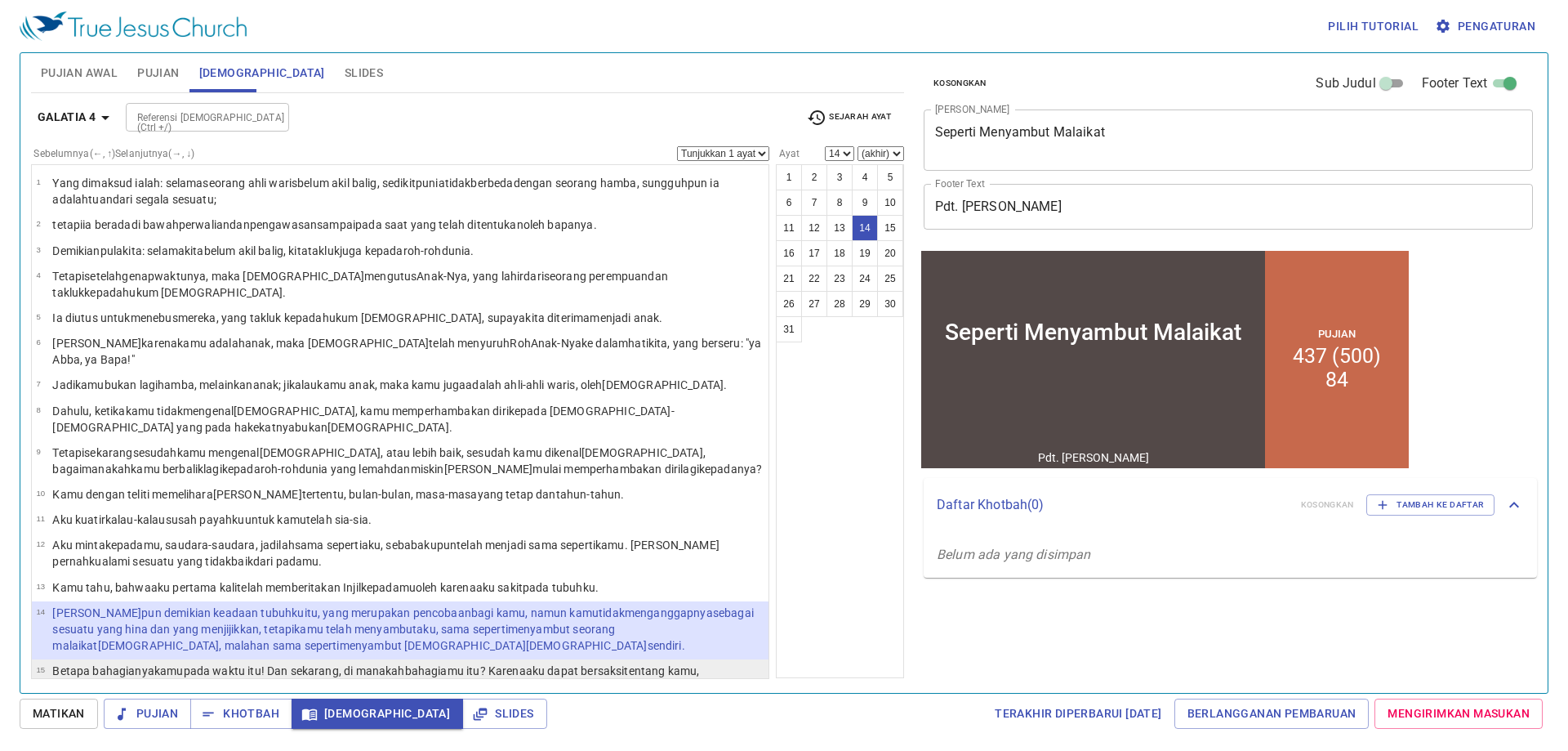
click at [166, 662] on p "Betapa bahagianya kamu pada waktu itu! Dan sekarang, di manakah bahagiamu itu? …" at bounding box center [408, 679] width 712 height 33
select select "15"
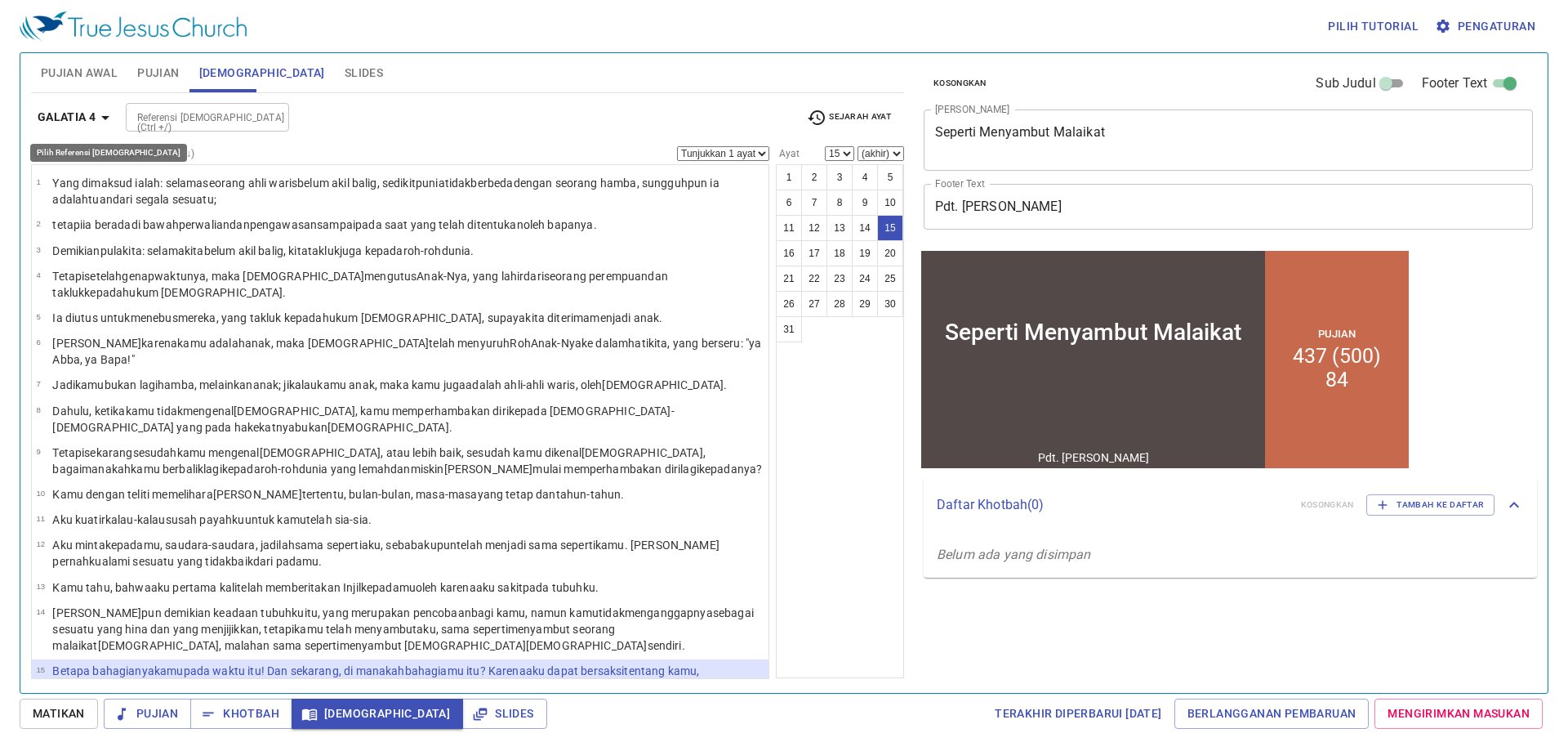
click at [84, 109] on b "Galatia 4" at bounding box center [67, 117] width 58 height 21
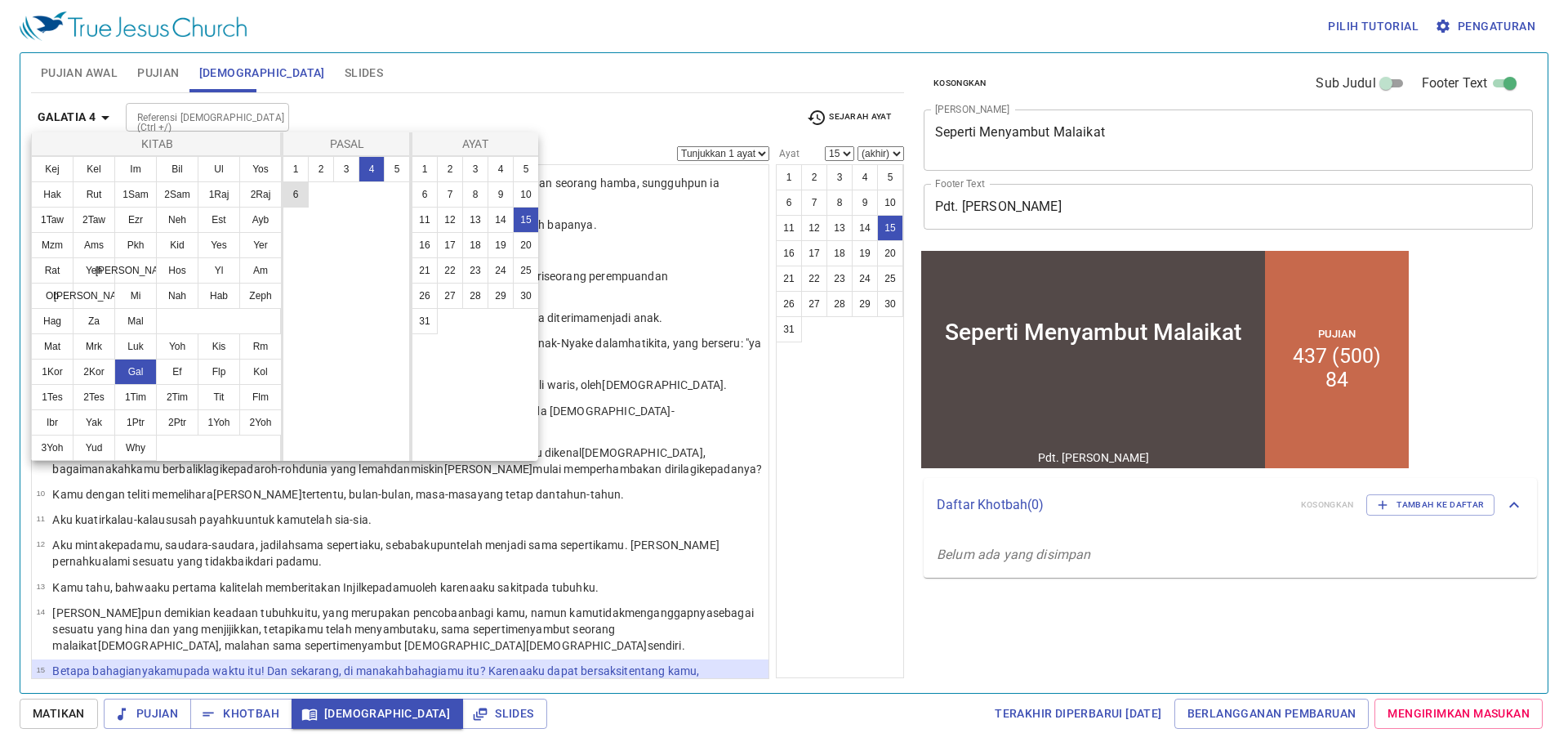
click at [305, 194] on button "6" at bounding box center [296, 194] width 26 height 26
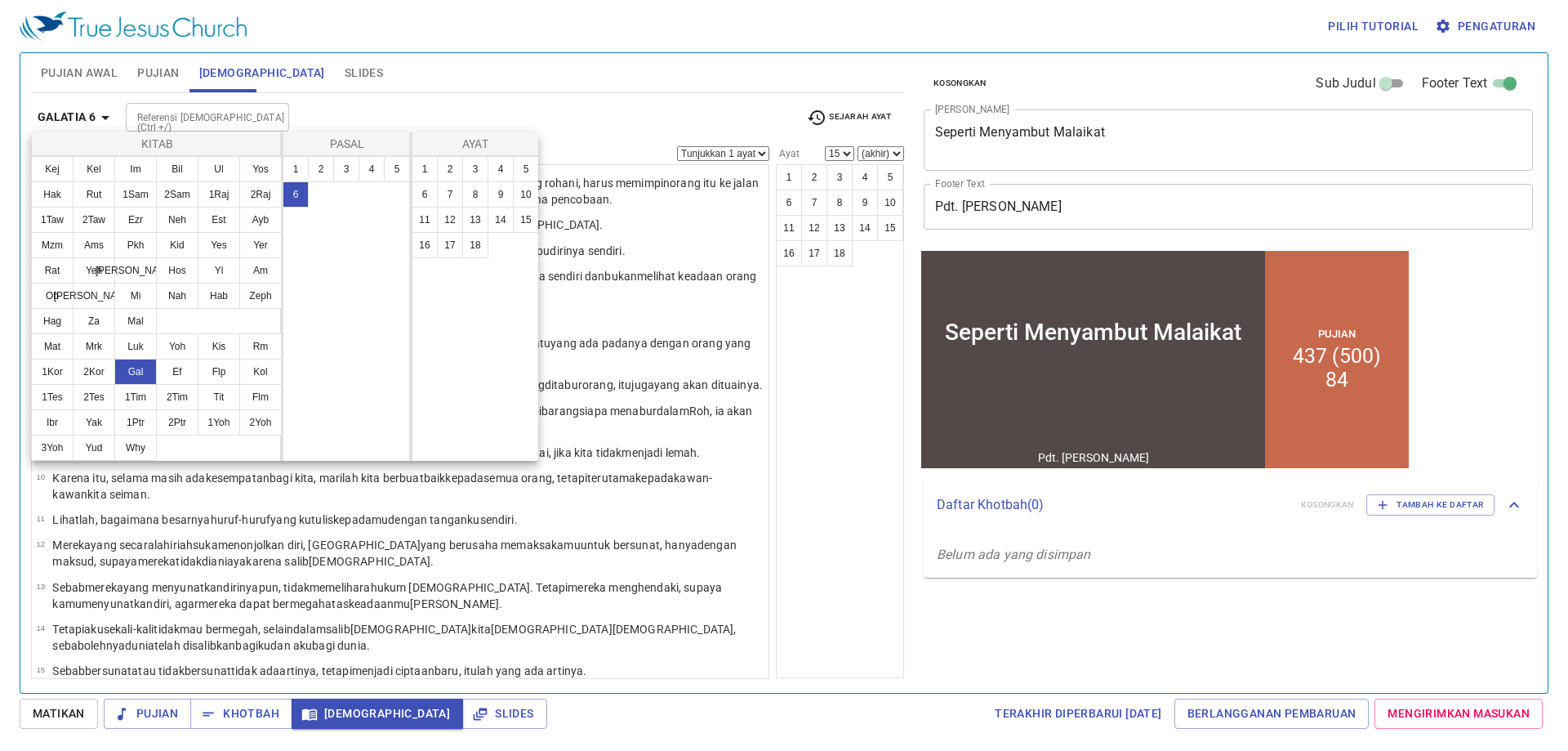
click at [281, 517] on div at bounding box center [784, 375] width 1568 height 751
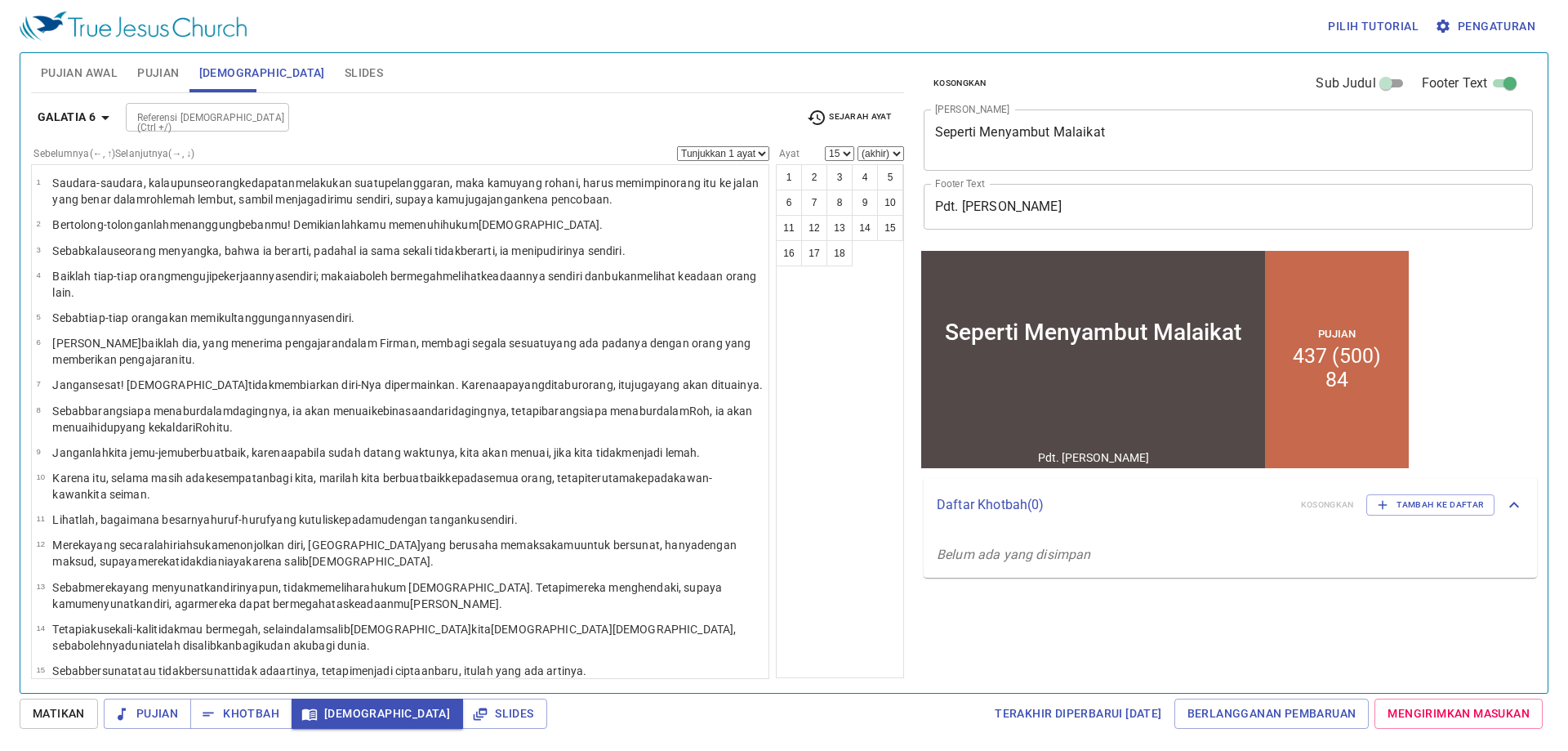
click at [284, 514] on wg1121 "yang kutulis kepadamu dengan tanganku sendiri." at bounding box center [394, 520] width 247 height 13
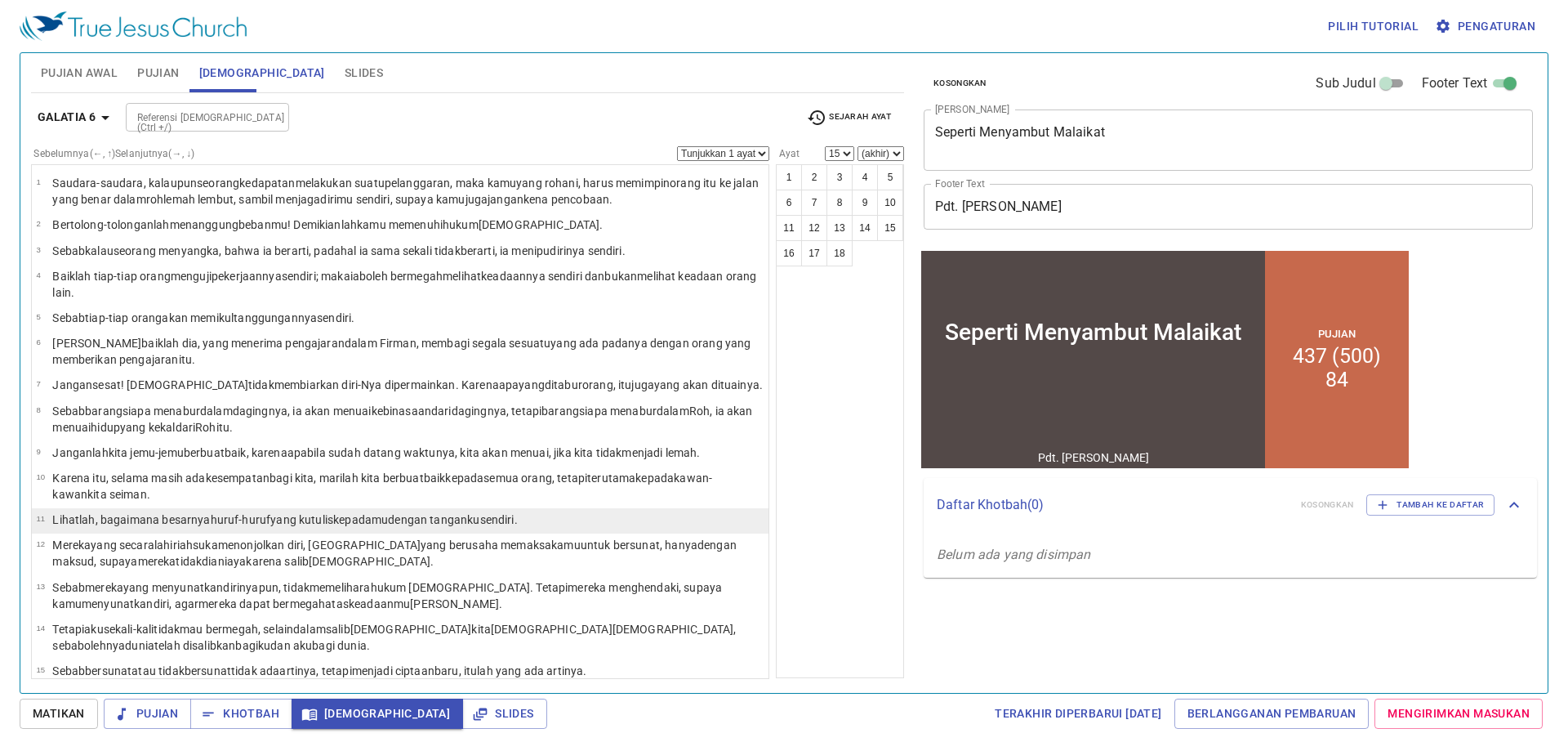
select select "11"
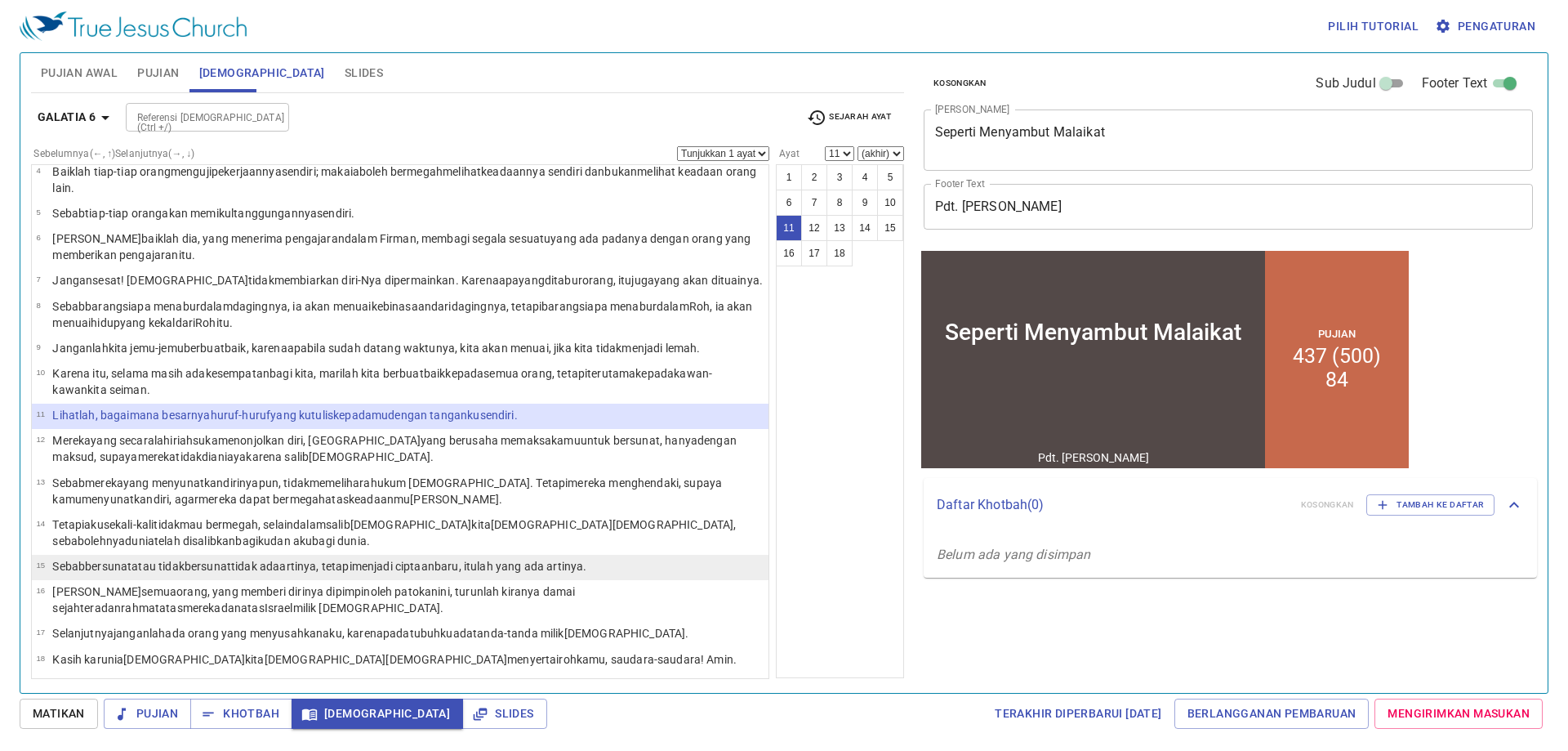
scroll to position [106, 0]
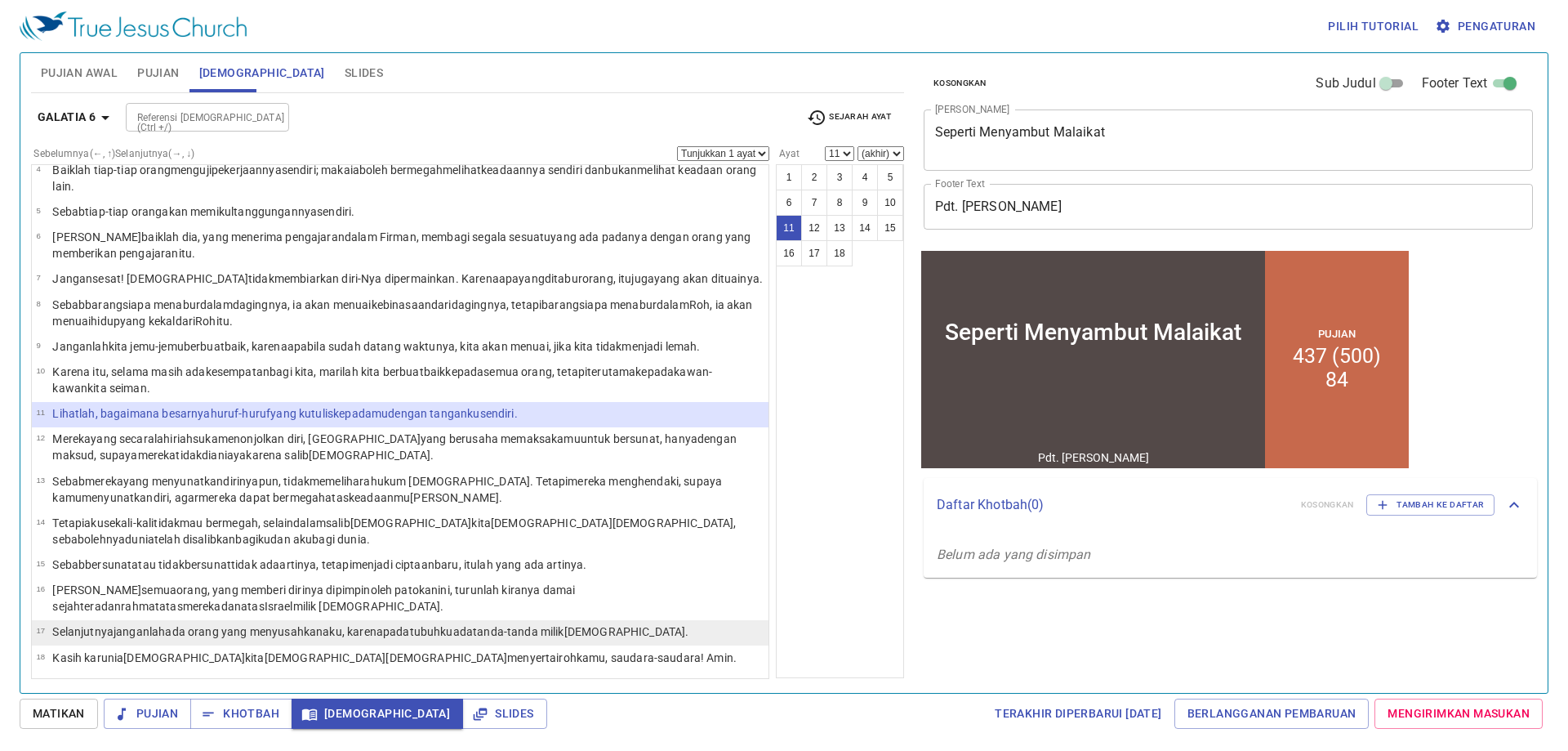
click at [531, 630] on wg941 "tanda-tanda milik Yesus ." at bounding box center [581, 632] width 216 height 13
select select "17"
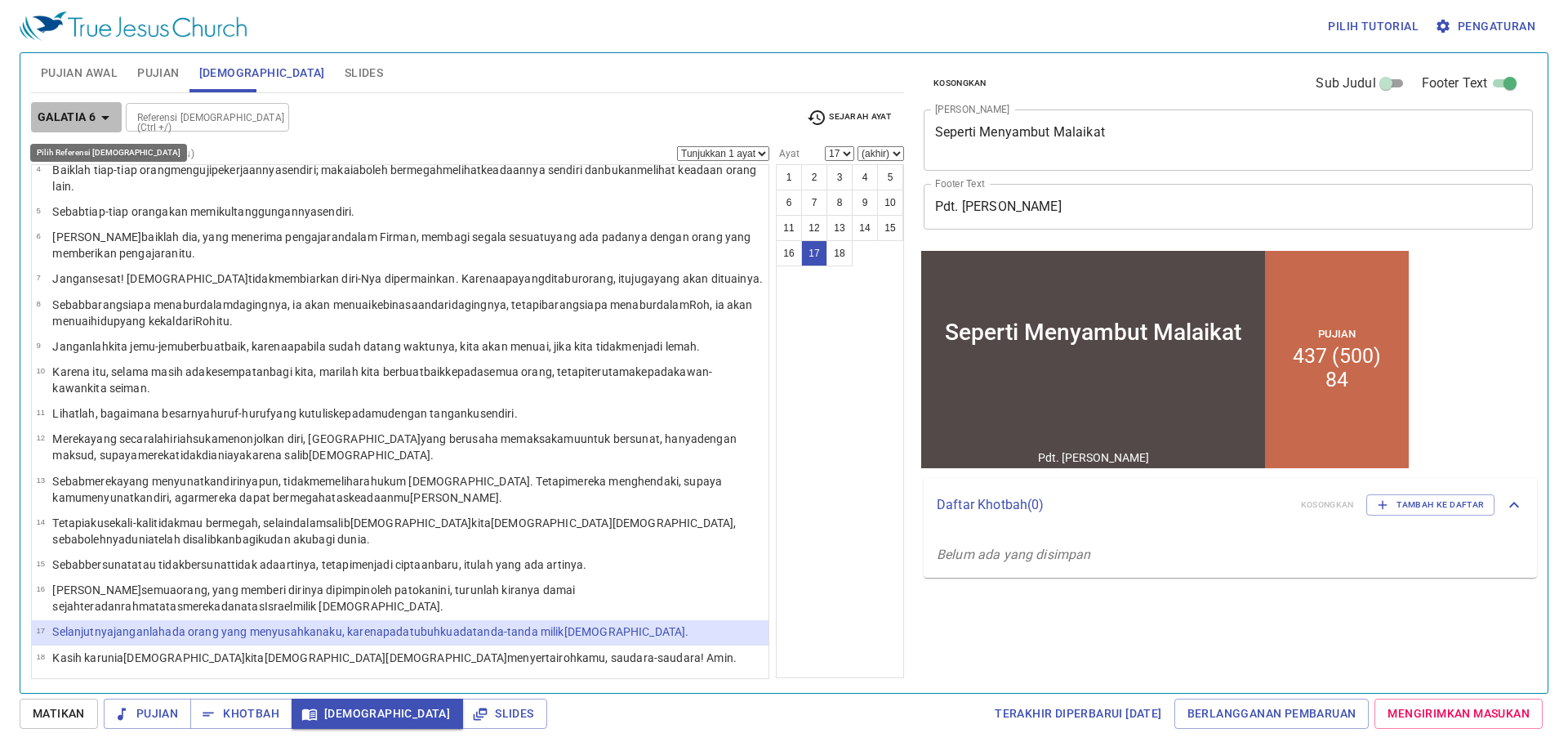
click at [94, 111] on b "Galatia 6" at bounding box center [67, 117] width 58 height 21
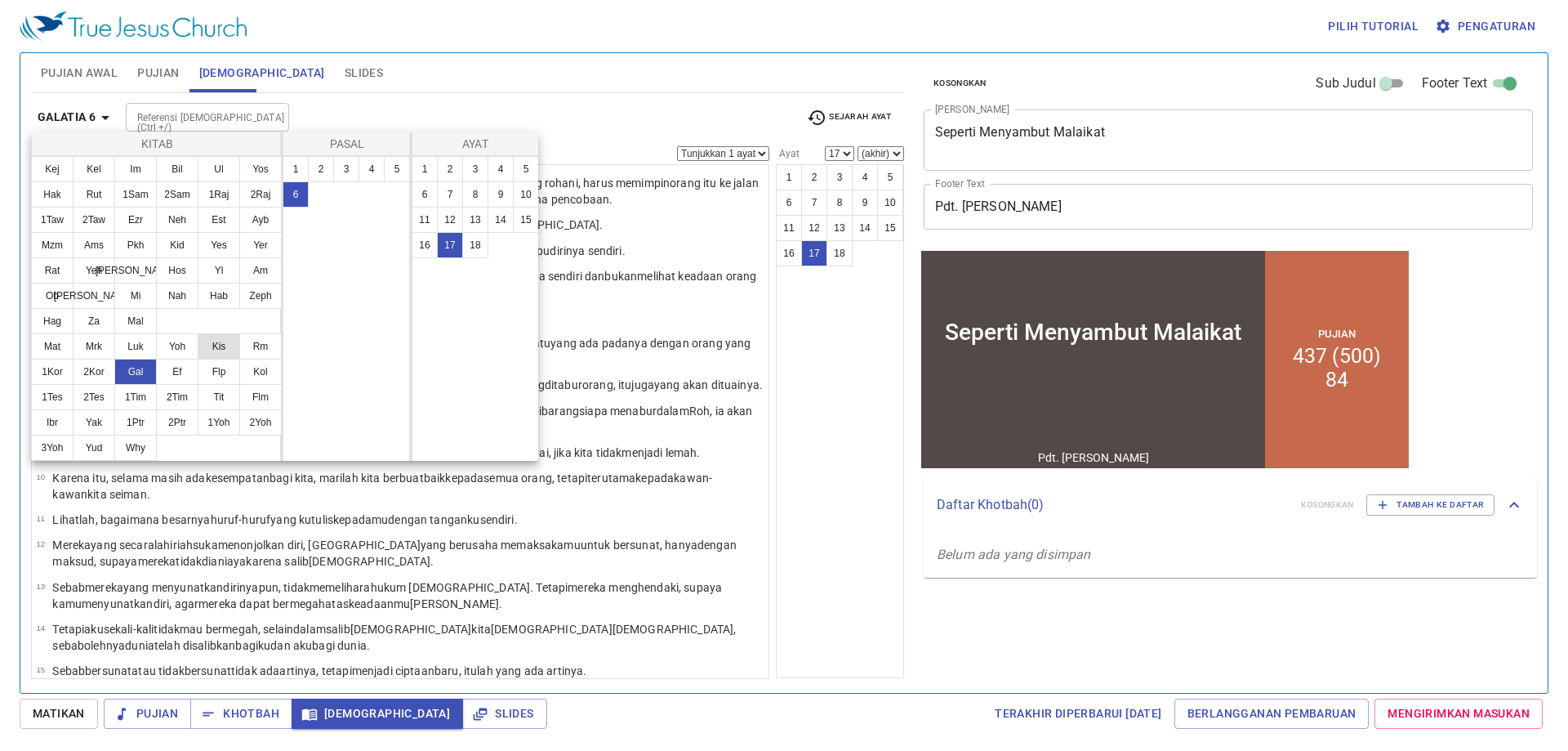
click at [217, 340] on button "Kis" at bounding box center [219, 346] width 43 height 26
click at [219, 342] on button "Kis" at bounding box center [219, 346] width 43 height 26
click at [224, 338] on button "Kis" at bounding box center [219, 346] width 43 height 26
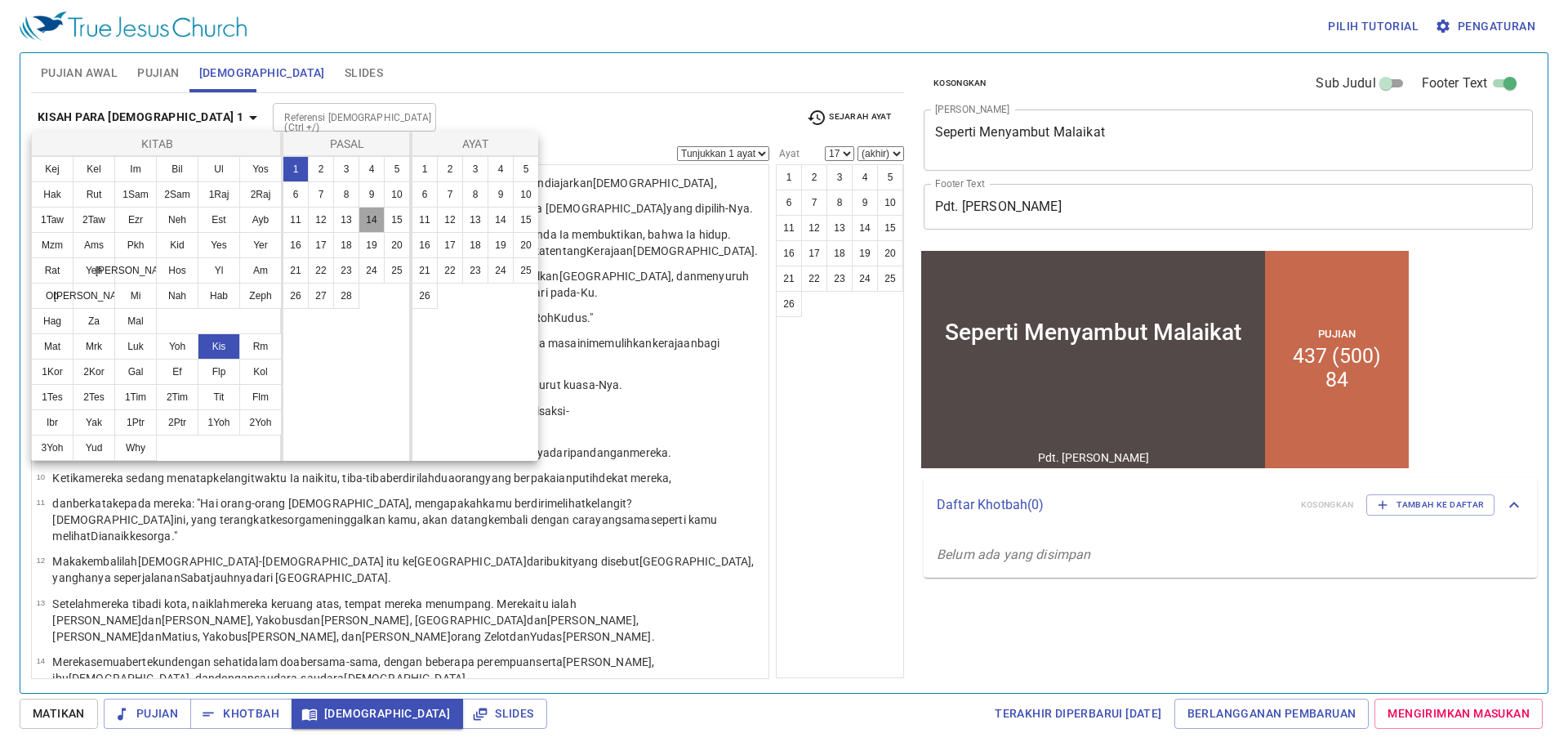
click at [371, 220] on button "14" at bounding box center [372, 220] width 26 height 26
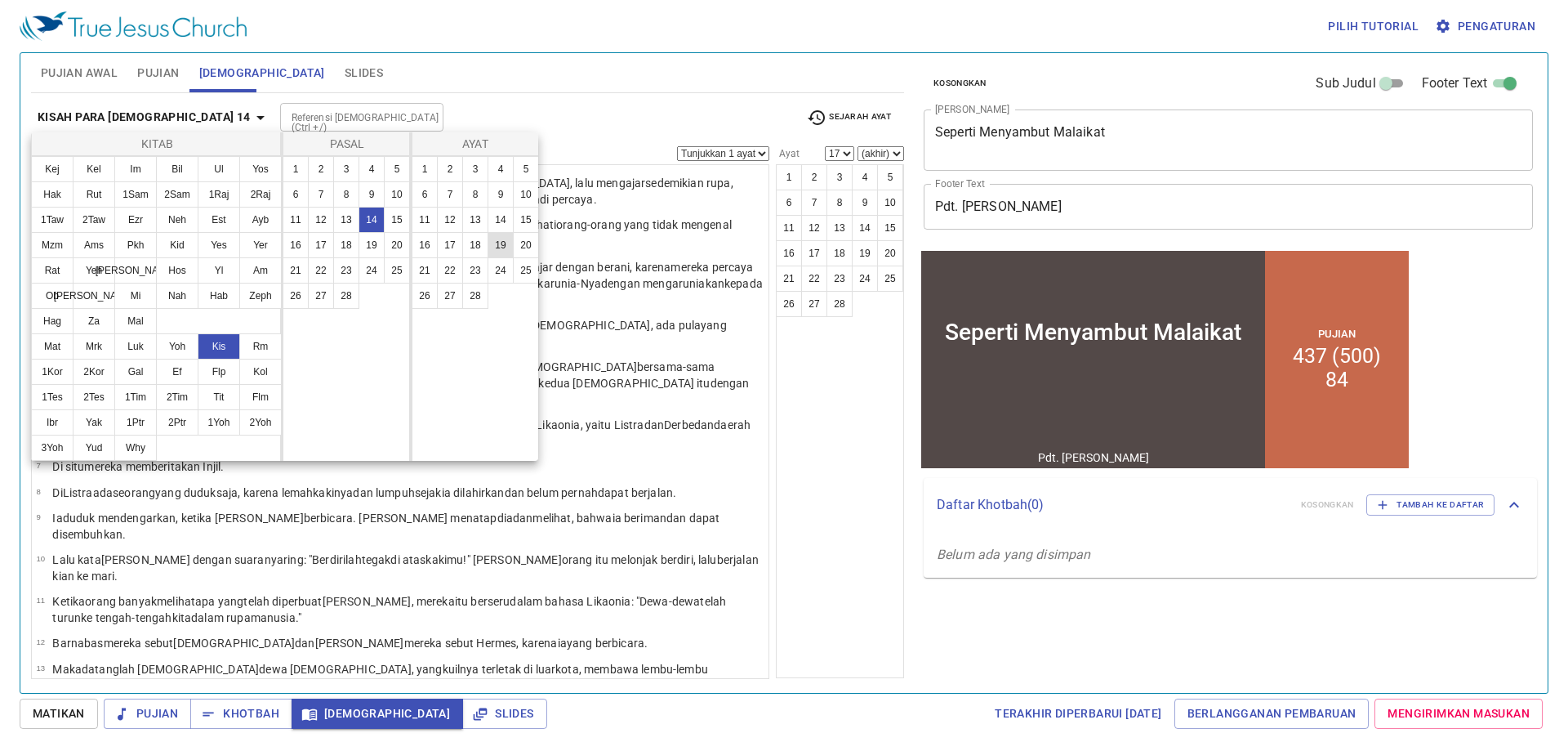
click at [501, 246] on button "19" at bounding box center [501, 245] width 26 height 26
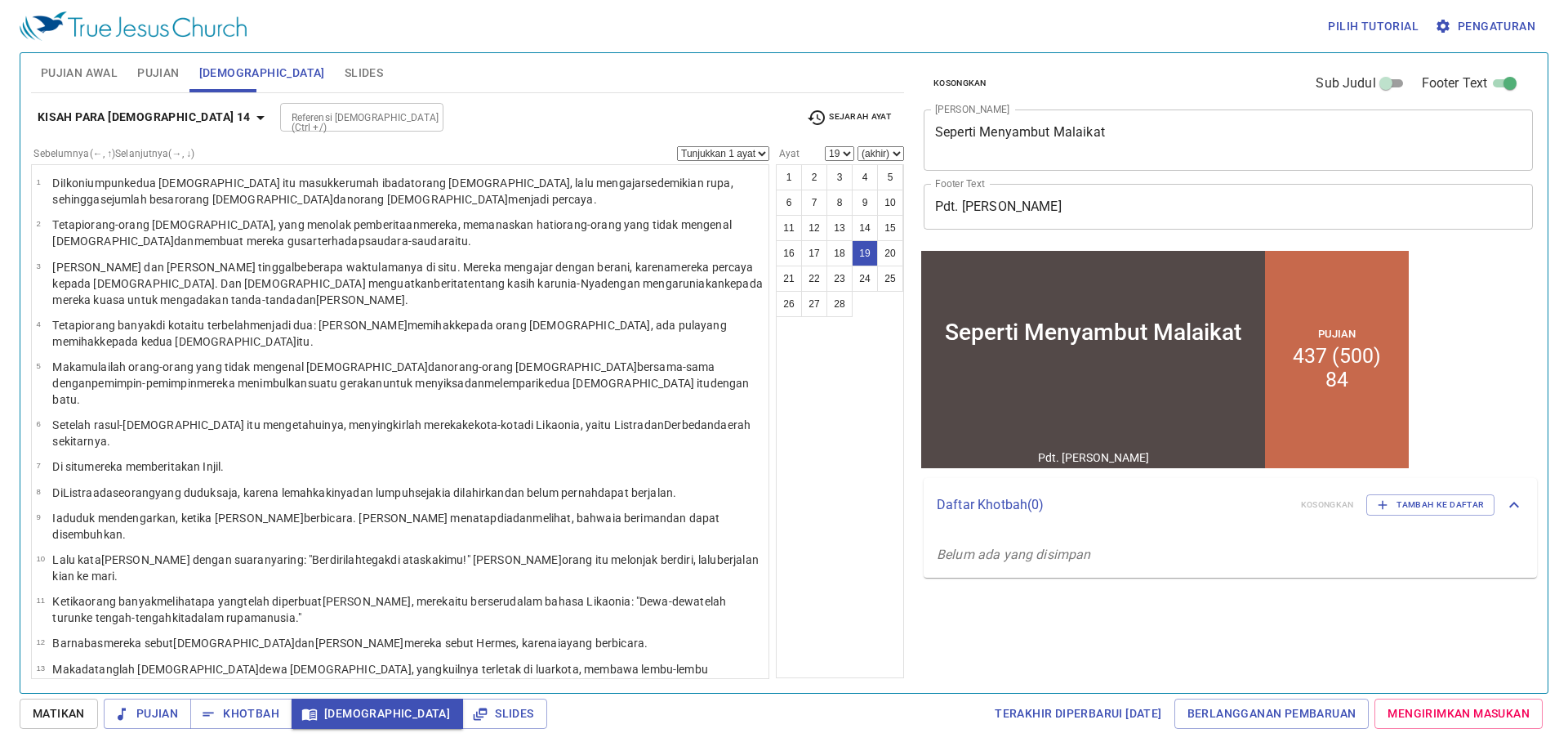
scroll to position [425, 0]
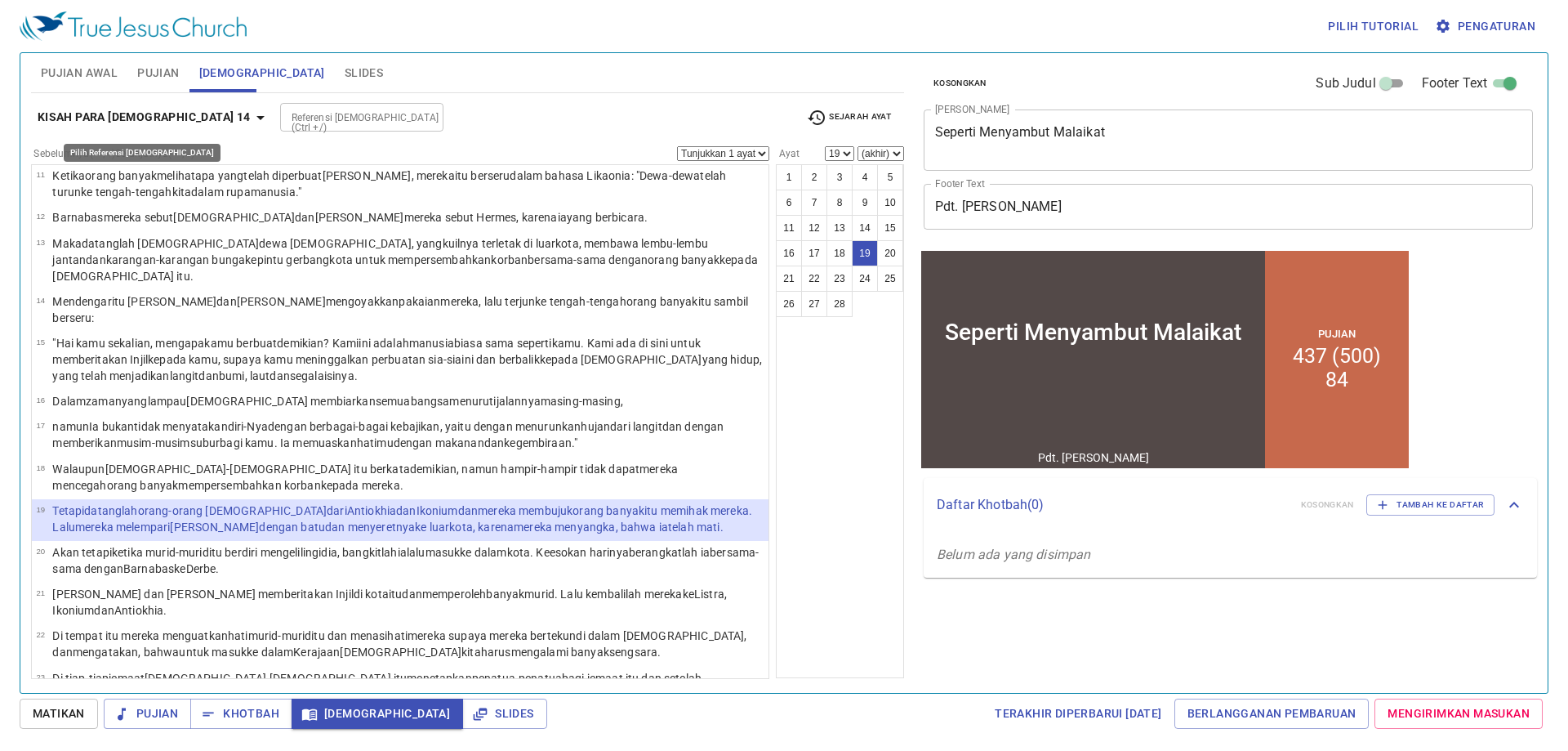
click at [120, 114] on b "Kisah Para Rasul 14" at bounding box center [144, 117] width 213 height 21
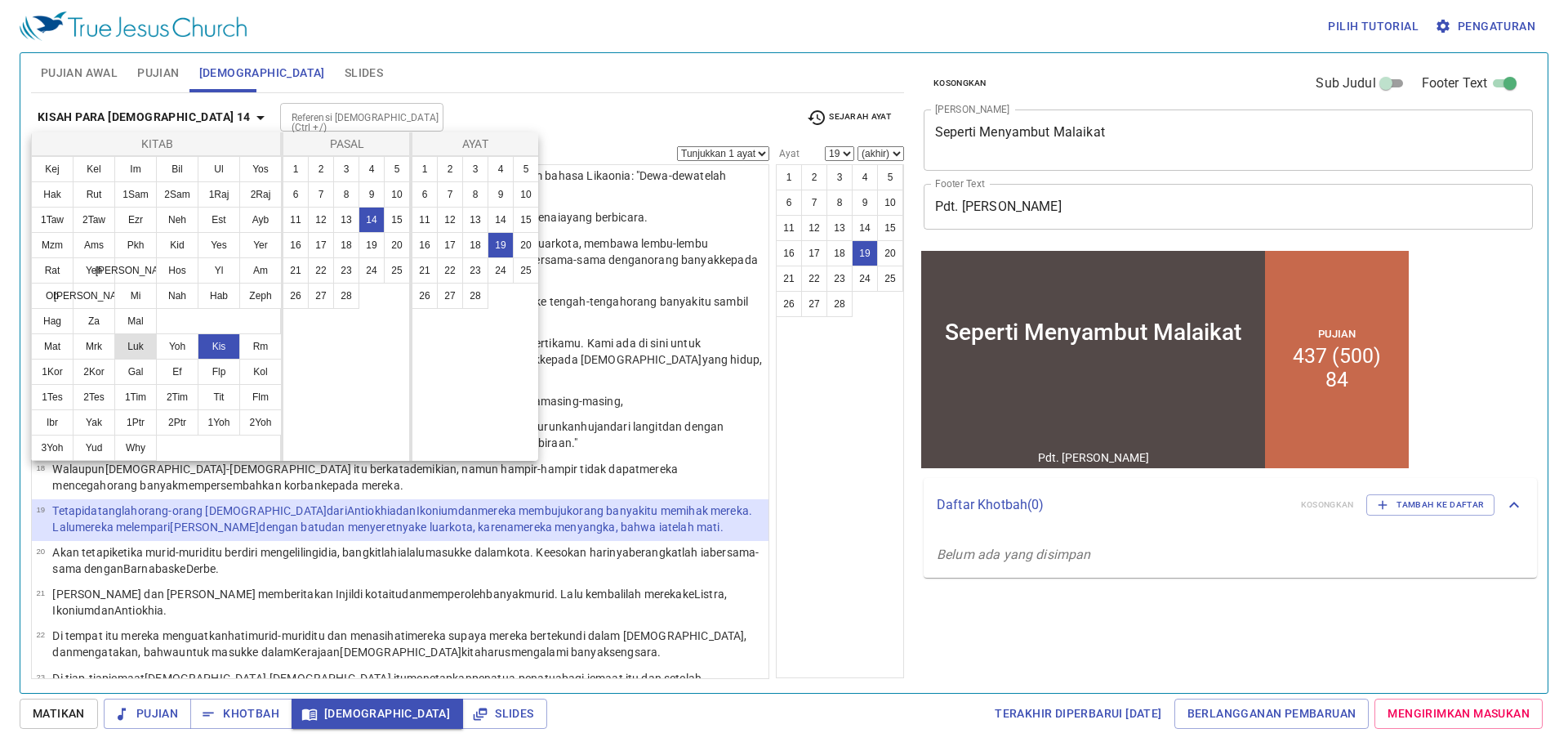
drag, startPoint x: 101, startPoint y: 366, endPoint x: 131, endPoint y: 341, distance: 39.1
click at [115, 351] on ul "Mat Mrk Luk Yoh Kis Rm 1Kor 2Kor Gal Ef Flp Kol 1Tes 2Tes 1Tim 2Tim Tit Flm Ibr…" at bounding box center [157, 397] width 250 height 127
click at [99, 366] on button "2Kor" at bounding box center [94, 372] width 43 height 26
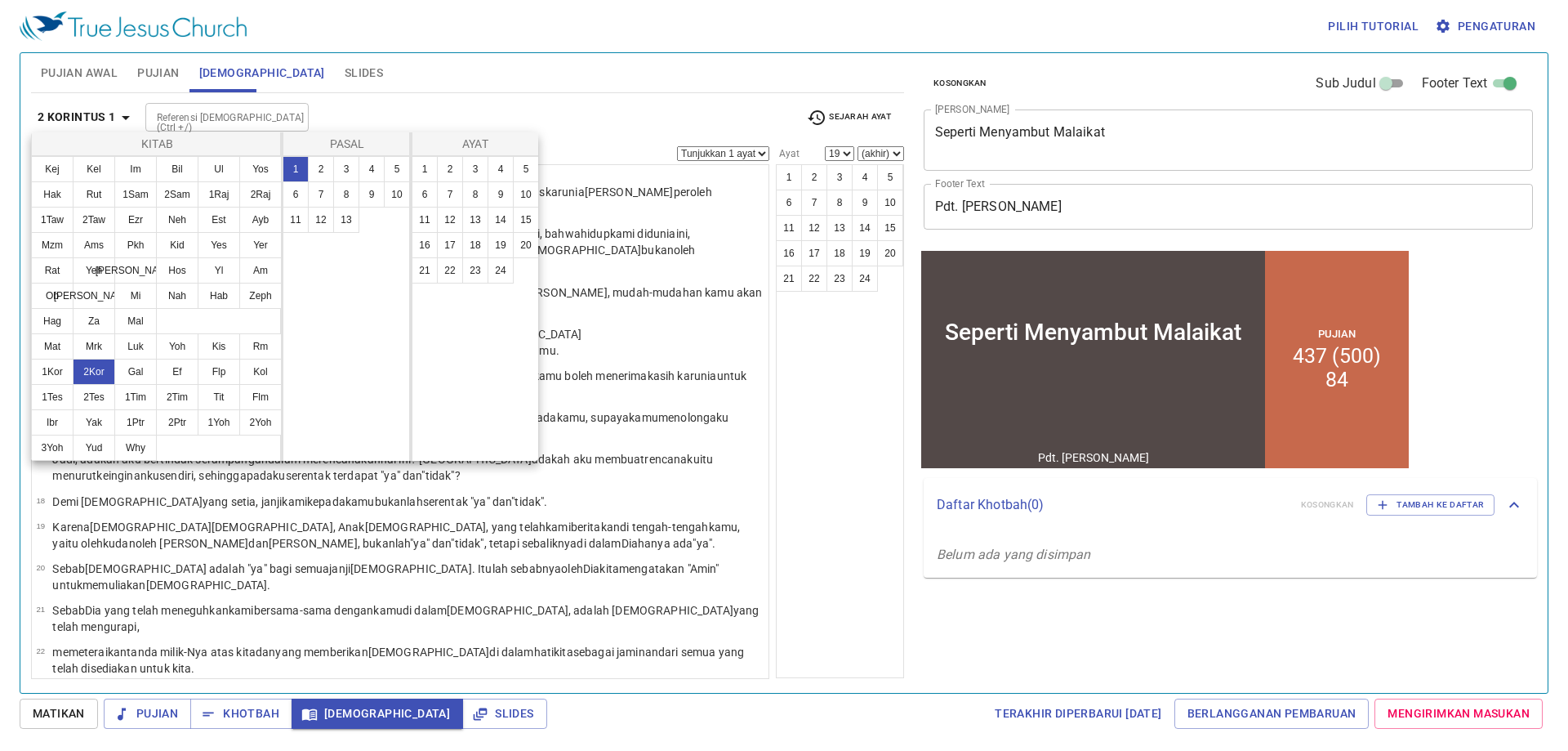
scroll to position [0, 0]
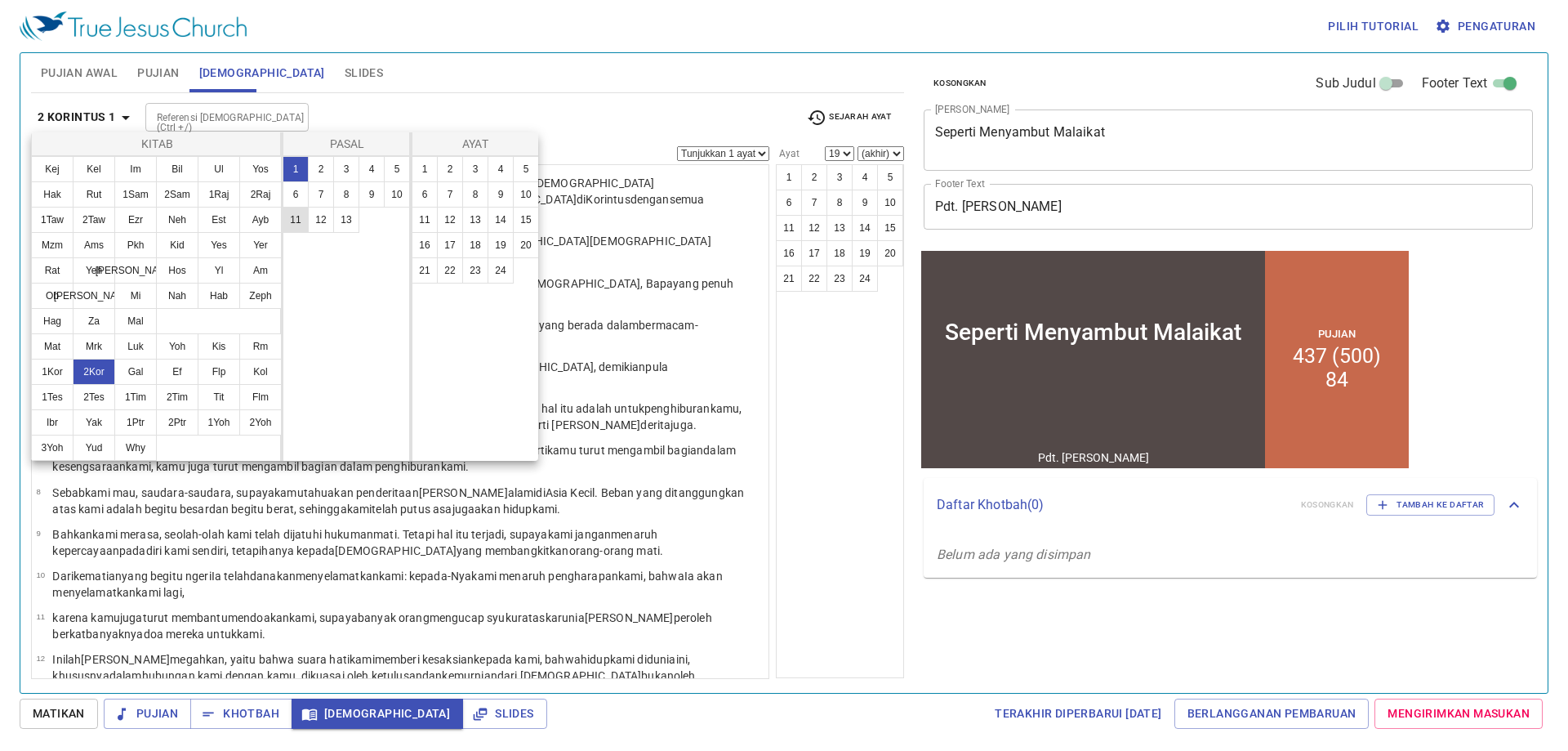
click at [301, 218] on button "11" at bounding box center [296, 220] width 26 height 26
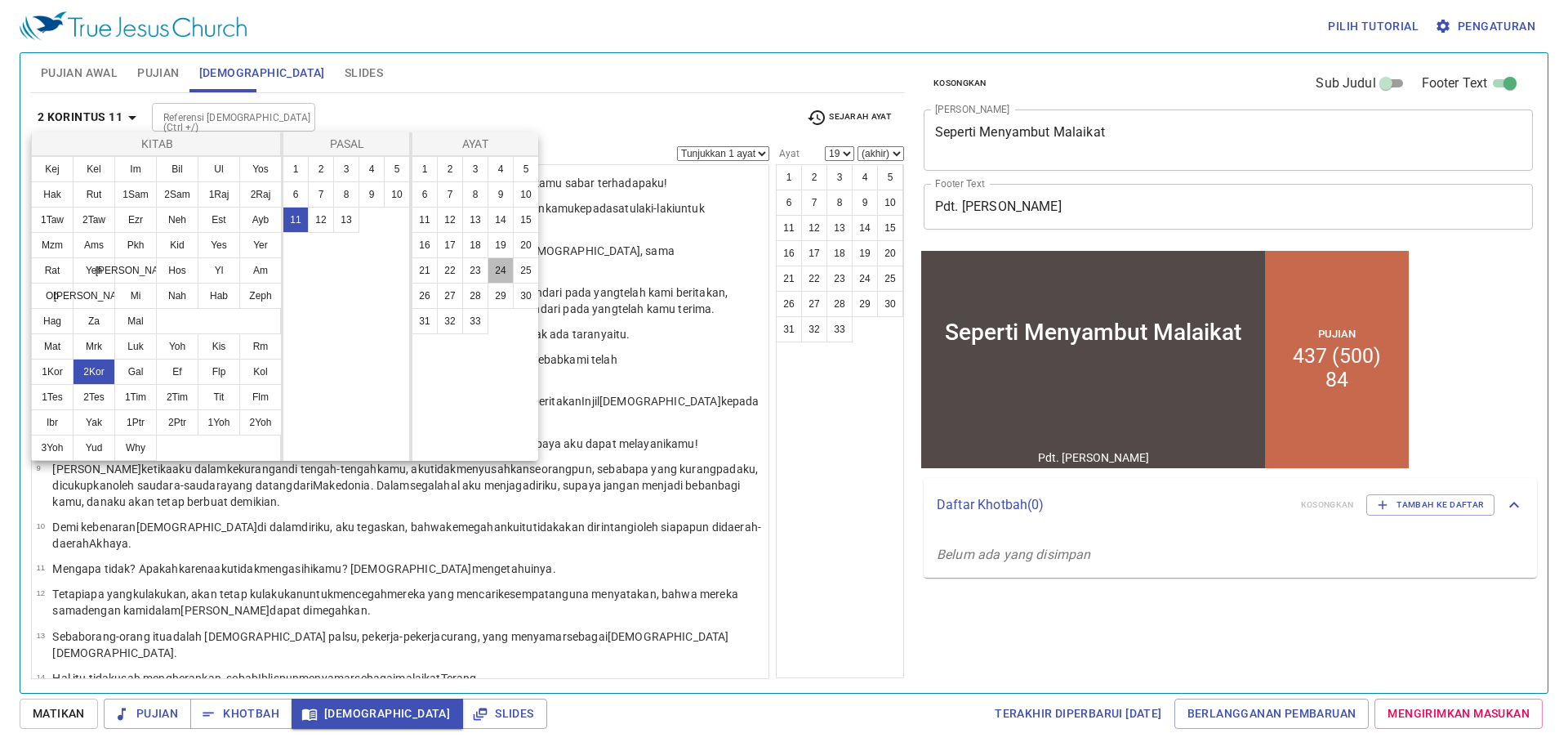
drag, startPoint x: 495, startPoint y: 265, endPoint x: 513, endPoint y: 378, distance: 114.4
click at [496, 263] on button "24" at bounding box center [501, 271] width 26 height 26
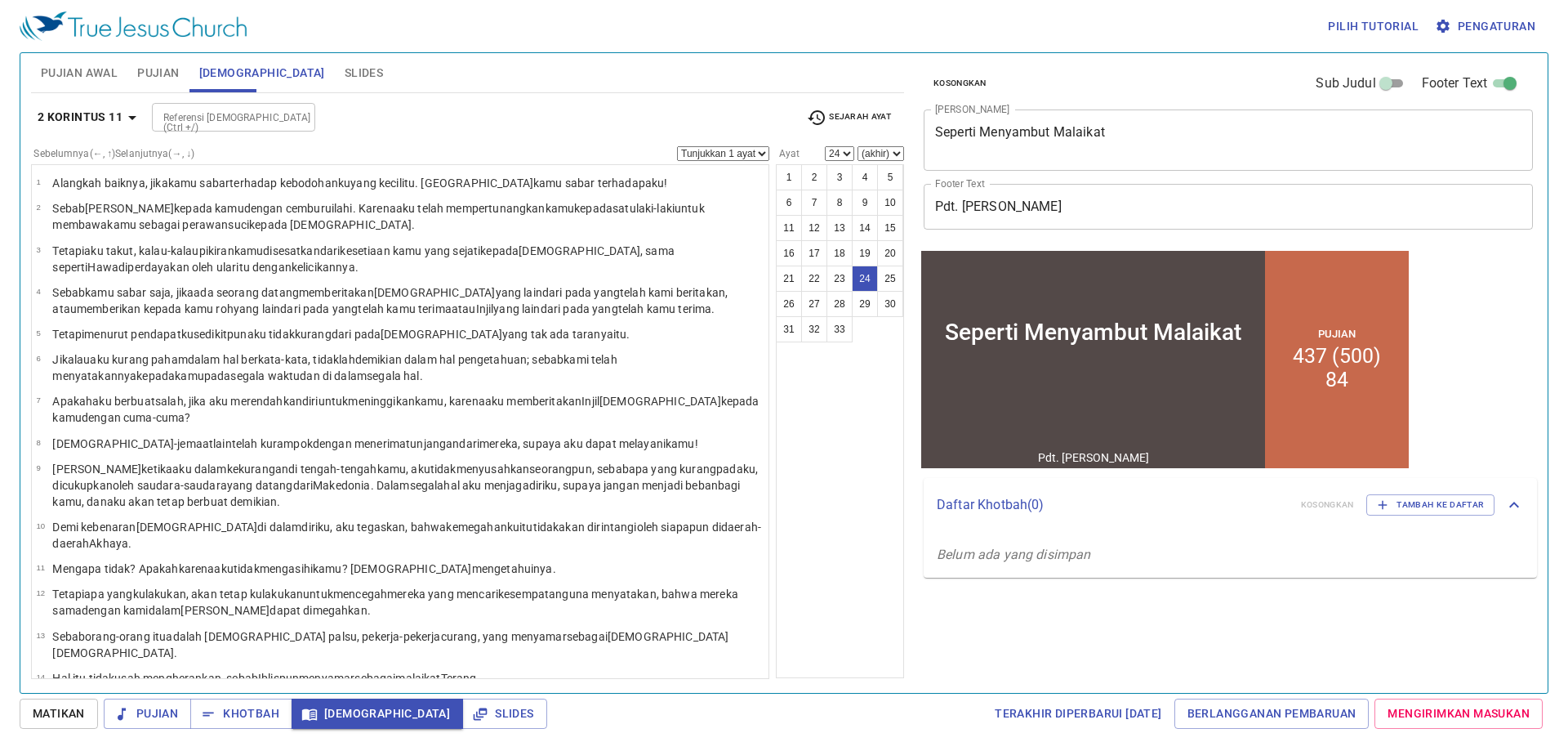
scroll to position [610, 0]
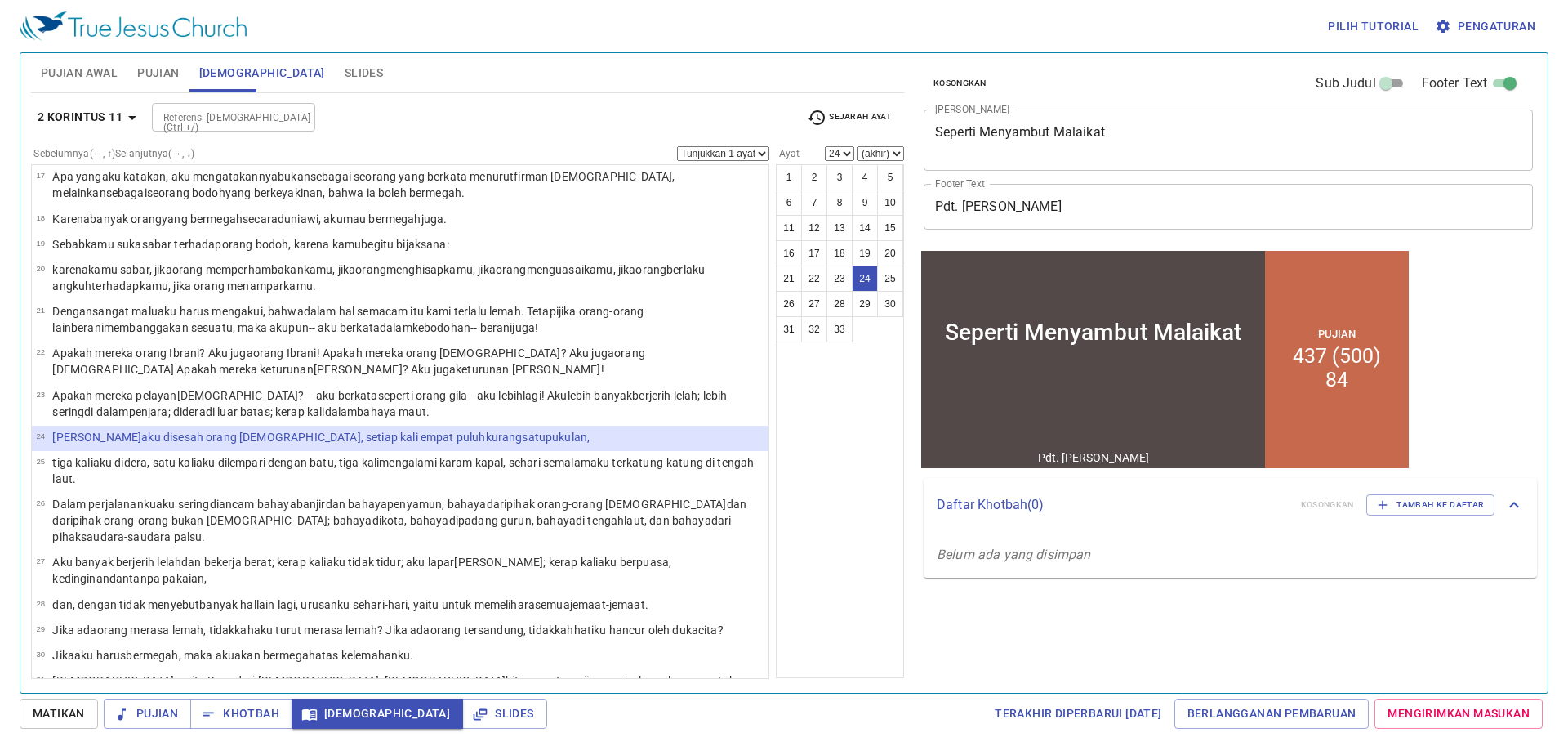
click at [90, 100] on div "2 Korintus 11 Referensi Alkitab (Ctrl +/) Referensi Alkitab (Ctrl +/) Sejarah A…" at bounding box center [467, 386] width 873 height 586
click at [104, 104] on div "2 Korintus 11 Referensi Alkitab (Ctrl +/) Referensi Alkitab (Ctrl +/) Sejarah A…" at bounding box center [467, 386] width 873 height 586
click at [118, 118] on b "2 Korintus 11" at bounding box center [80, 117] width 85 height 21
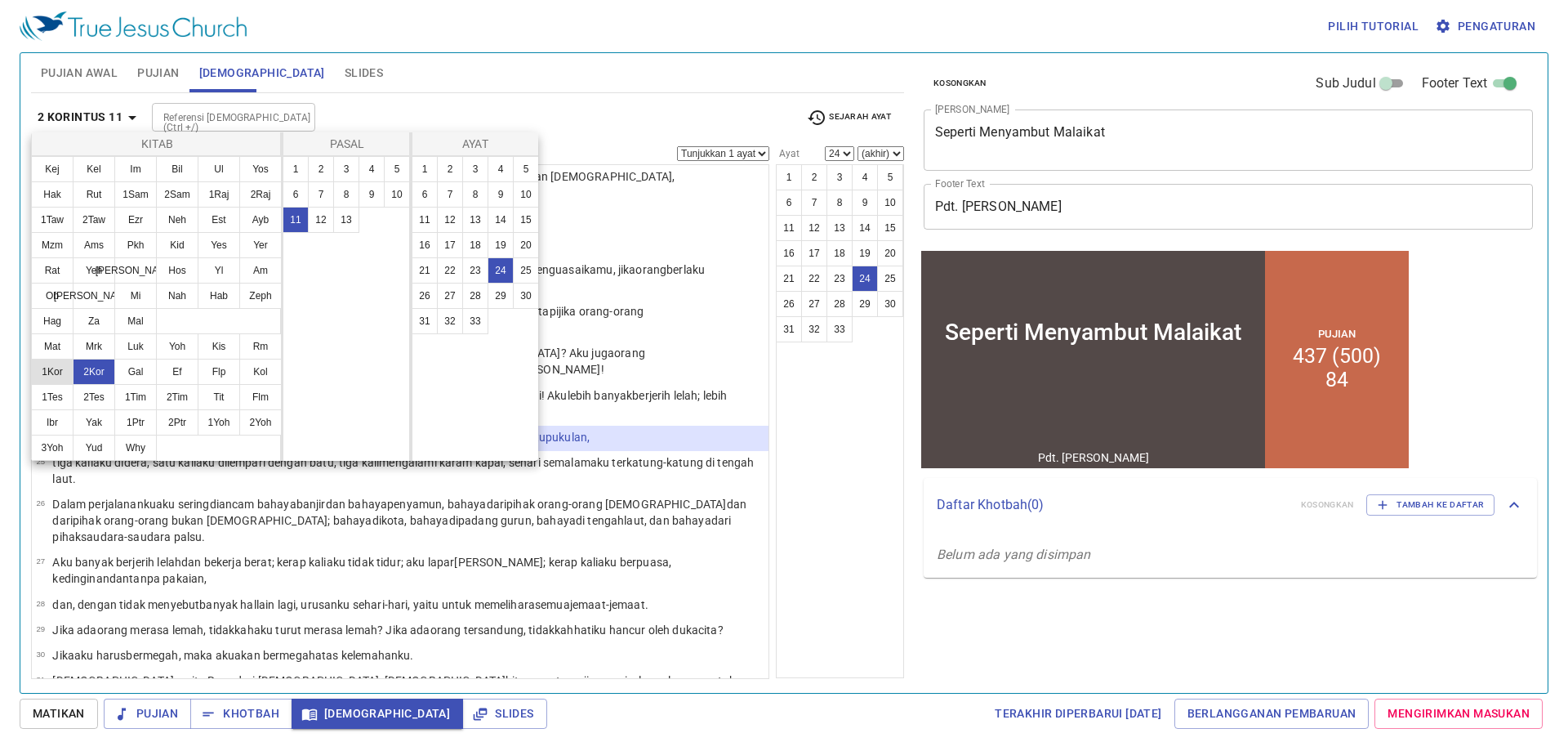
click at [59, 367] on button "1Kor" at bounding box center [53, 372] width 43 height 26
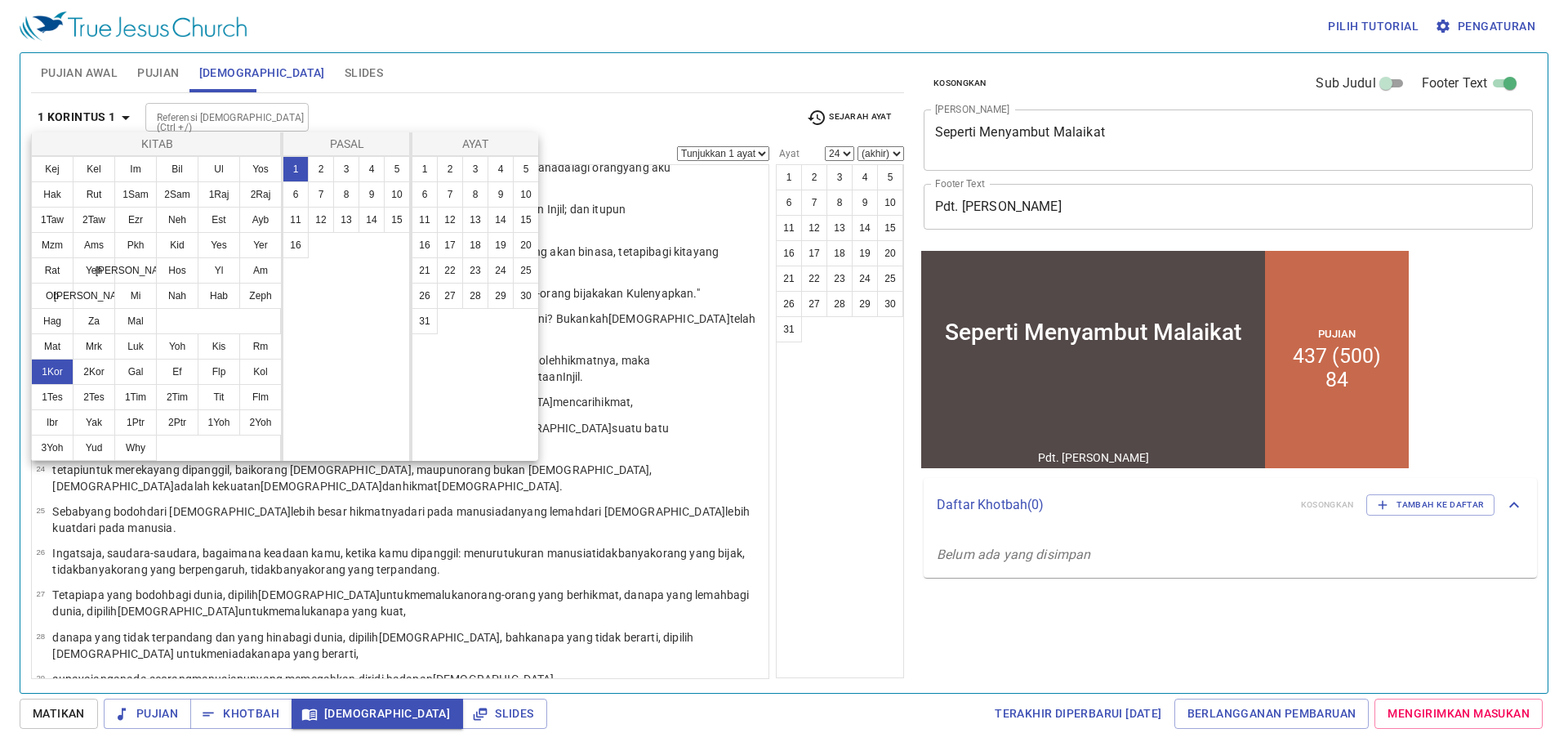
scroll to position [0, 0]
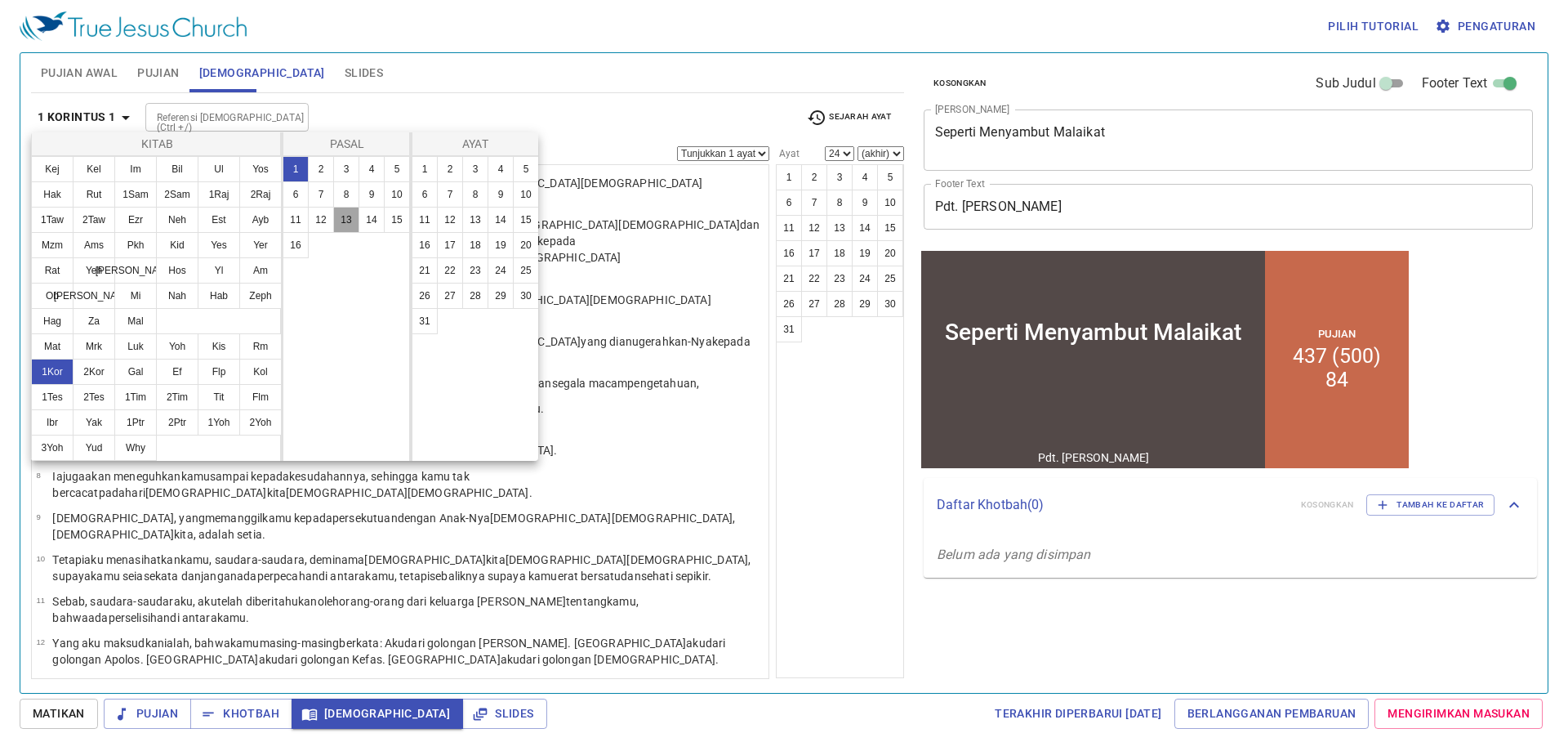
click at [347, 211] on button "13" at bounding box center [346, 220] width 26 height 26
select select "1"
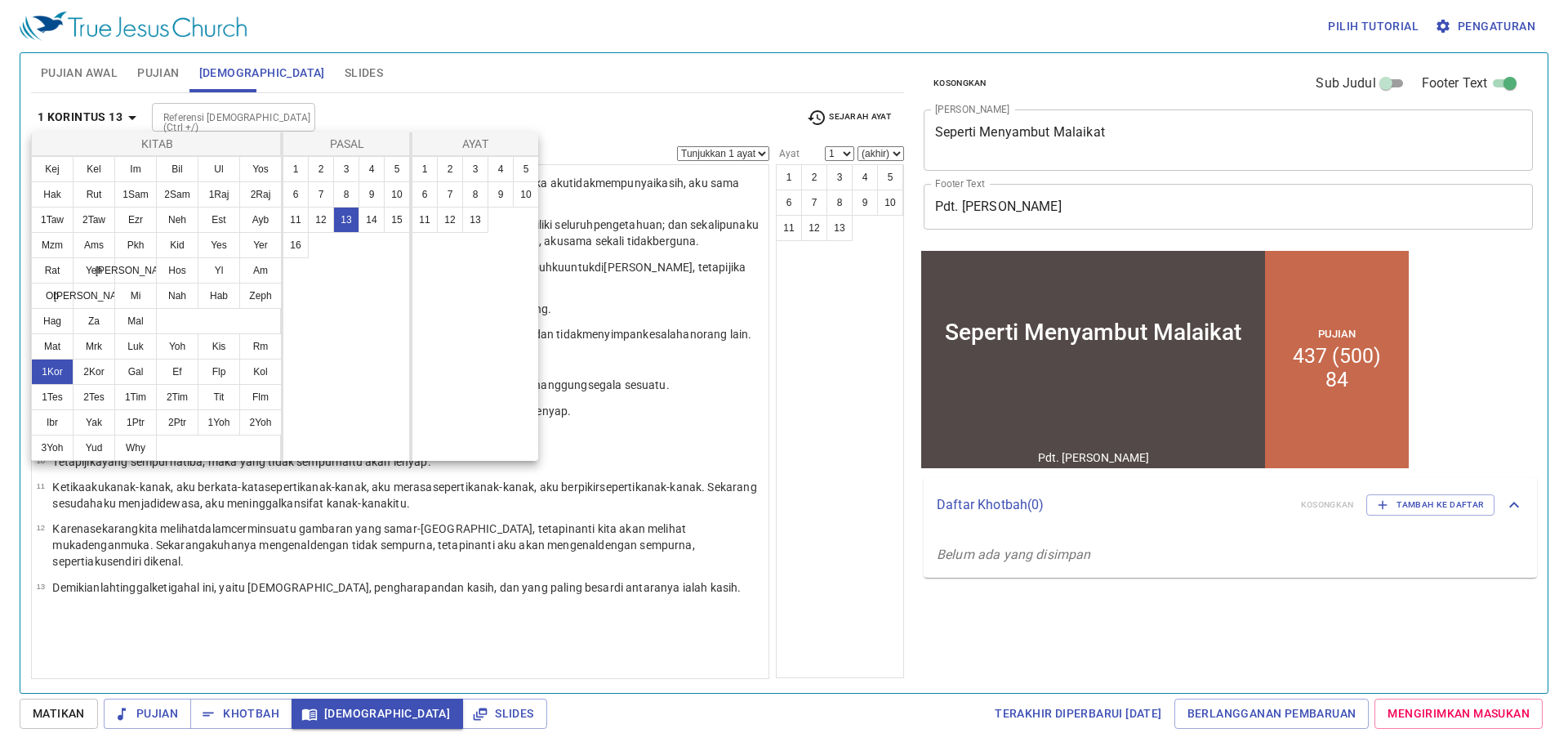
click at [1157, 206] on div at bounding box center [784, 375] width 1568 height 751
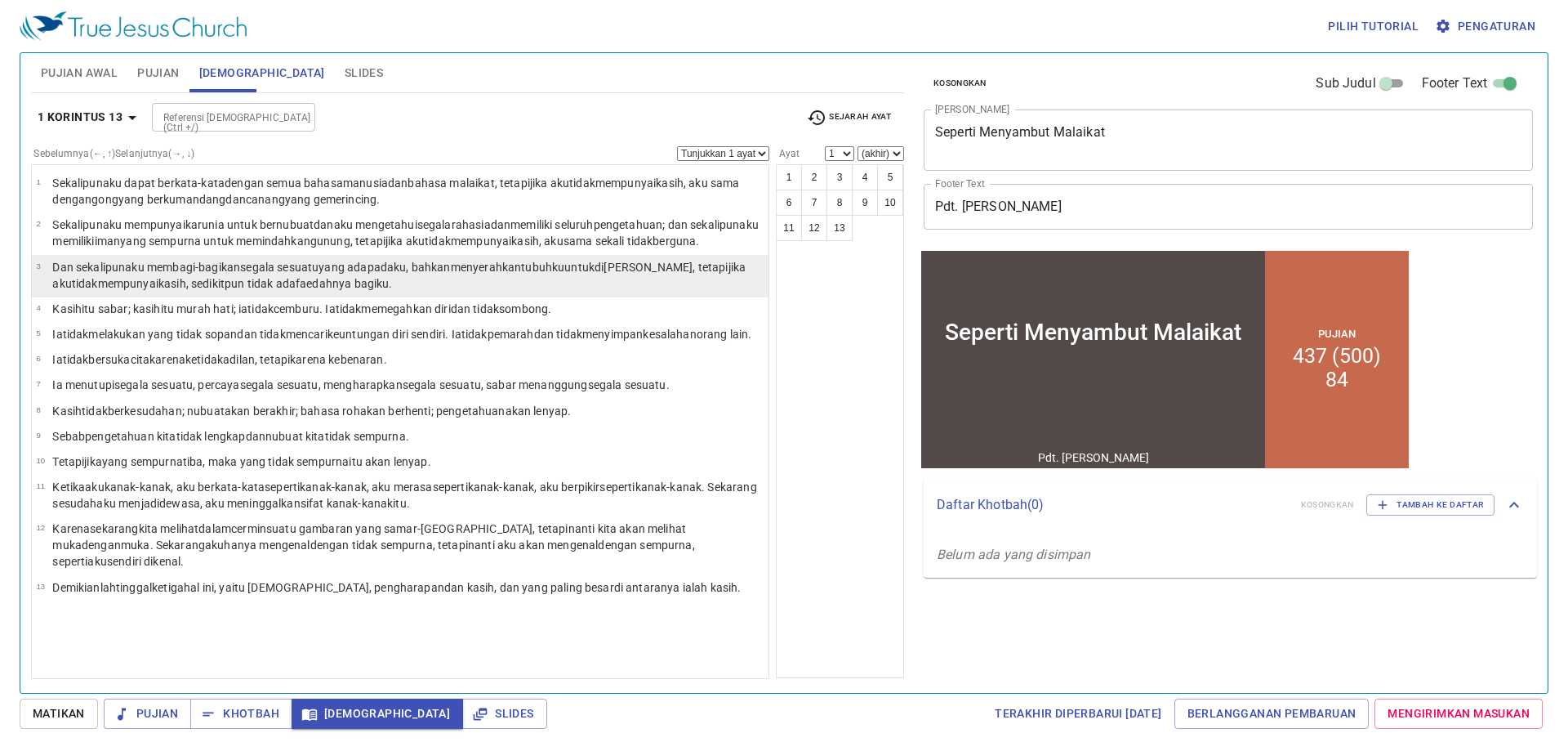
click at [423, 271] on wg3450 ", bahkan menyerahkan tubuhku untuk dibakar , tetapi jika aku tidak mempunyai ka…" at bounding box center [399, 276] width 694 height 30
select select "3"
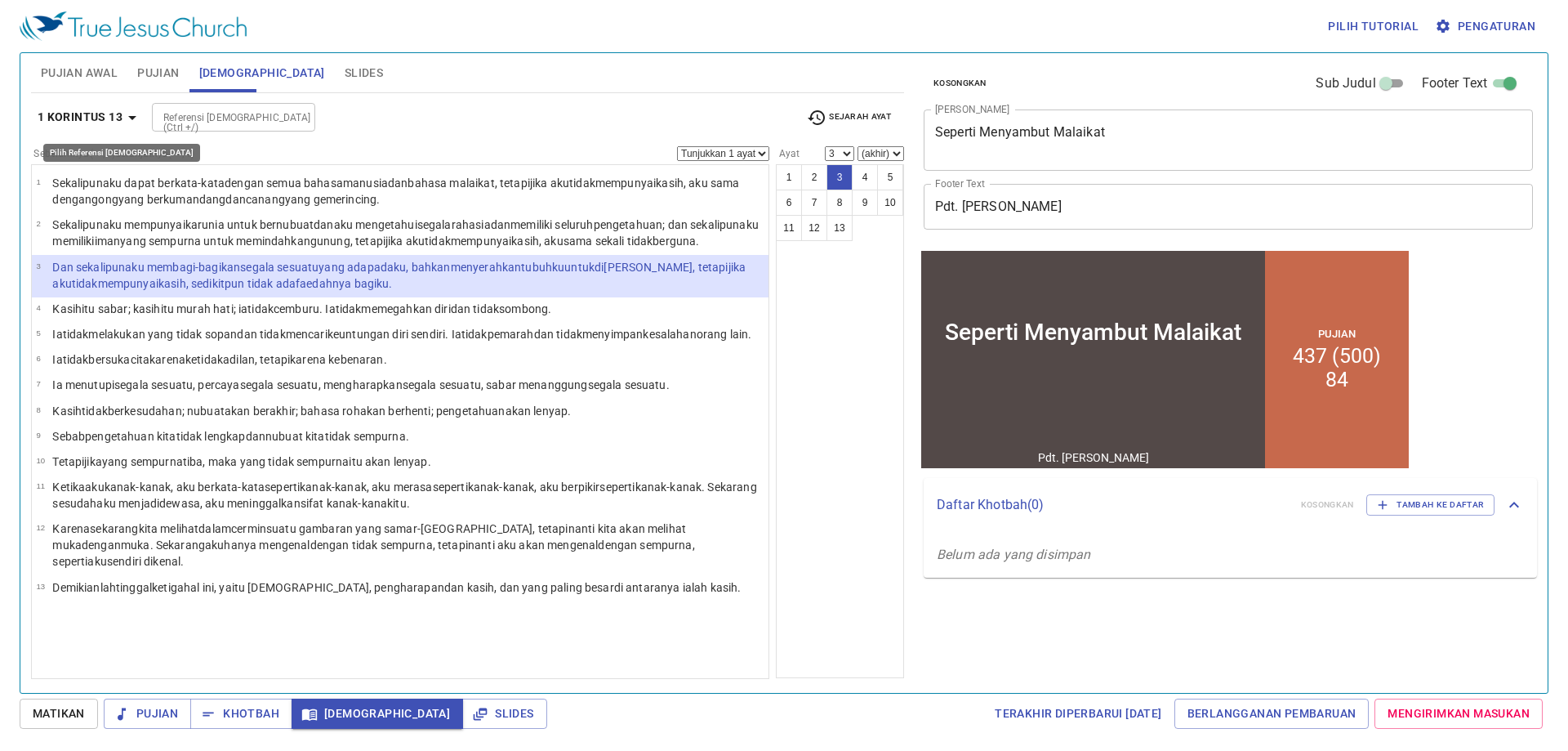
click at [120, 115] on b "1 Korintus 13" at bounding box center [80, 117] width 85 height 21
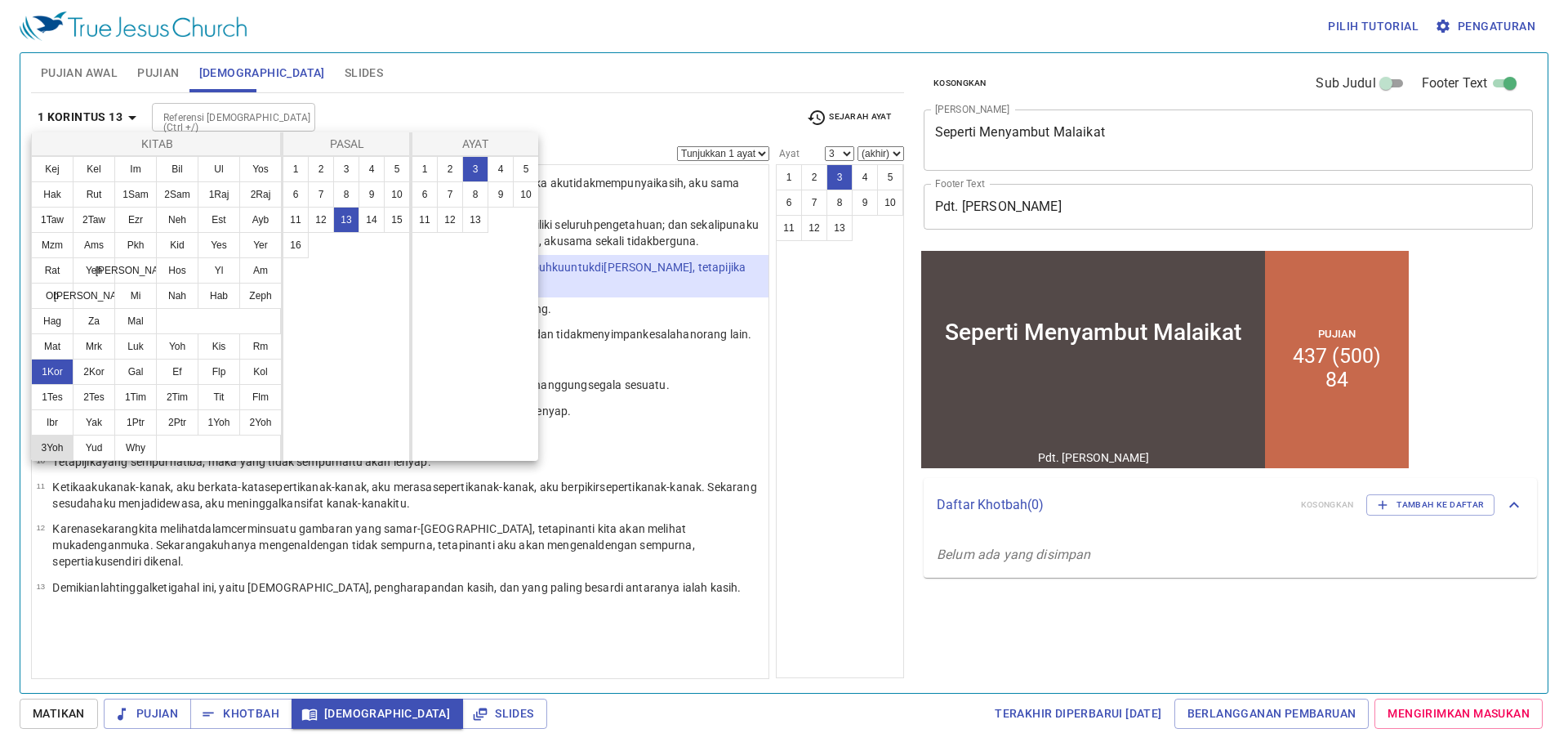
click at [49, 447] on button "3Yoh" at bounding box center [53, 447] width 43 height 26
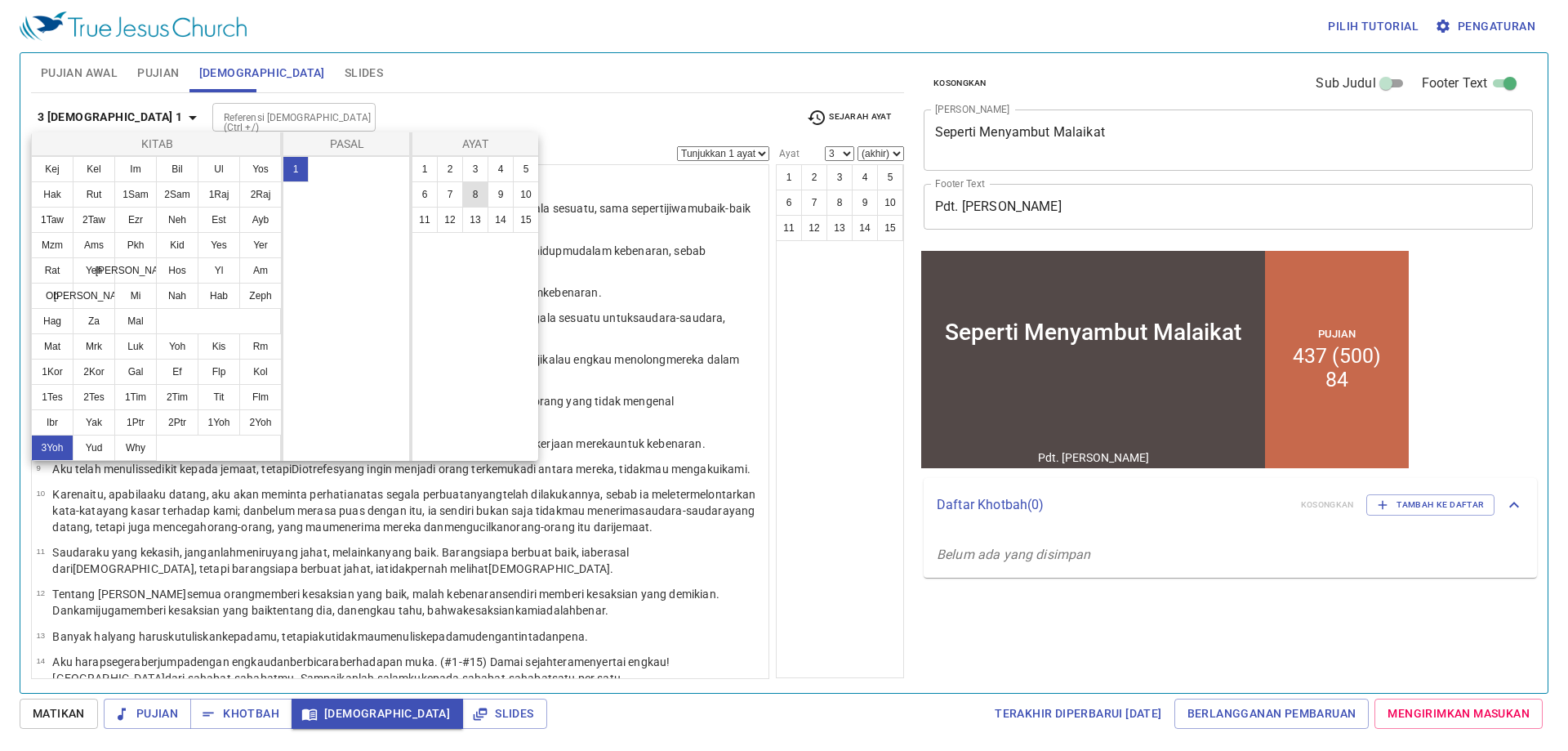
click at [469, 198] on button "8" at bounding box center [476, 194] width 26 height 26
select select "8"
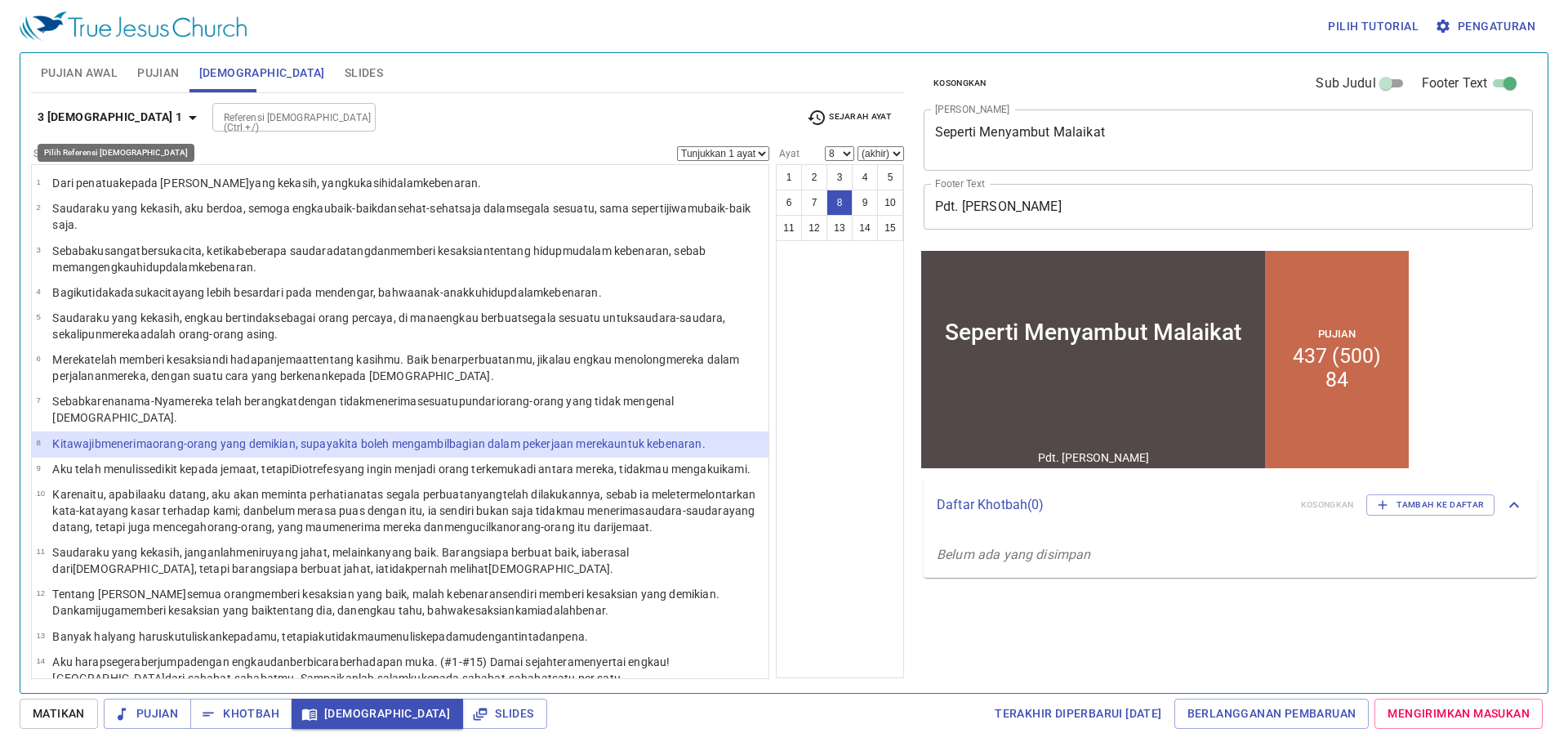
click at [183, 119] on icon "button" at bounding box center [193, 118] width 20 height 20
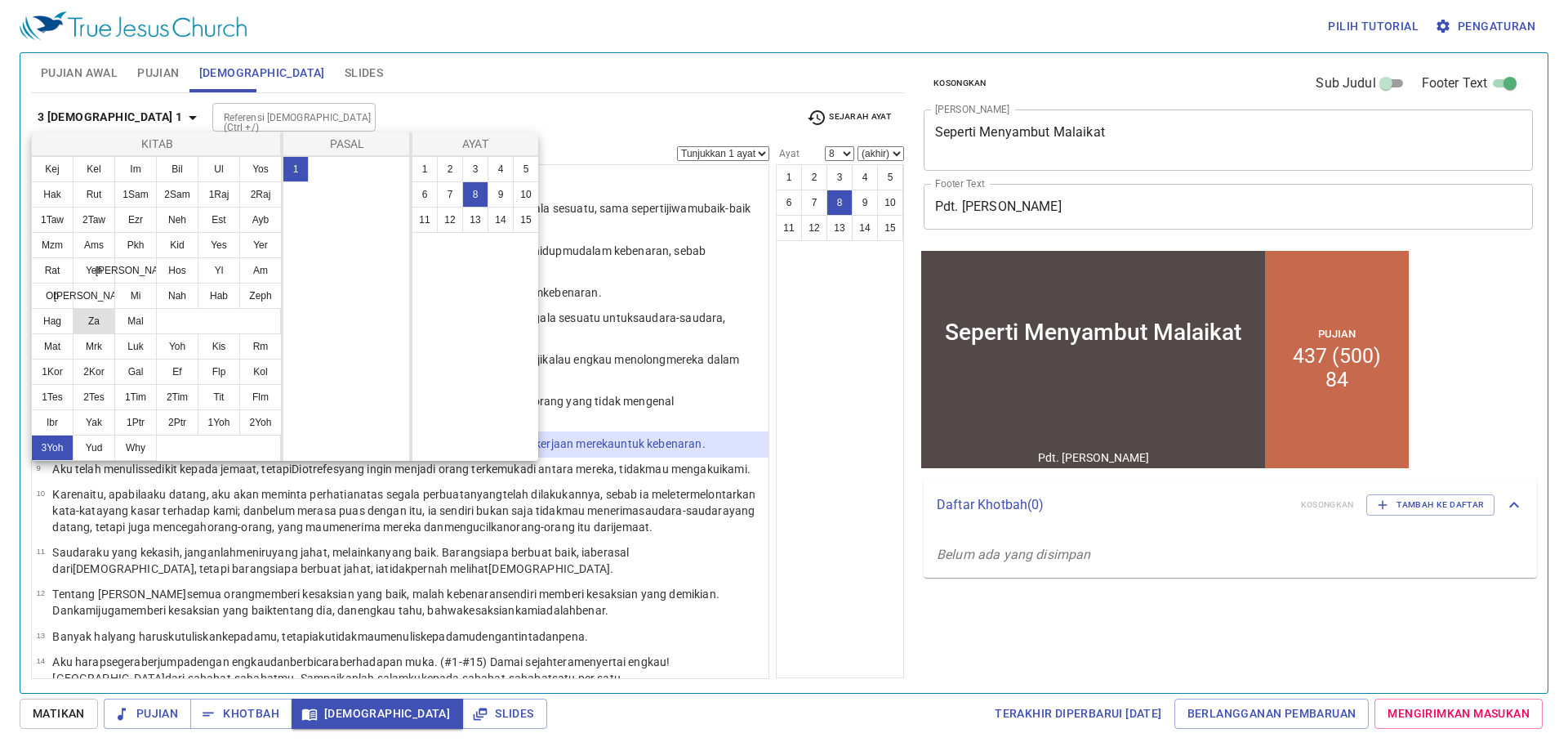
drag, startPoint x: 55, startPoint y: 336, endPoint x: 75, endPoint y: 329, distance: 21.2
click at [58, 336] on button "Mat" at bounding box center [53, 346] width 43 height 26
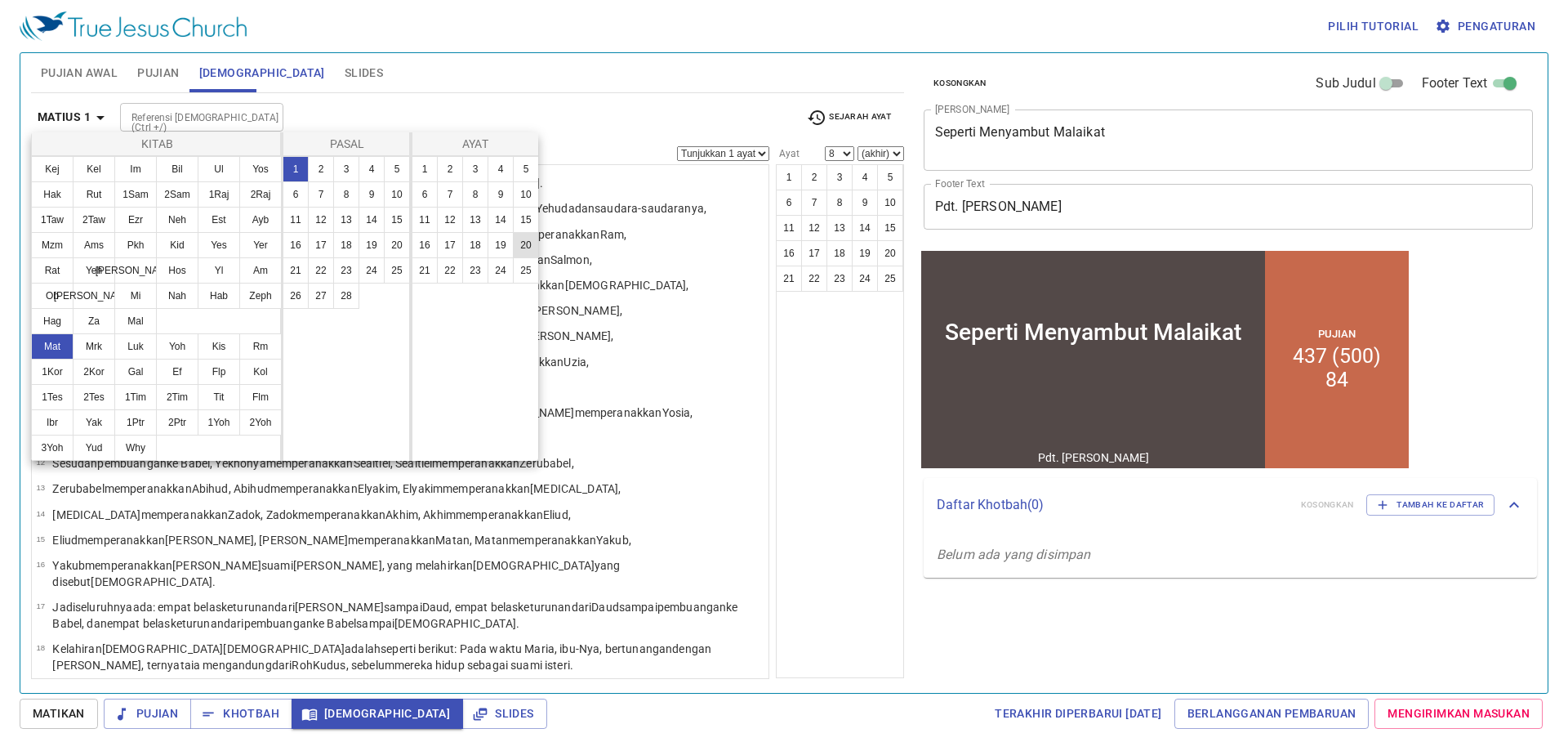
drag, startPoint x: 395, startPoint y: 189, endPoint x: 513, endPoint y: 256, distance: 135.7
click at [403, 190] on button "10" at bounding box center [397, 194] width 26 height 26
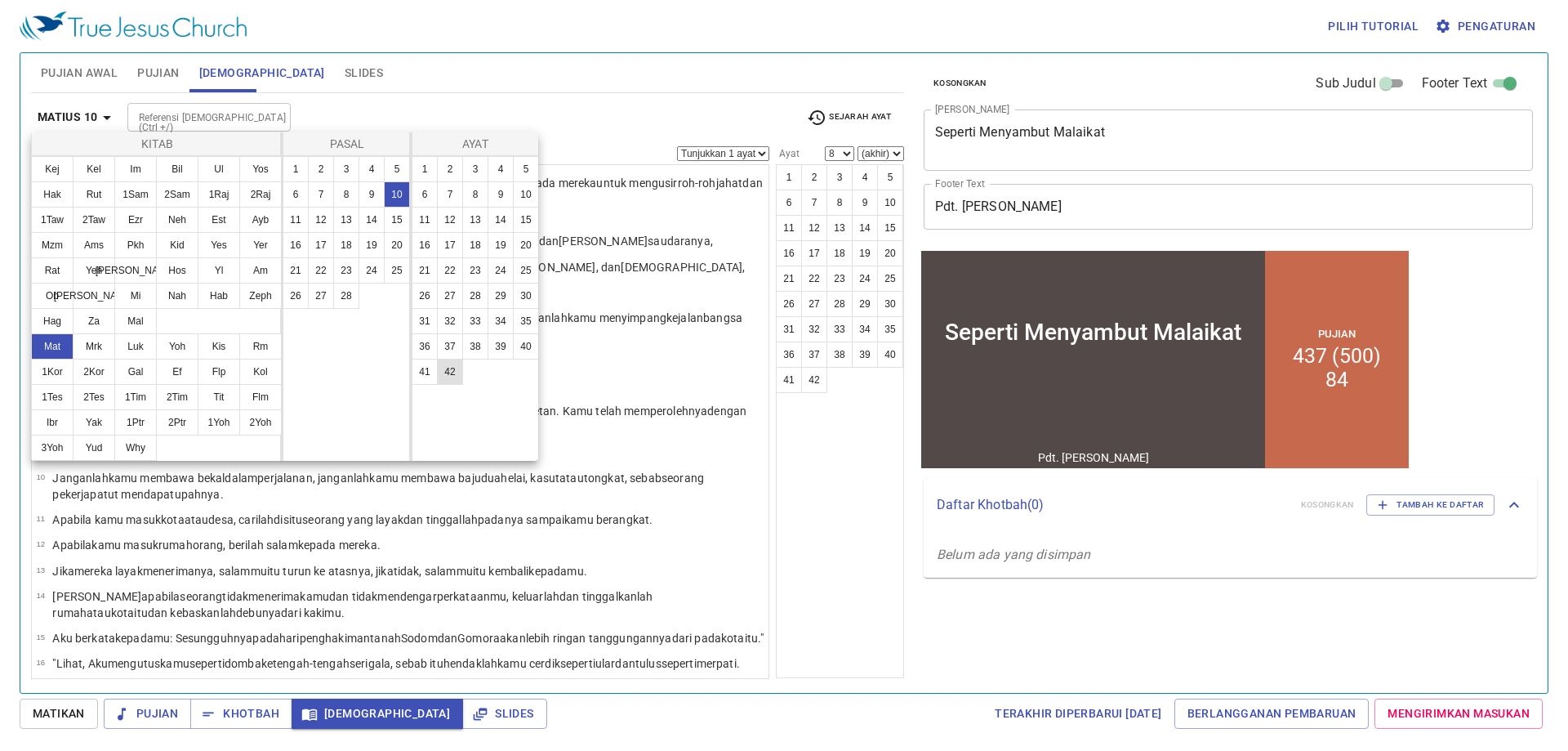
click at [445, 369] on button "42" at bounding box center [450, 372] width 26 height 26
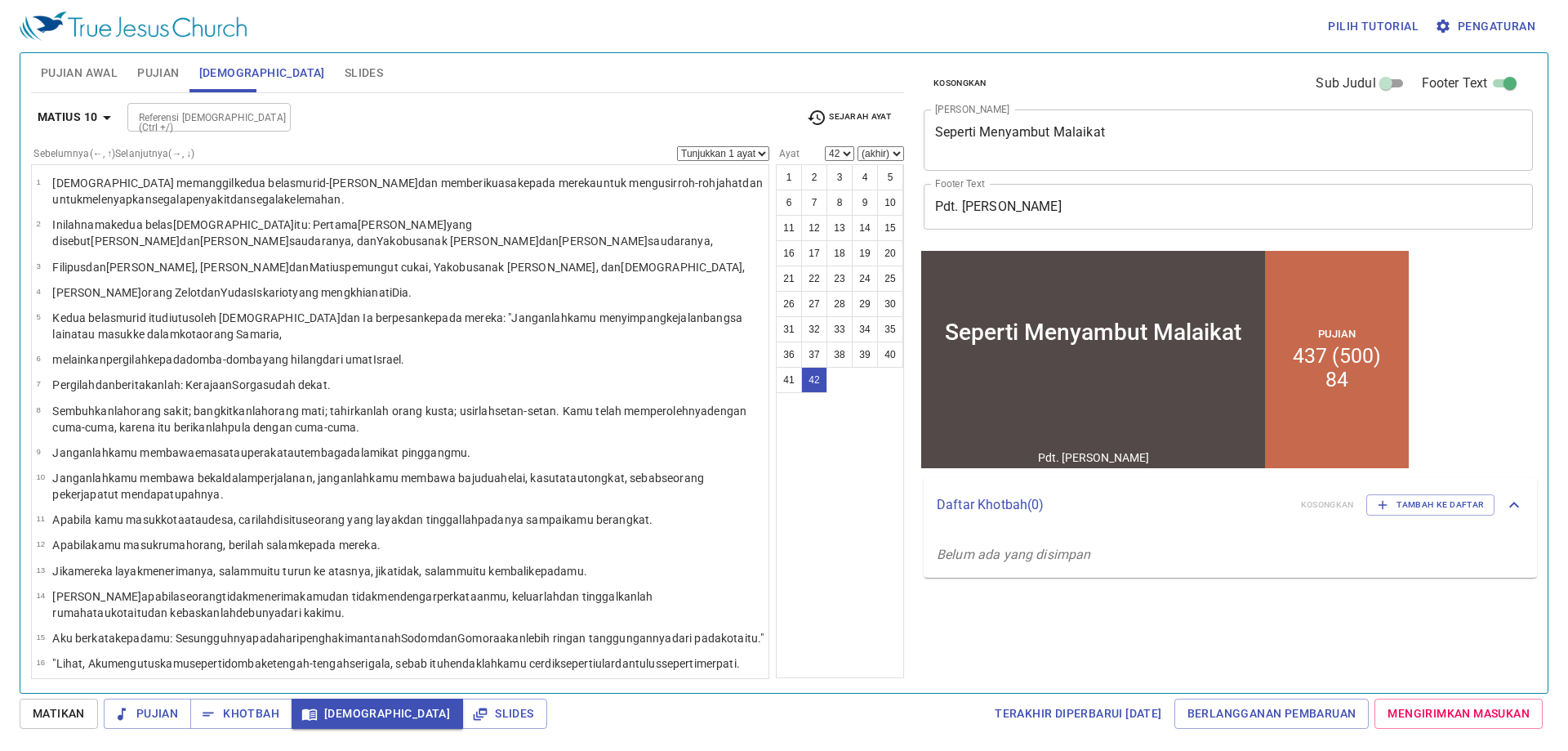
scroll to position [929, 0]
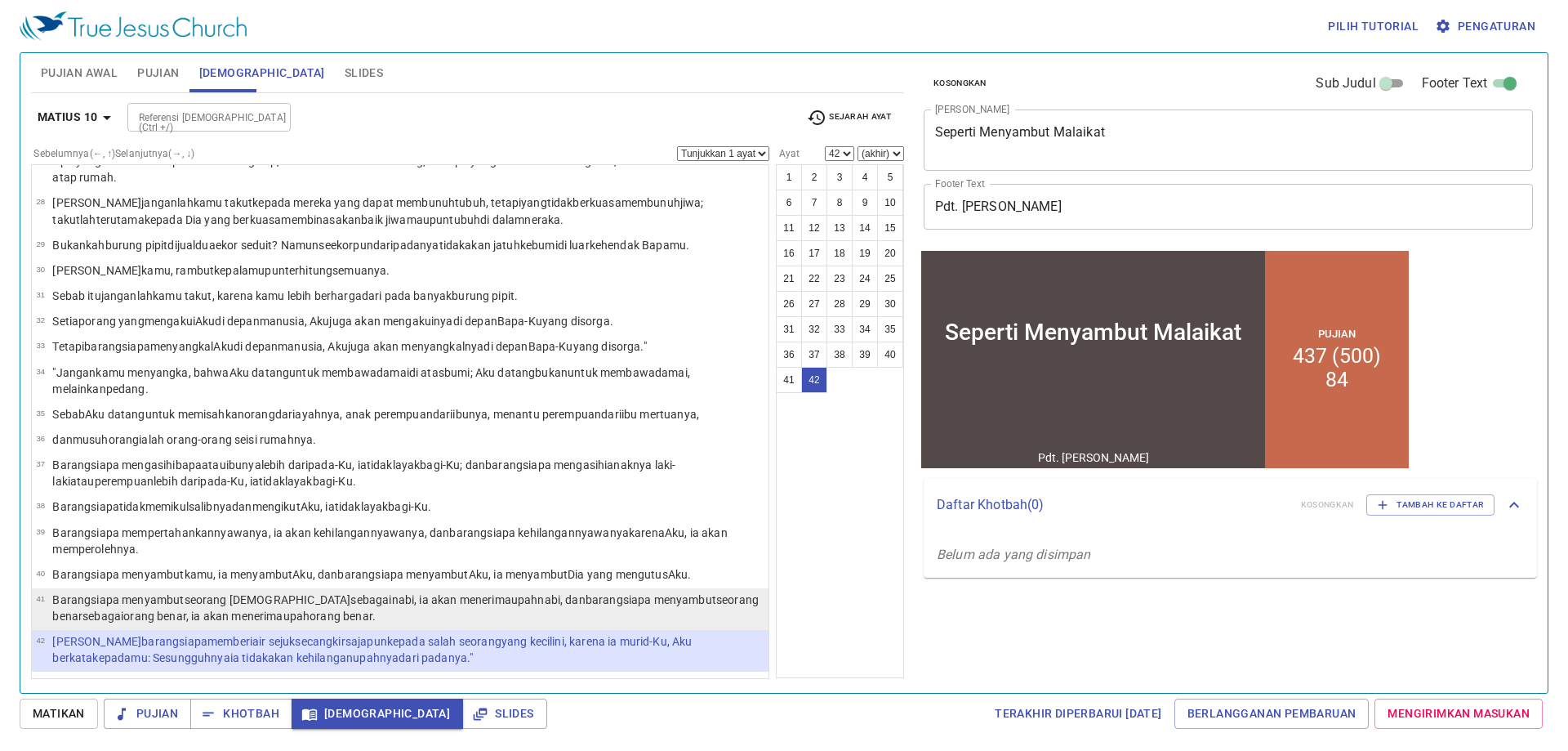
click at [656, 601] on wg1209 "seorang benar sebagai orang benar , ia akan menerima [PERSON_NAME] orang benar ." at bounding box center [406, 608] width 707 height 30
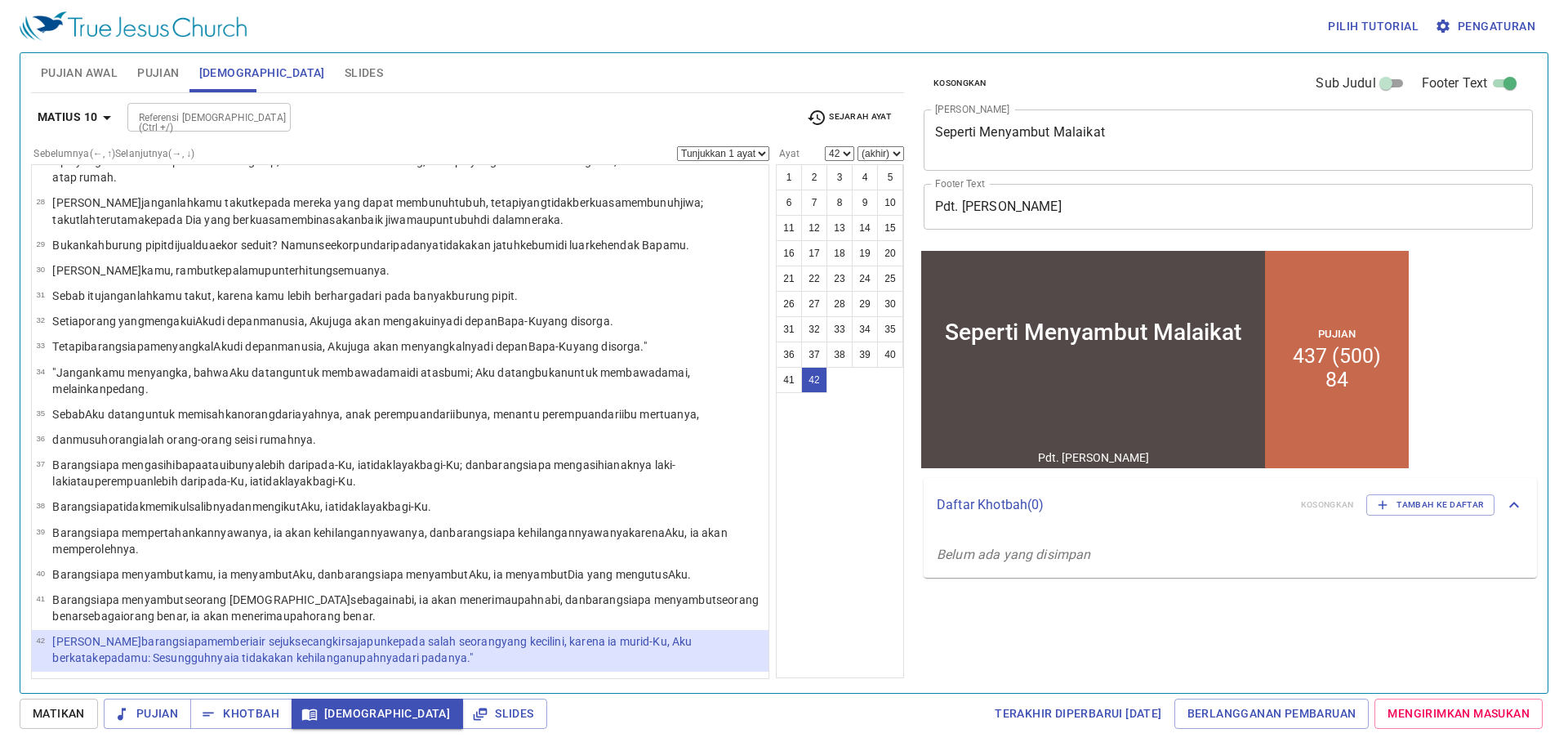
select select "41"
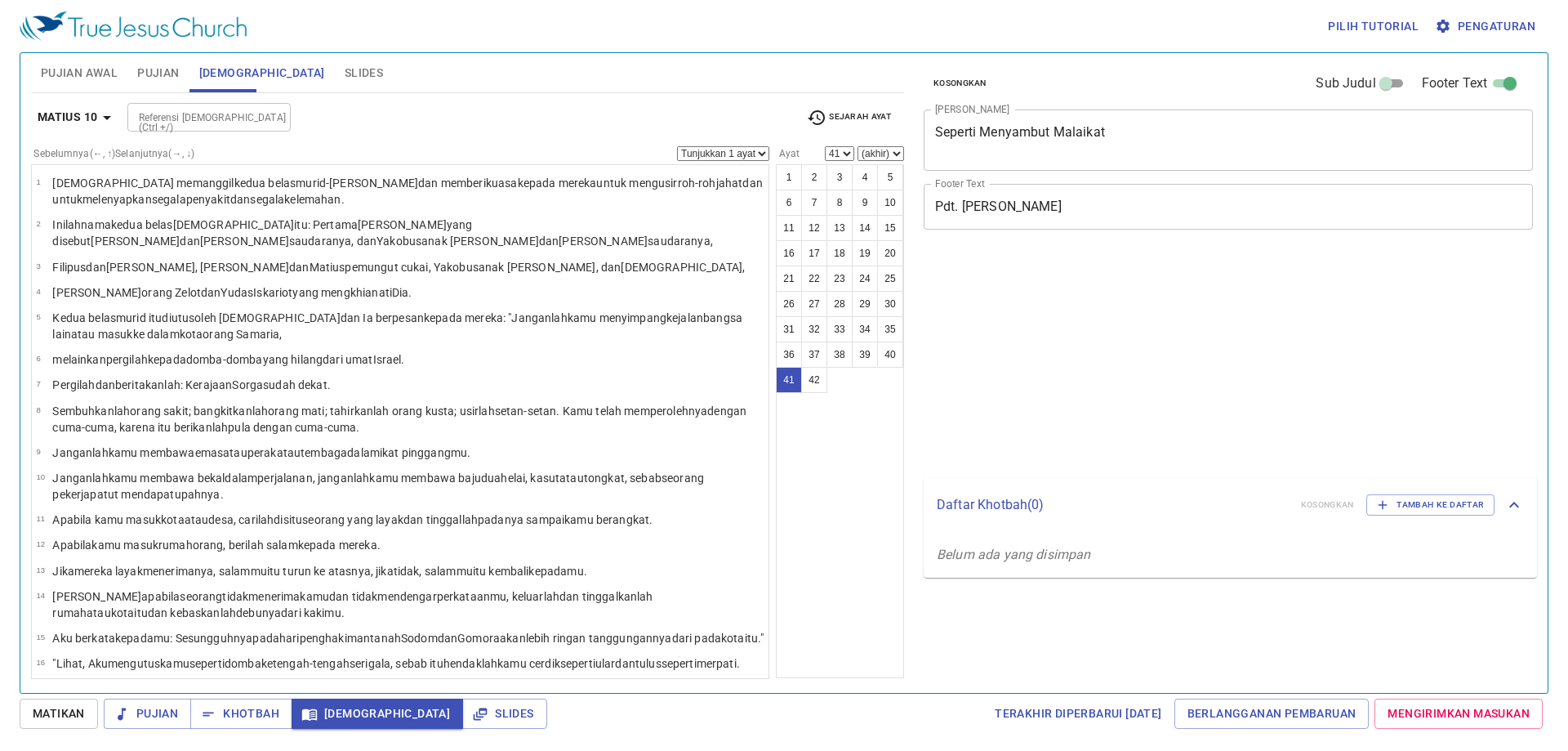
select select "41"
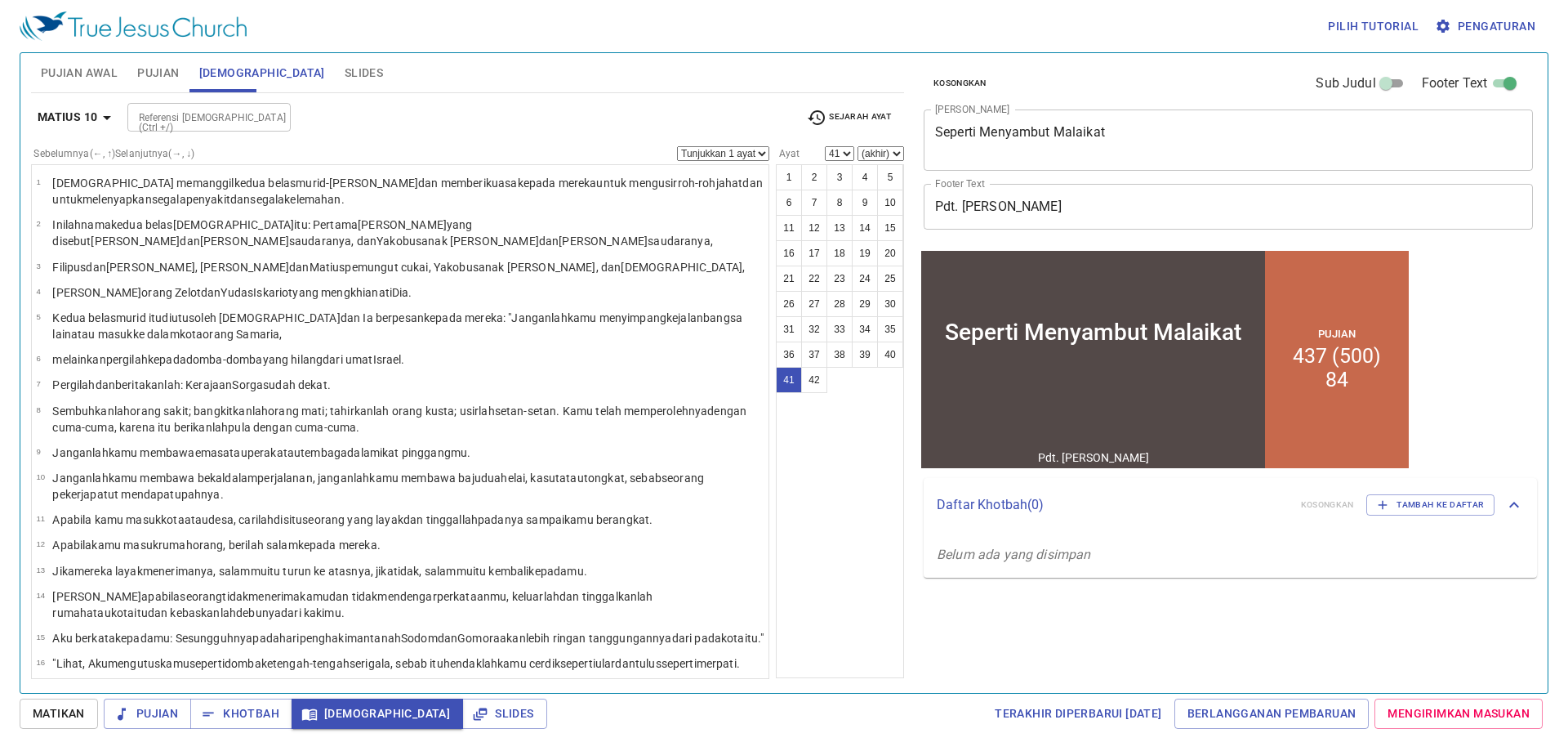
scroll to position [929, 0]
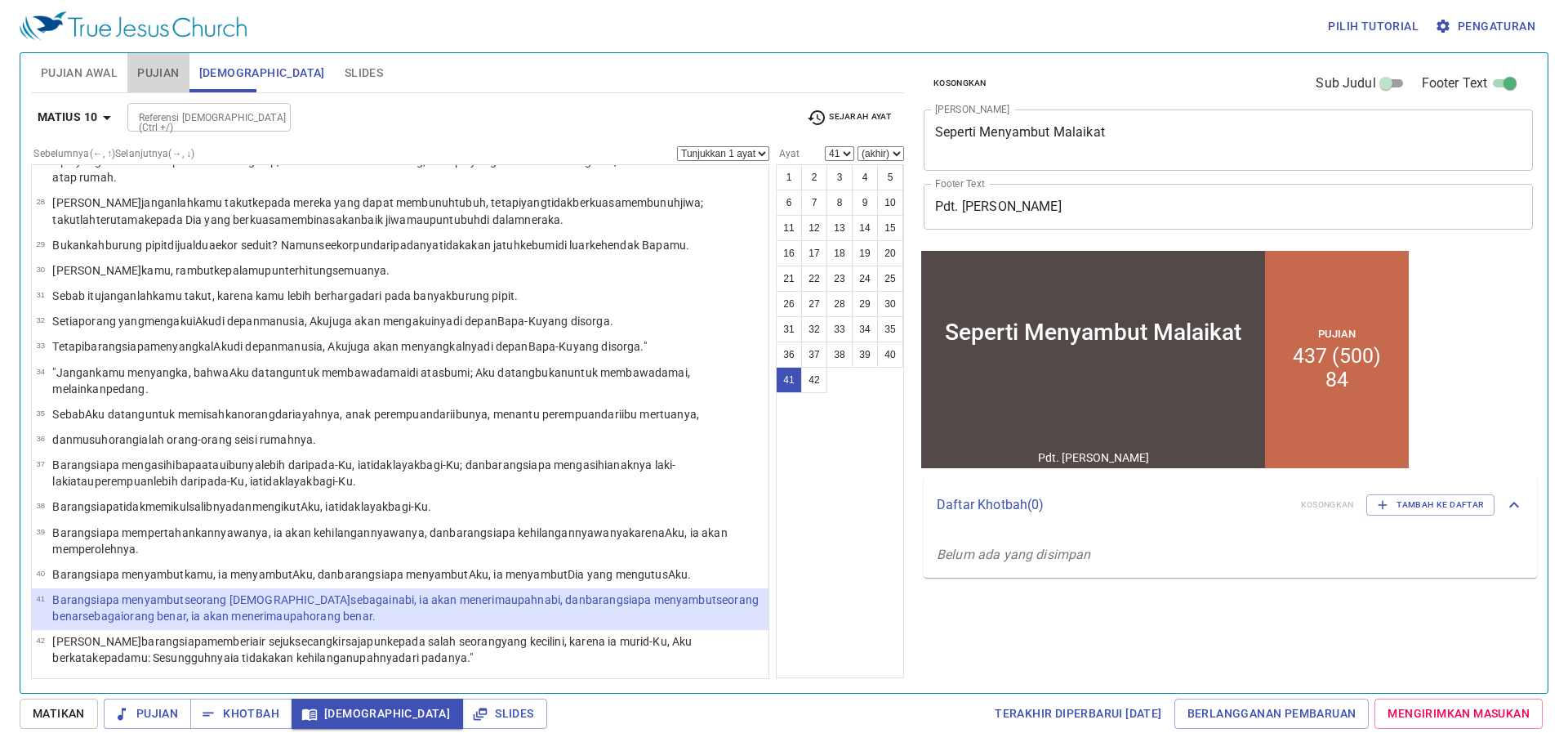
click at [166, 70] on span "Pujian" at bounding box center [158, 72] width 42 height 21
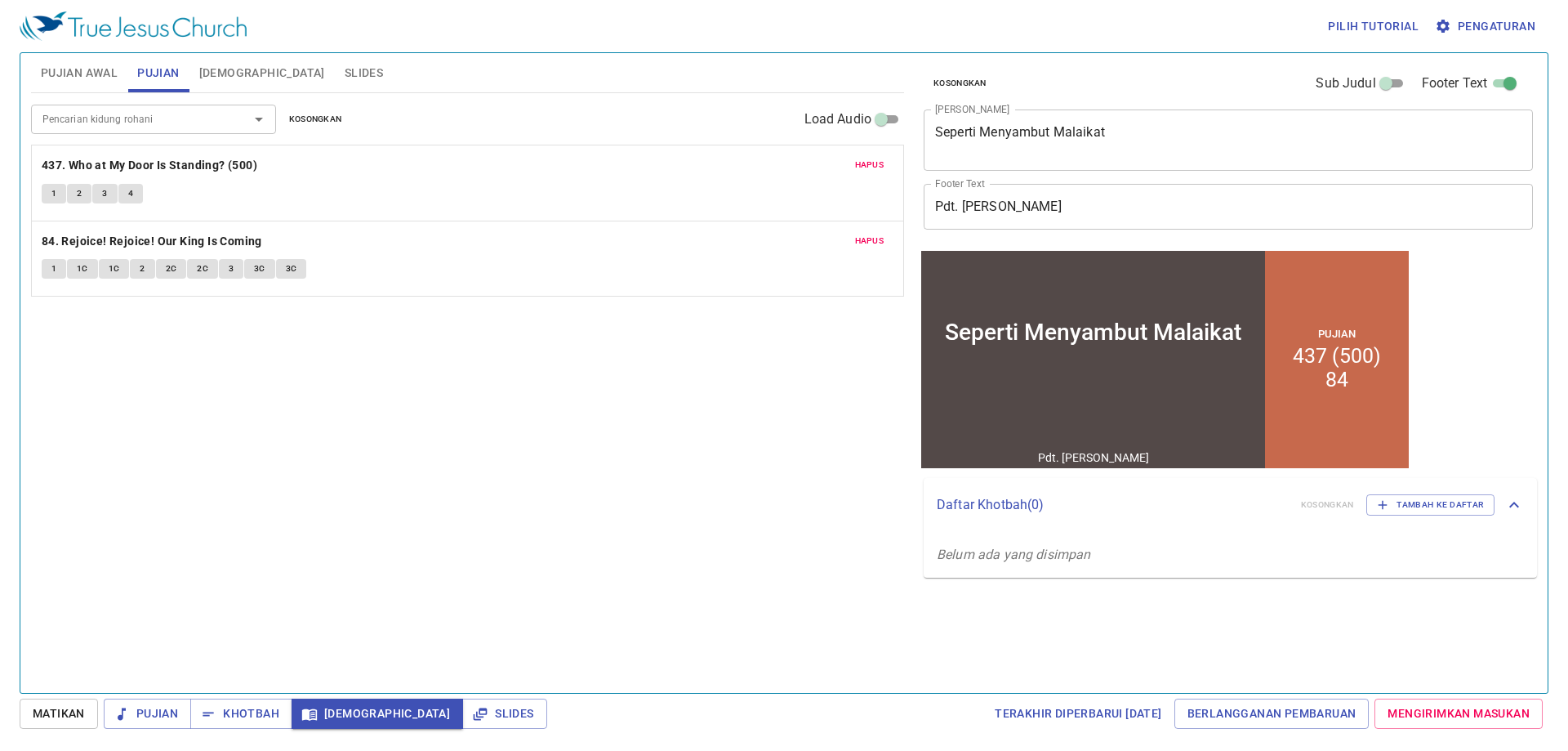
click at [49, 266] on button "1" at bounding box center [54, 269] width 25 height 20
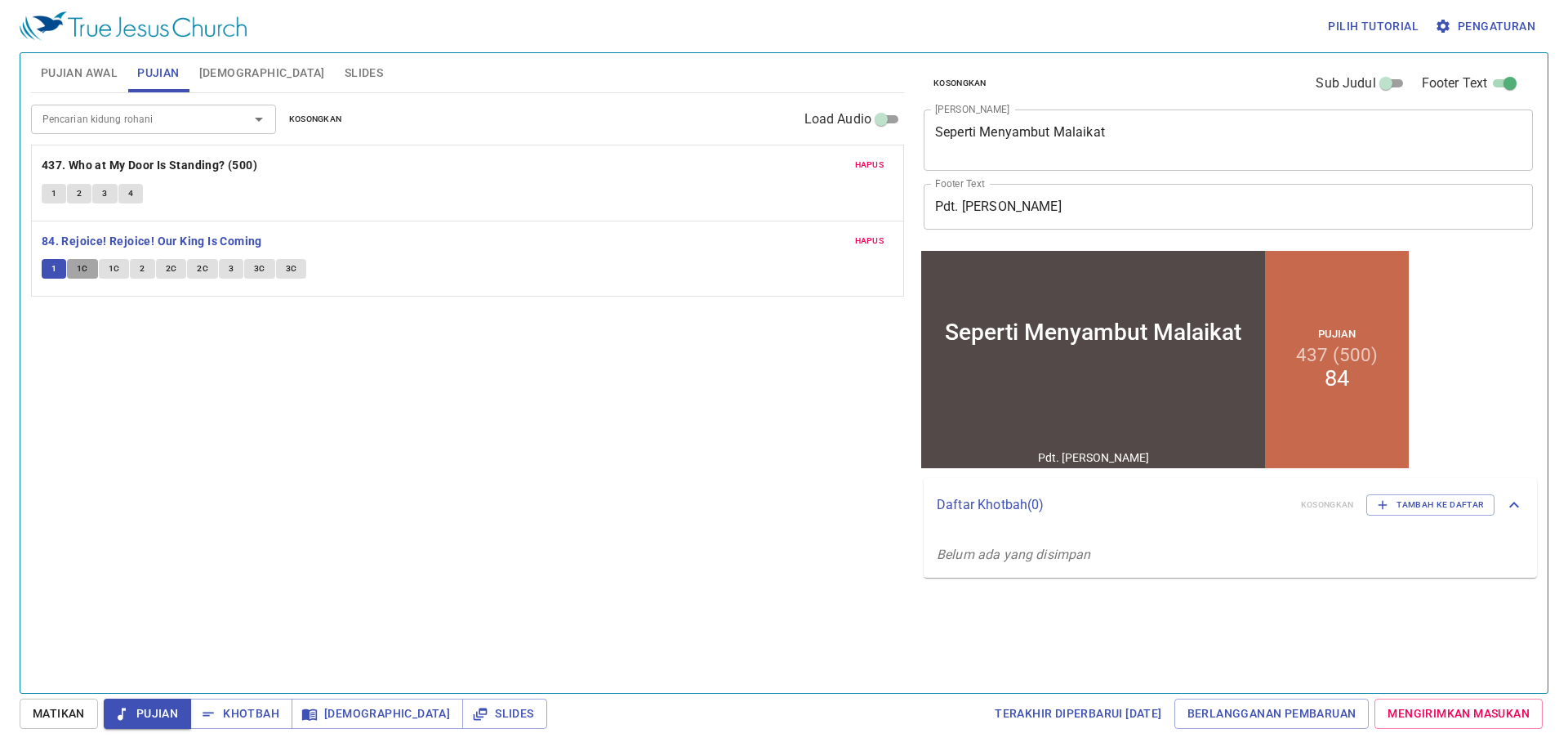
click at [78, 271] on span "1C" at bounding box center [82, 269] width 12 height 15
click at [109, 267] on span "1C" at bounding box center [114, 269] width 12 height 15
click at [133, 263] on button "2" at bounding box center [142, 269] width 25 height 20
click at [177, 271] on button "2C" at bounding box center [172, 269] width 31 height 20
click at [200, 269] on span "2C" at bounding box center [202, 269] width 12 height 15
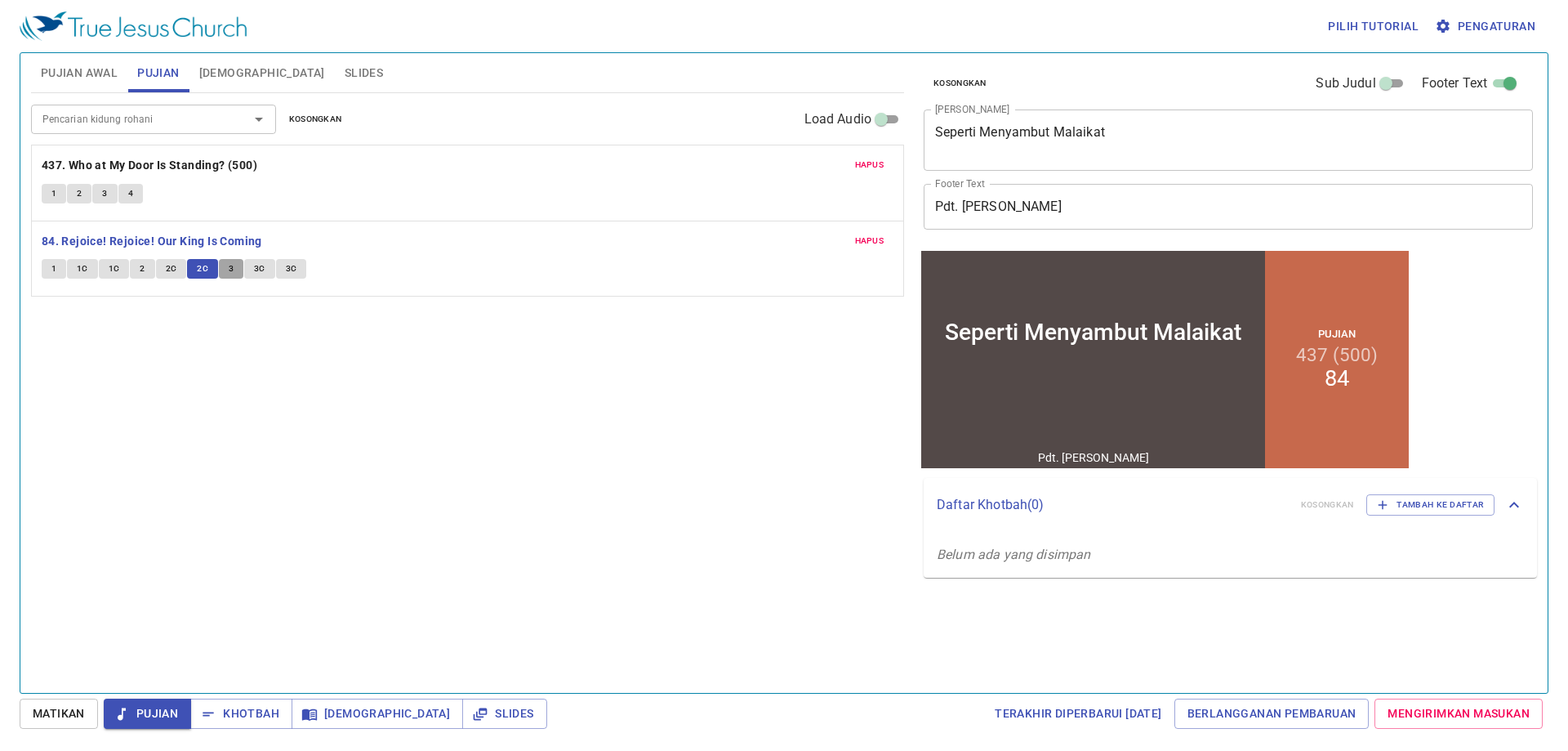
click at [233, 267] on button "3" at bounding box center [231, 269] width 25 height 20
click at [248, 270] on button "3C" at bounding box center [260, 269] width 31 height 20
click at [291, 267] on span "3C" at bounding box center [292, 269] width 12 height 15
click at [256, 712] on span "Khotbah" at bounding box center [241, 713] width 76 height 21
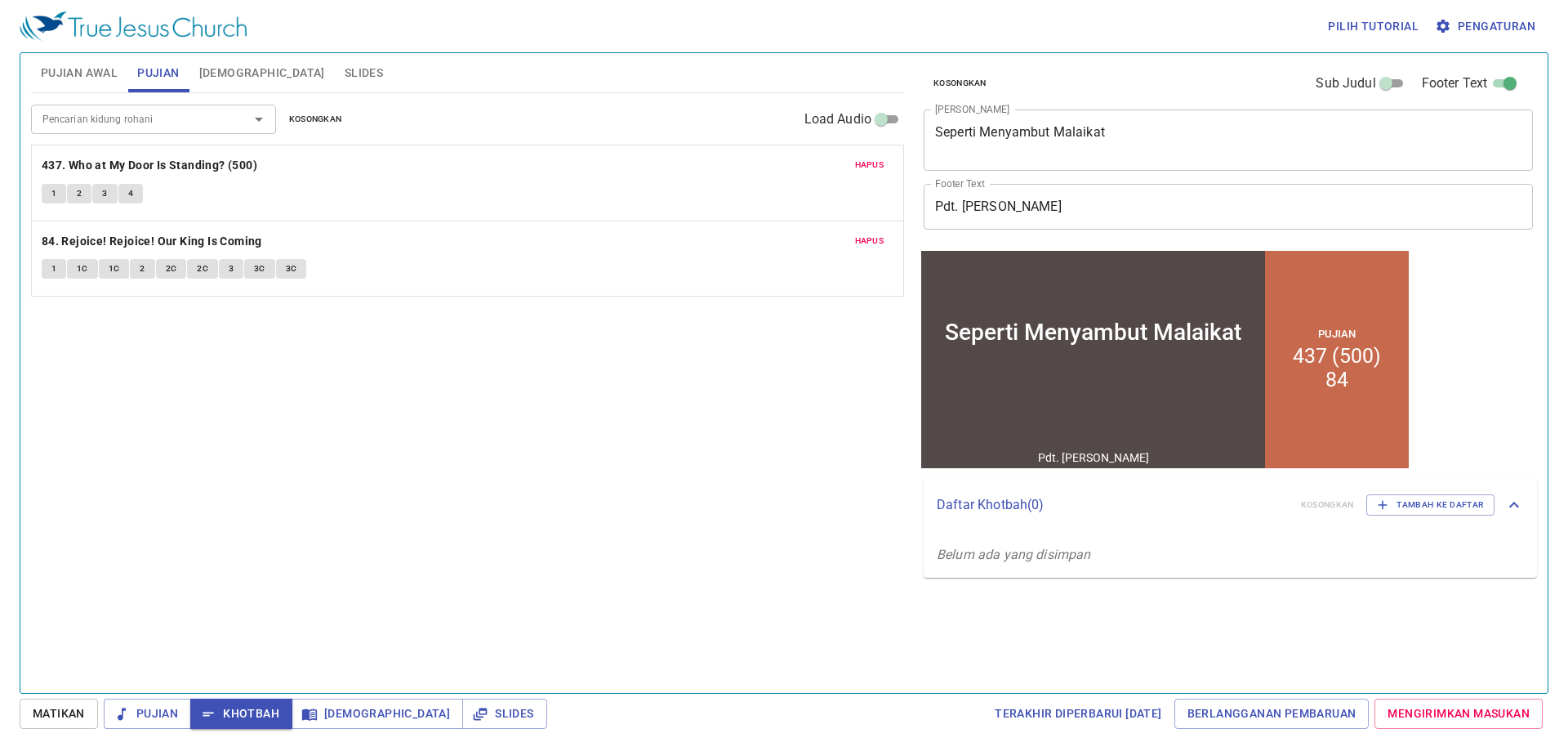
click at [345, 68] on span "Slides" at bounding box center [364, 72] width 39 height 21
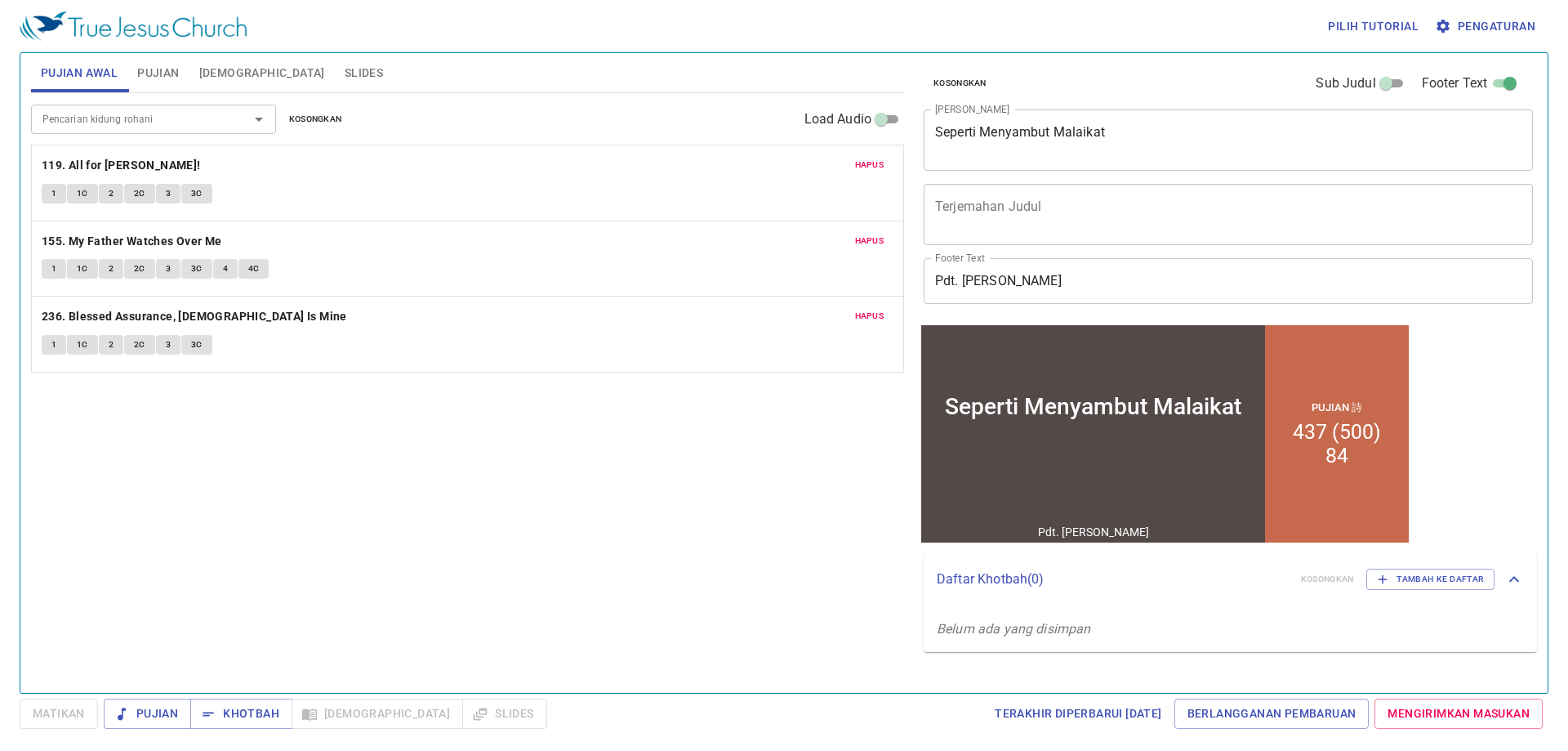
click at [345, 65] on span "Slides" at bounding box center [364, 72] width 39 height 21
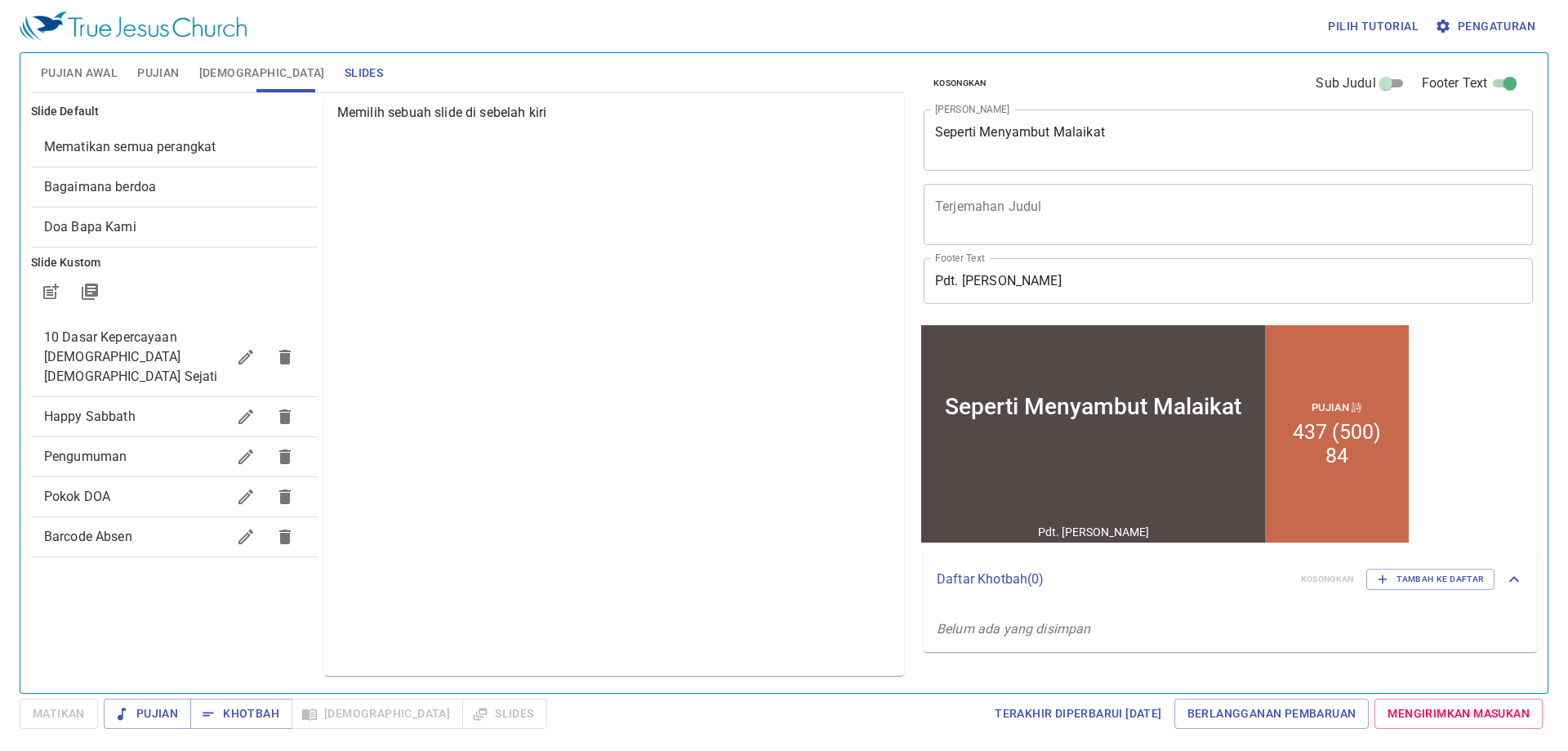
click at [160, 447] on span "Pengumuman" at bounding box center [135, 457] width 182 height 20
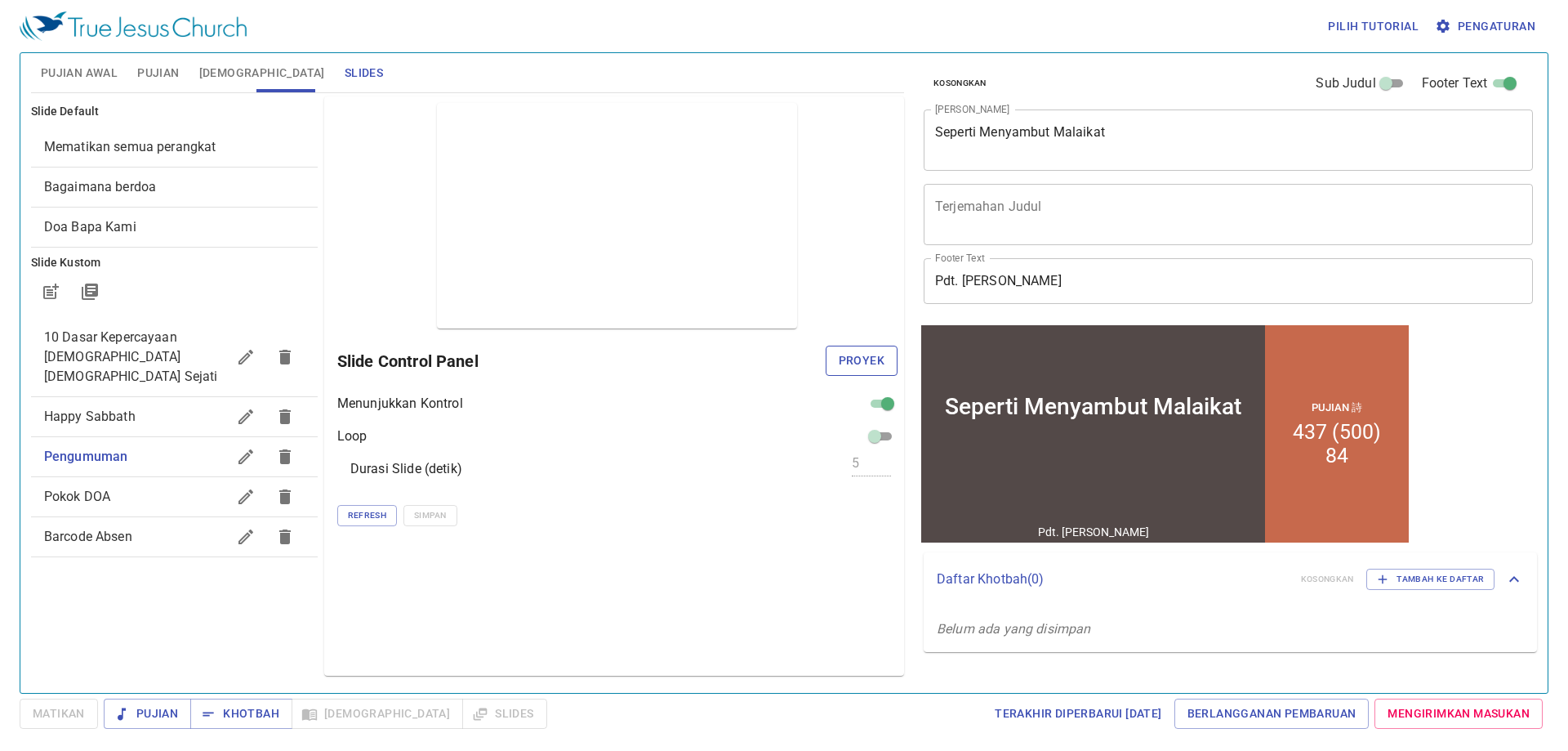
click at [849, 351] on span "Proyek" at bounding box center [862, 360] width 46 height 21
click at [127, 406] on span "Happy Sabbath" at bounding box center [135, 416] width 182 height 20
checkbox input "false"
checkbox input "true"
click at [854, 365] on span "Proyek" at bounding box center [862, 360] width 46 height 21
